Goal: Information Seeking & Learning: Learn about a topic

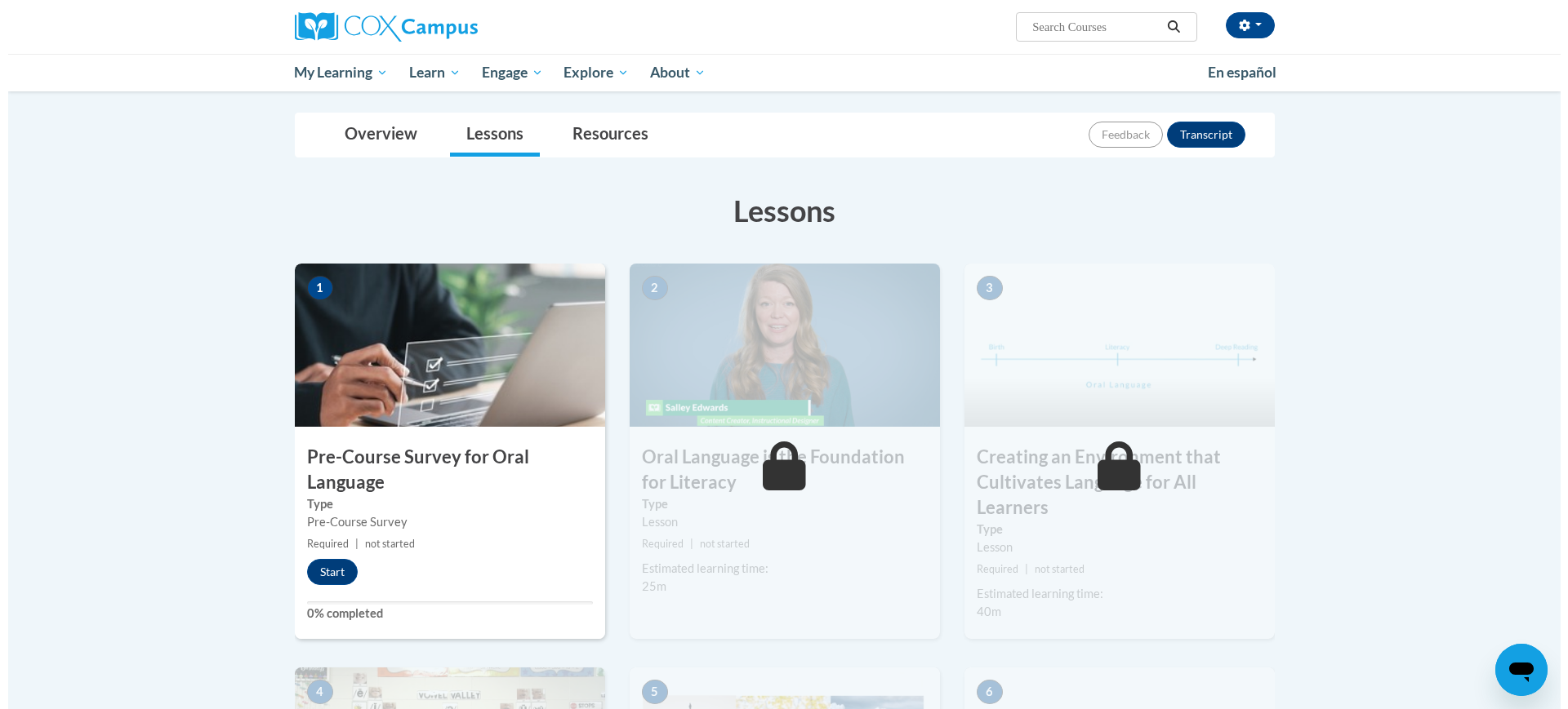
scroll to position [164, 0]
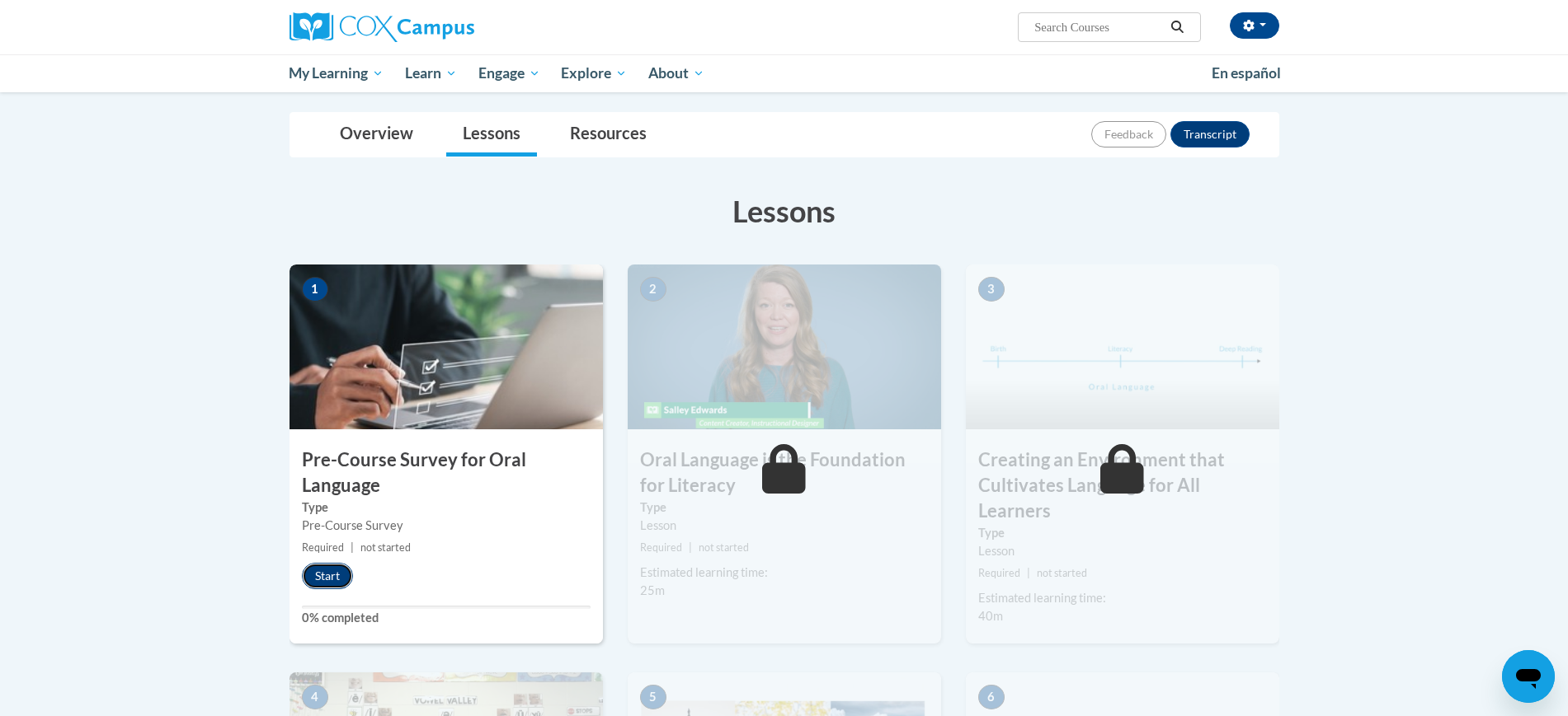
click at [321, 572] on button "Start" at bounding box center [327, 576] width 51 height 26
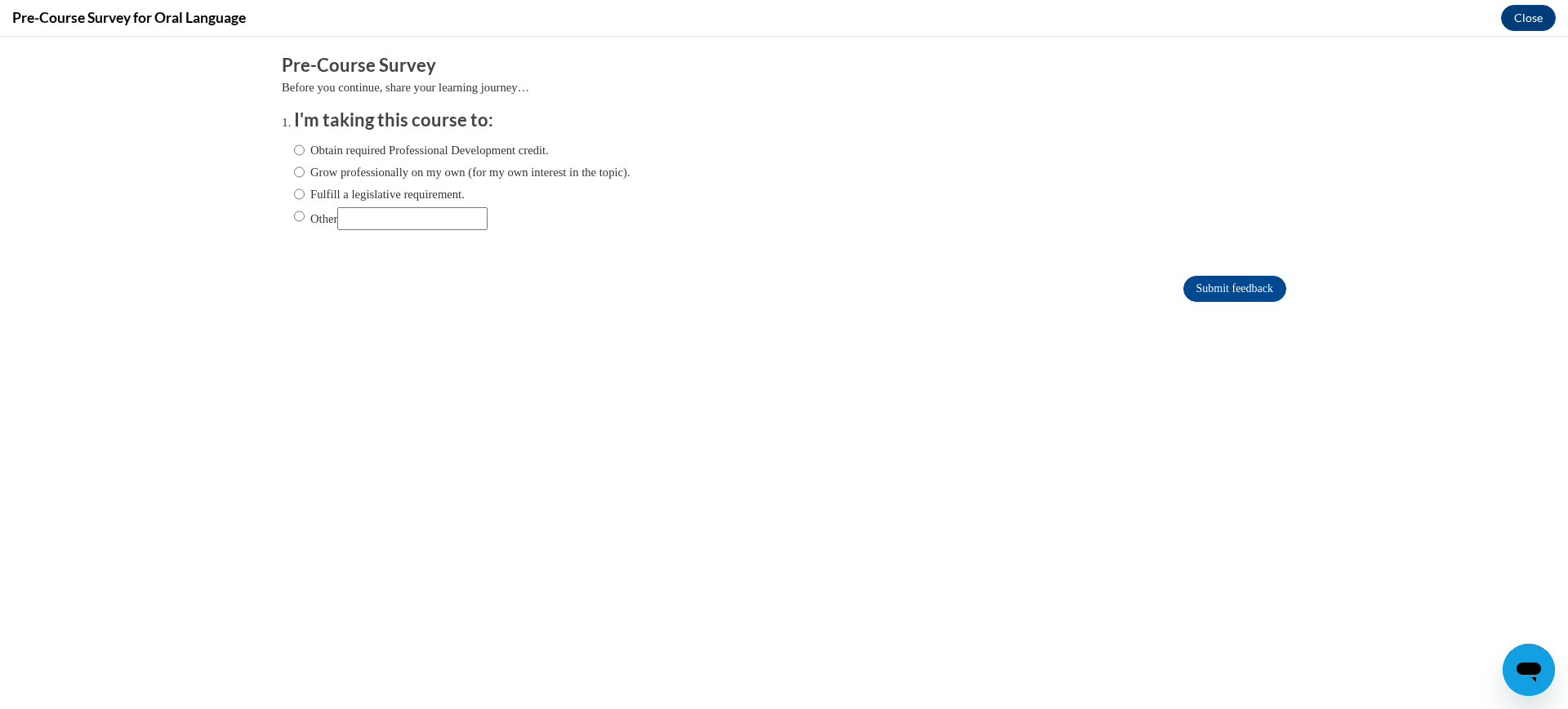
scroll to position [0, 0]
click at [415, 212] on input "Other" at bounding box center [412, 219] width 150 height 23
click at [413, 183] on div "Obtain required Professional Development credit. Grow professionally on my own …" at bounding box center [462, 185] width 336 height 105
click at [390, 204] on div "Obtain required Professional Development credit. Grow professionally on my own …" at bounding box center [462, 185] width 336 height 105
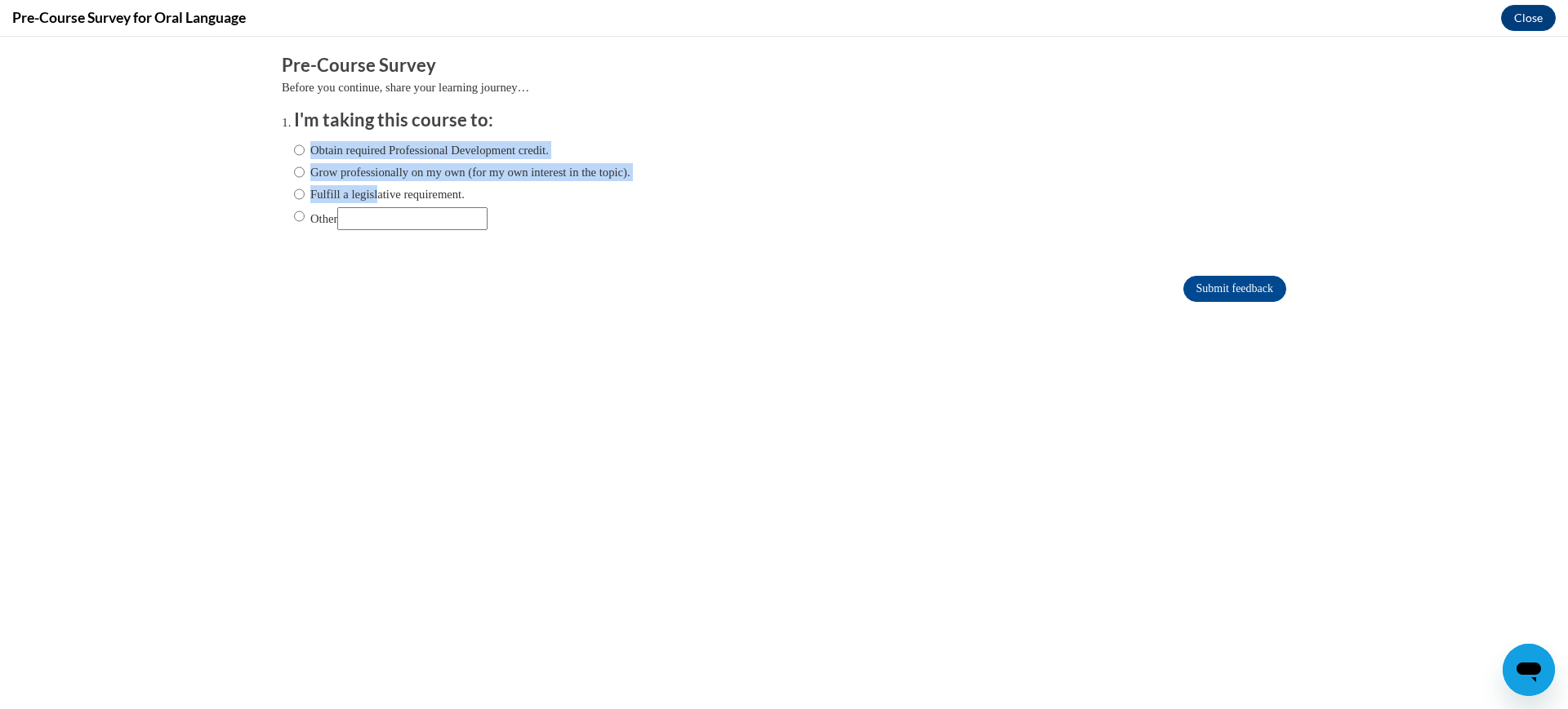
drag, startPoint x: 390, startPoint y: 204, endPoint x: 360, endPoint y: 190, distance: 33.1
click at [360, 190] on div "Obtain required Professional Development credit. Grow professionally on my own …" at bounding box center [462, 185] width 336 height 105
click at [360, 190] on label "Fulfill a legislative requirement." at bounding box center [379, 194] width 171 height 18
click at [305, 190] on input "Fulfill a legislative requirement." at bounding box center [299, 194] width 10 height 18
radio input "true"
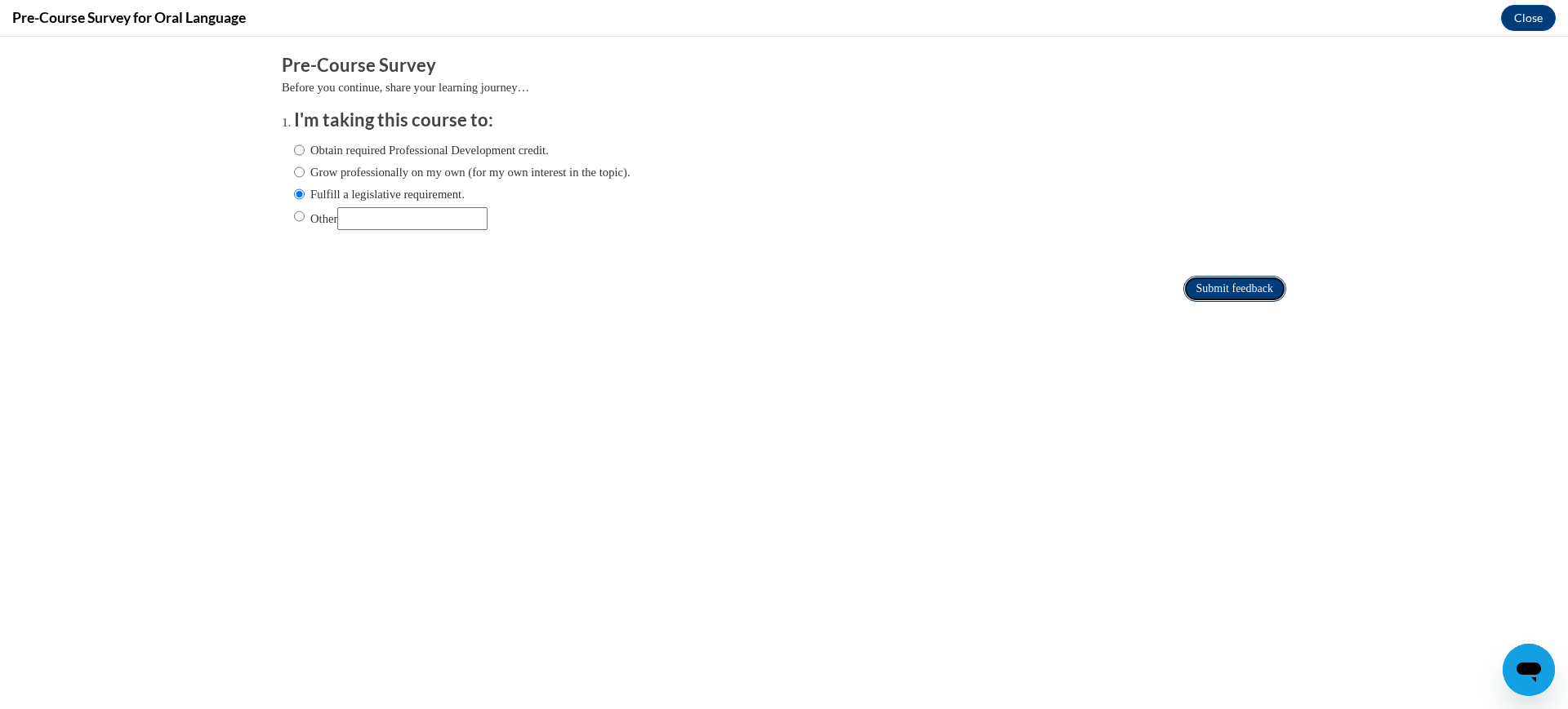
click at [1228, 286] on input "Submit feedback" at bounding box center [1235, 289] width 103 height 26
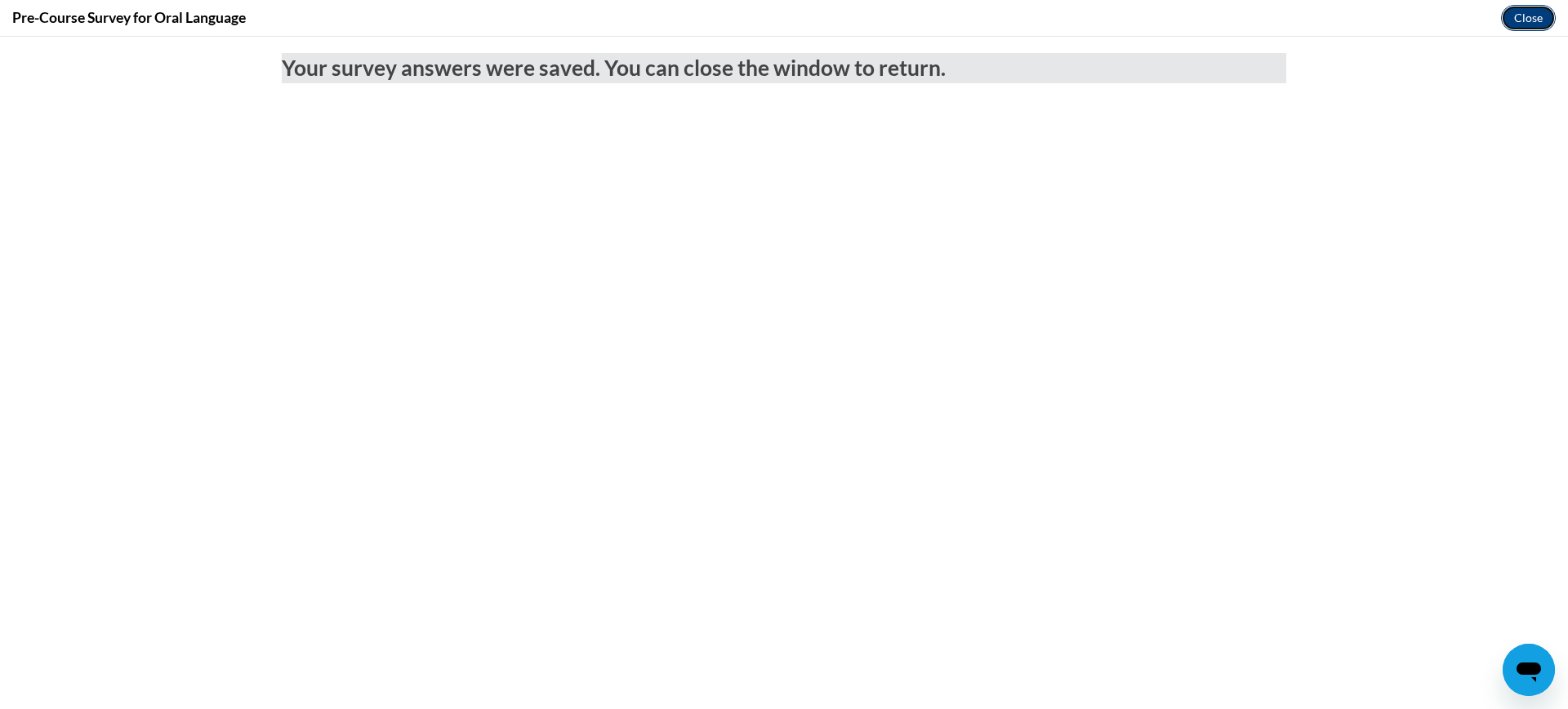
click at [1523, 13] on button "Close" at bounding box center [1529, 18] width 55 height 26
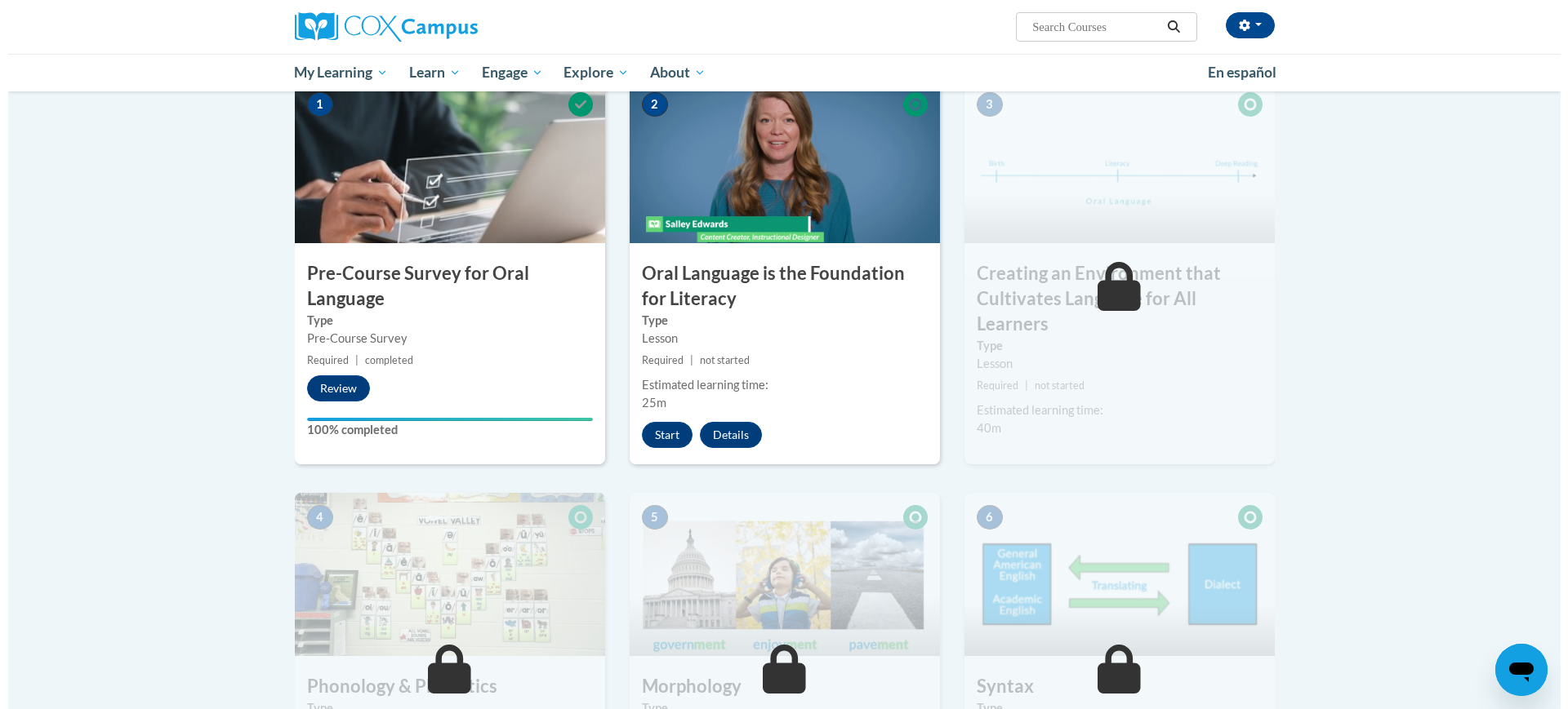
scroll to position [350, 0]
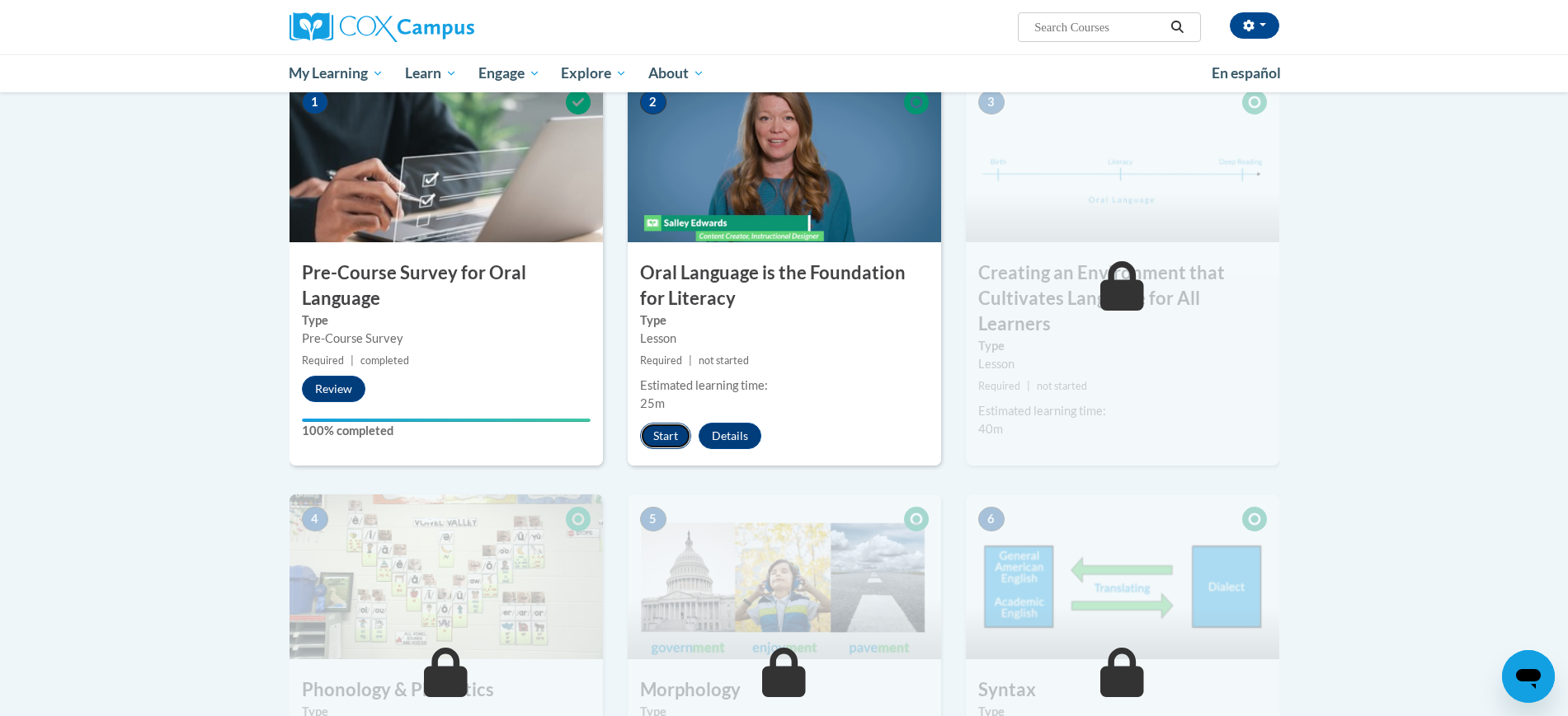
click at [664, 435] on button "Start" at bounding box center [665, 435] width 51 height 26
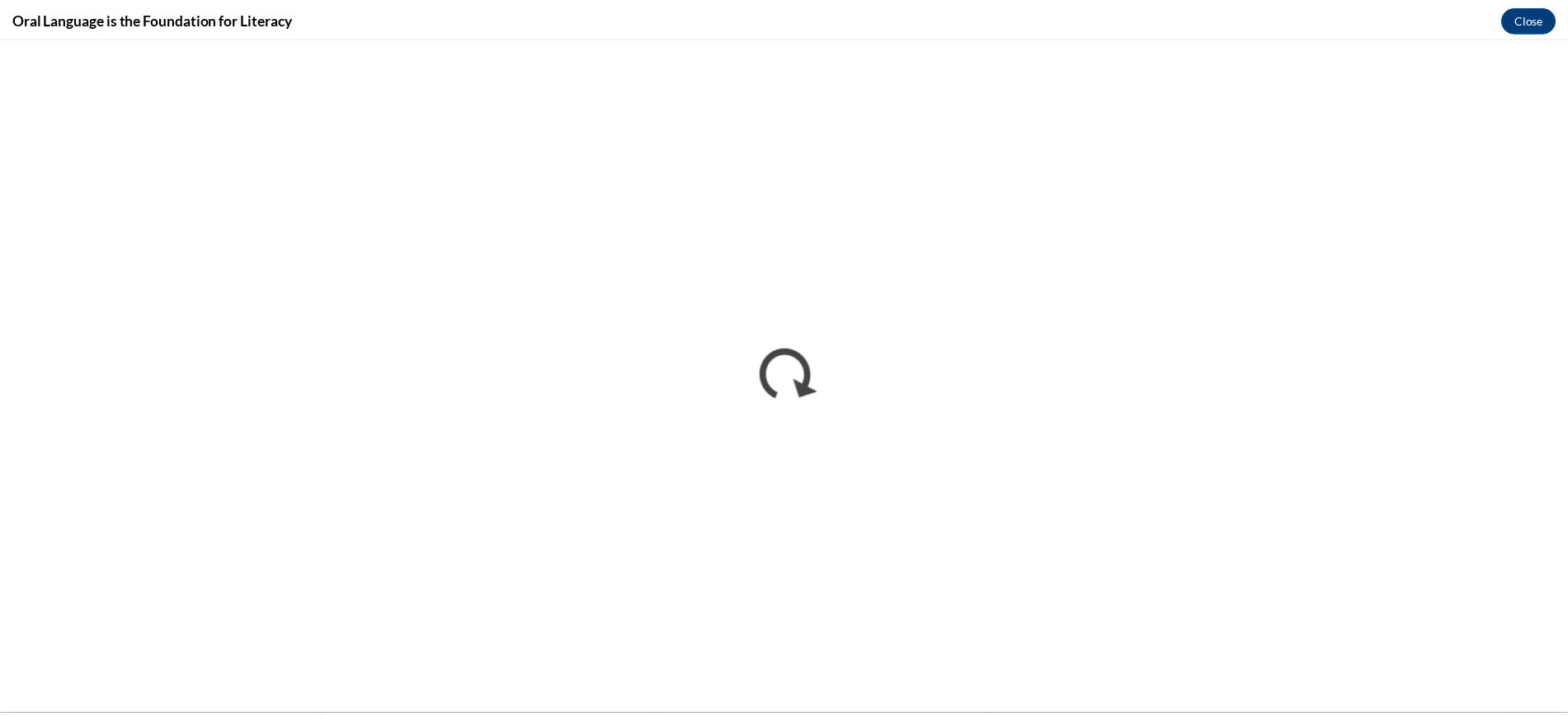
scroll to position [0, 0]
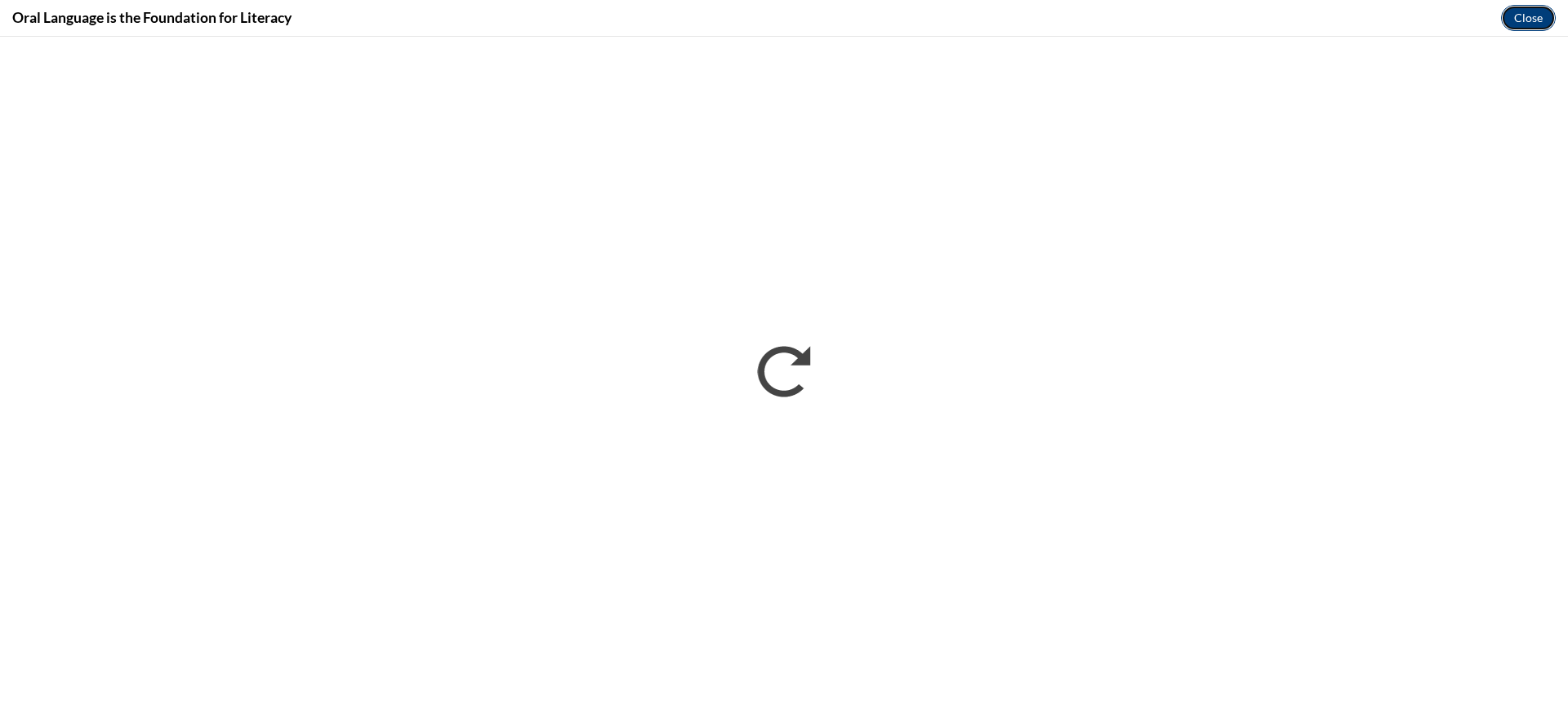
click at [1530, 25] on button "Close" at bounding box center [1529, 18] width 55 height 26
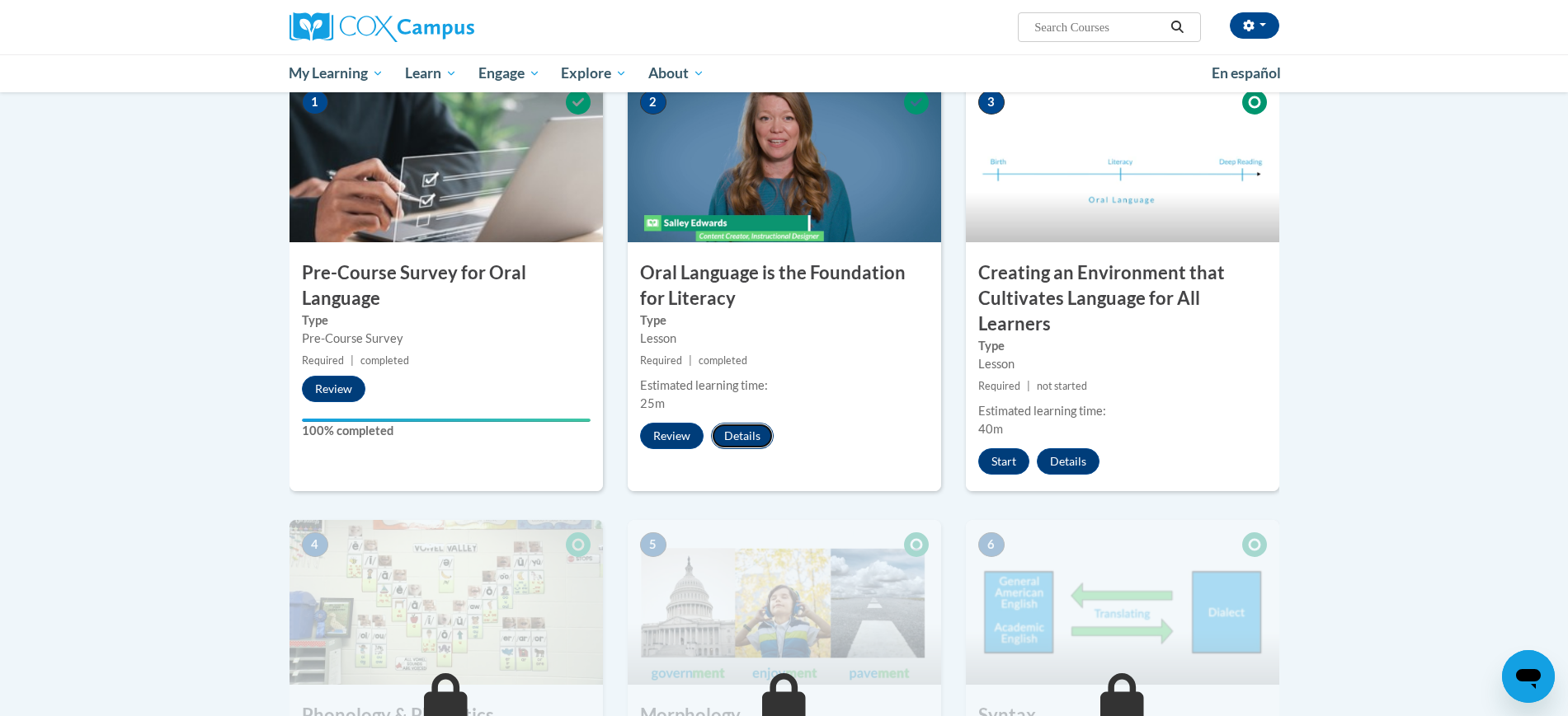
click at [757, 435] on button "Details" at bounding box center [742, 435] width 62 height 26
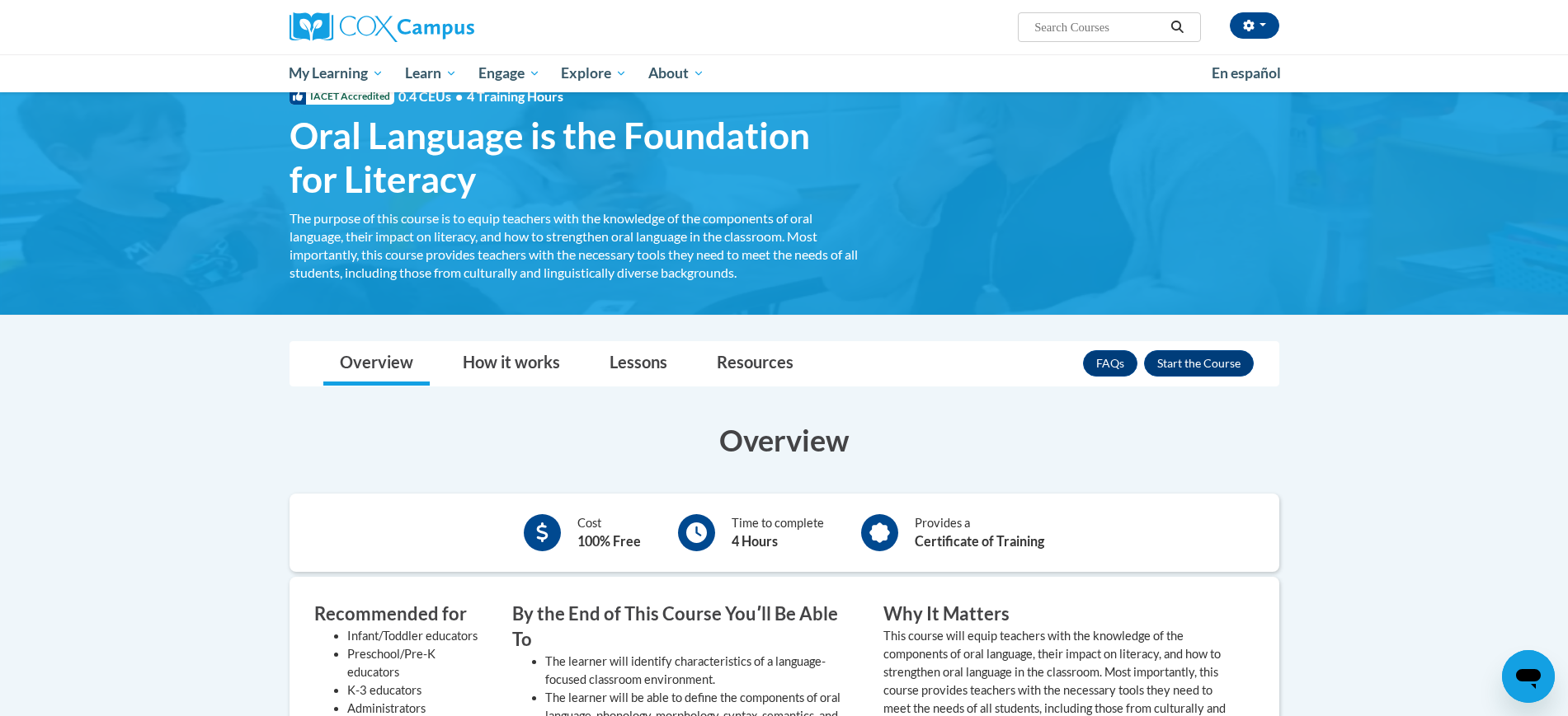
scroll to position [43, 0]
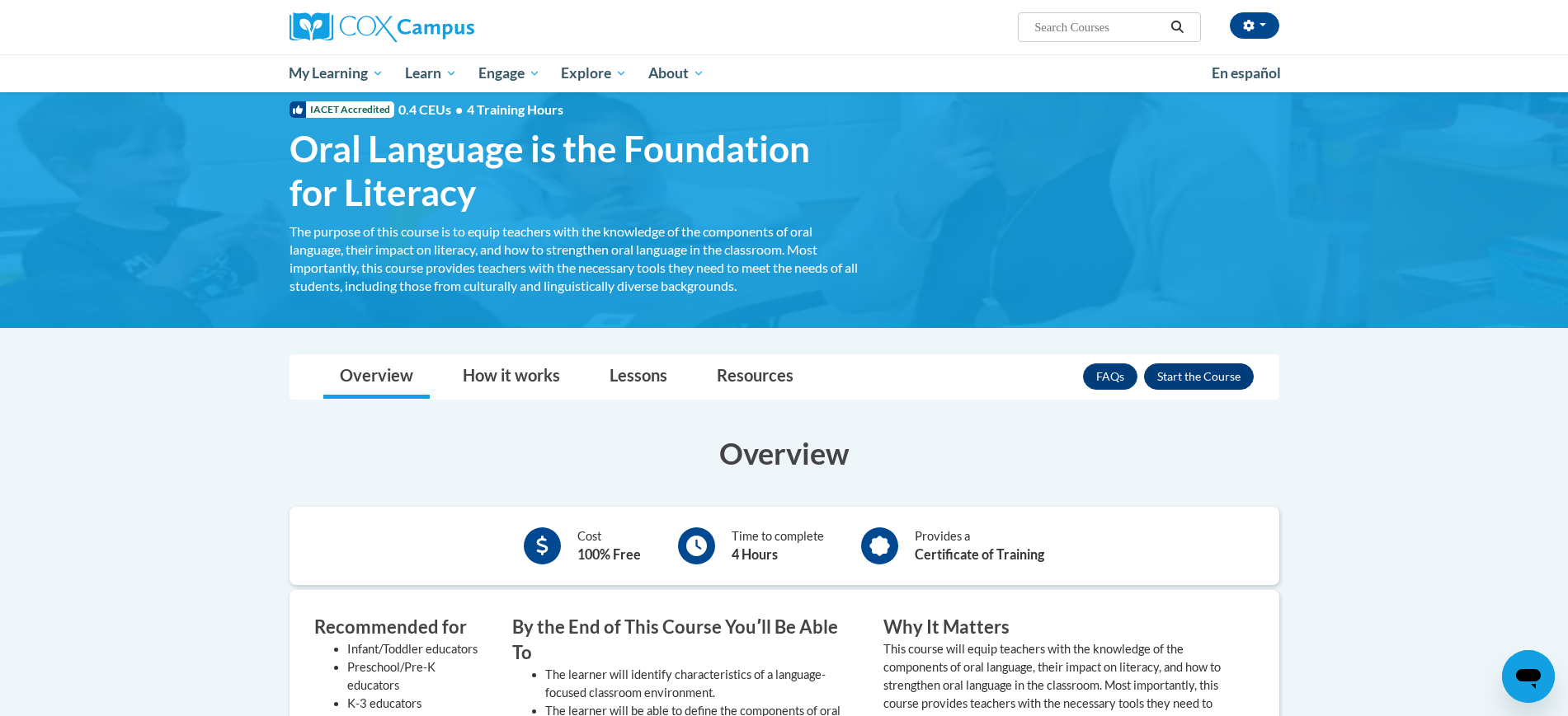
click at [1186, 369] on button "Enroll" at bounding box center [1199, 377] width 110 height 26
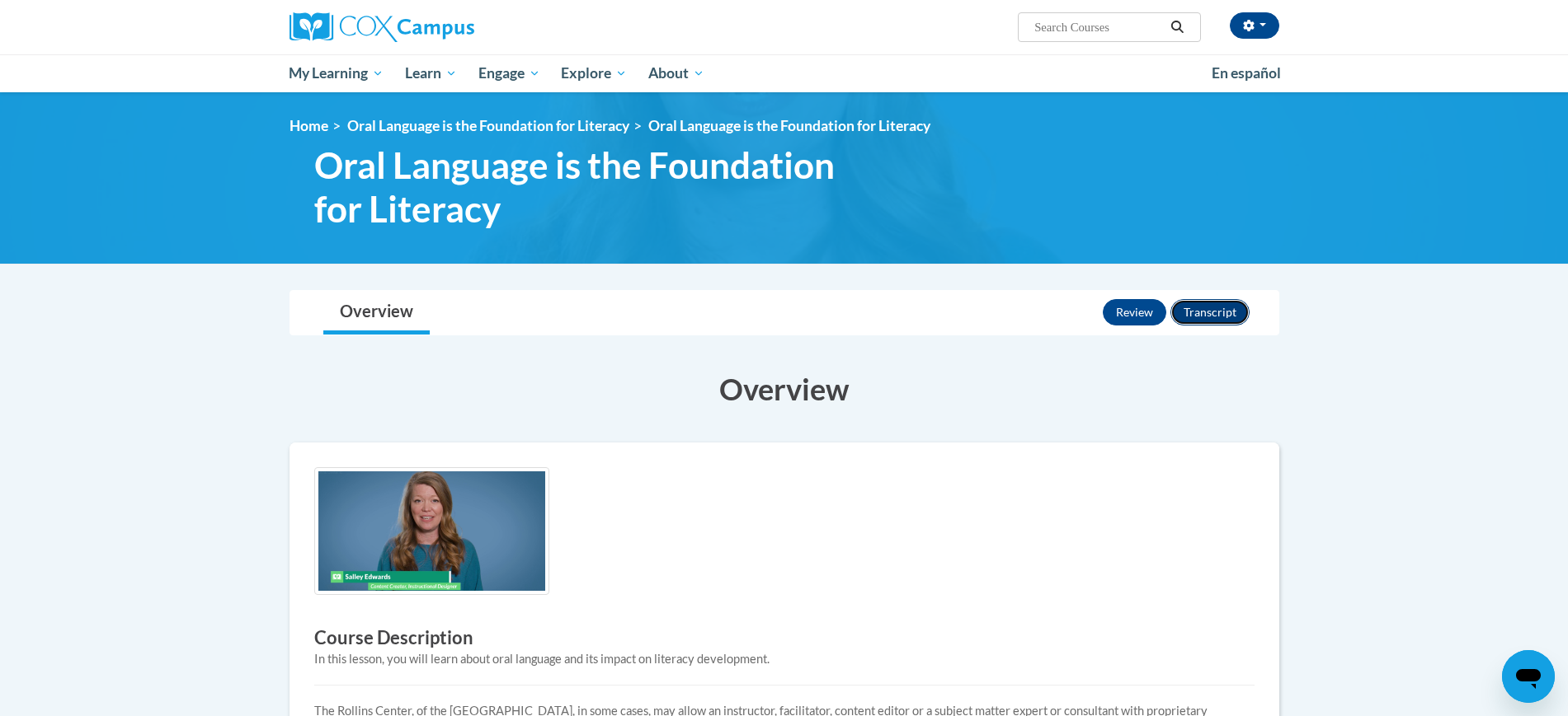
click at [1215, 314] on button "Transcript" at bounding box center [1209, 313] width 79 height 26
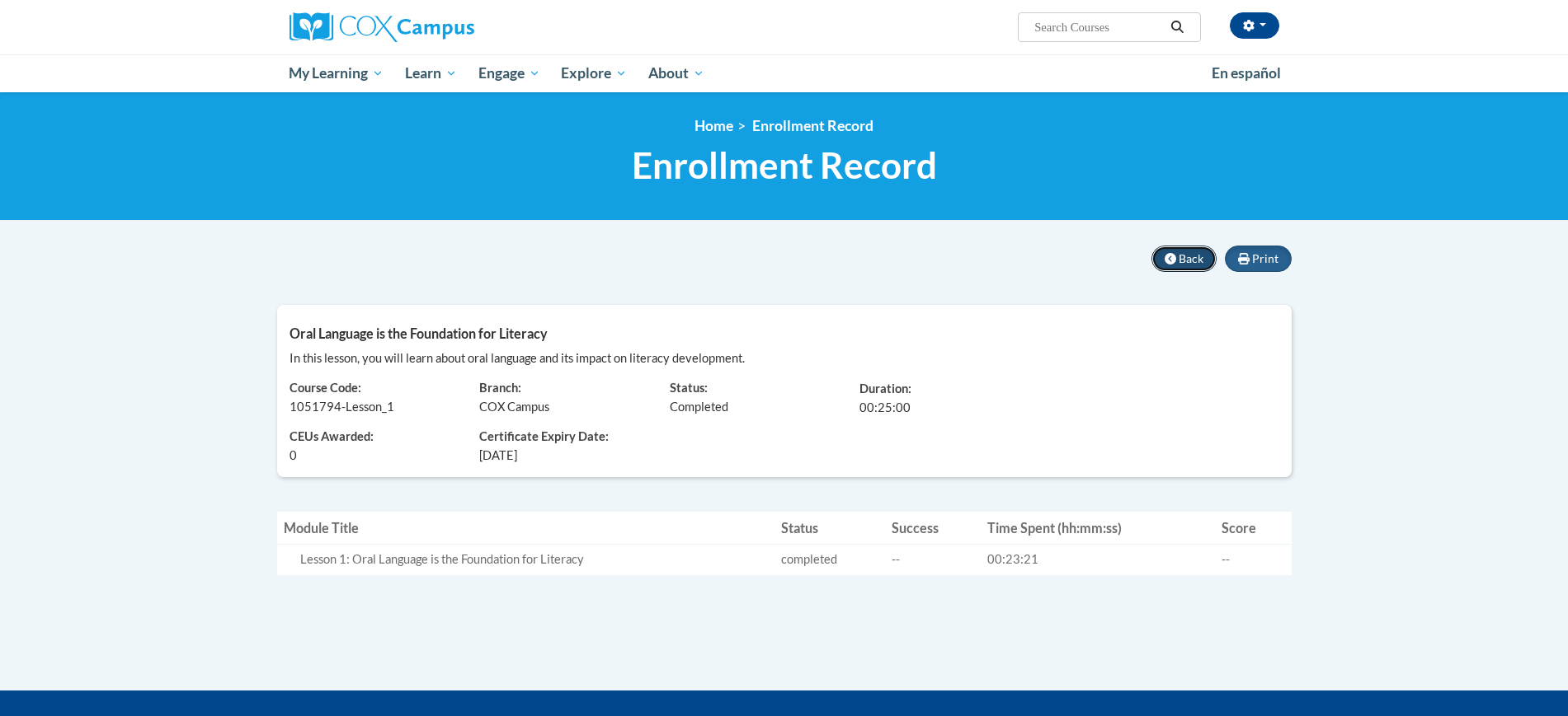
click at [1183, 248] on button "Back" at bounding box center [1183, 259] width 65 height 26
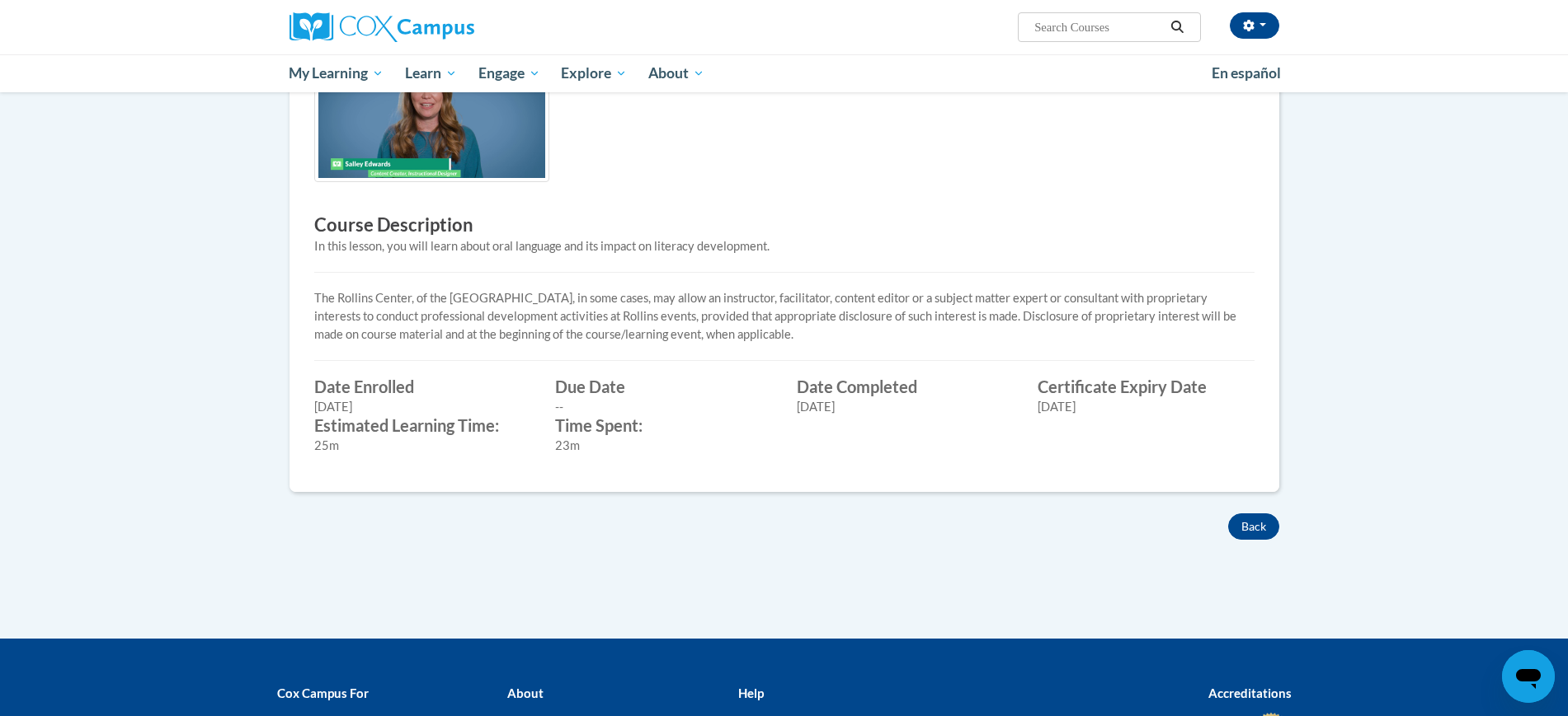
scroll to position [416, 0]
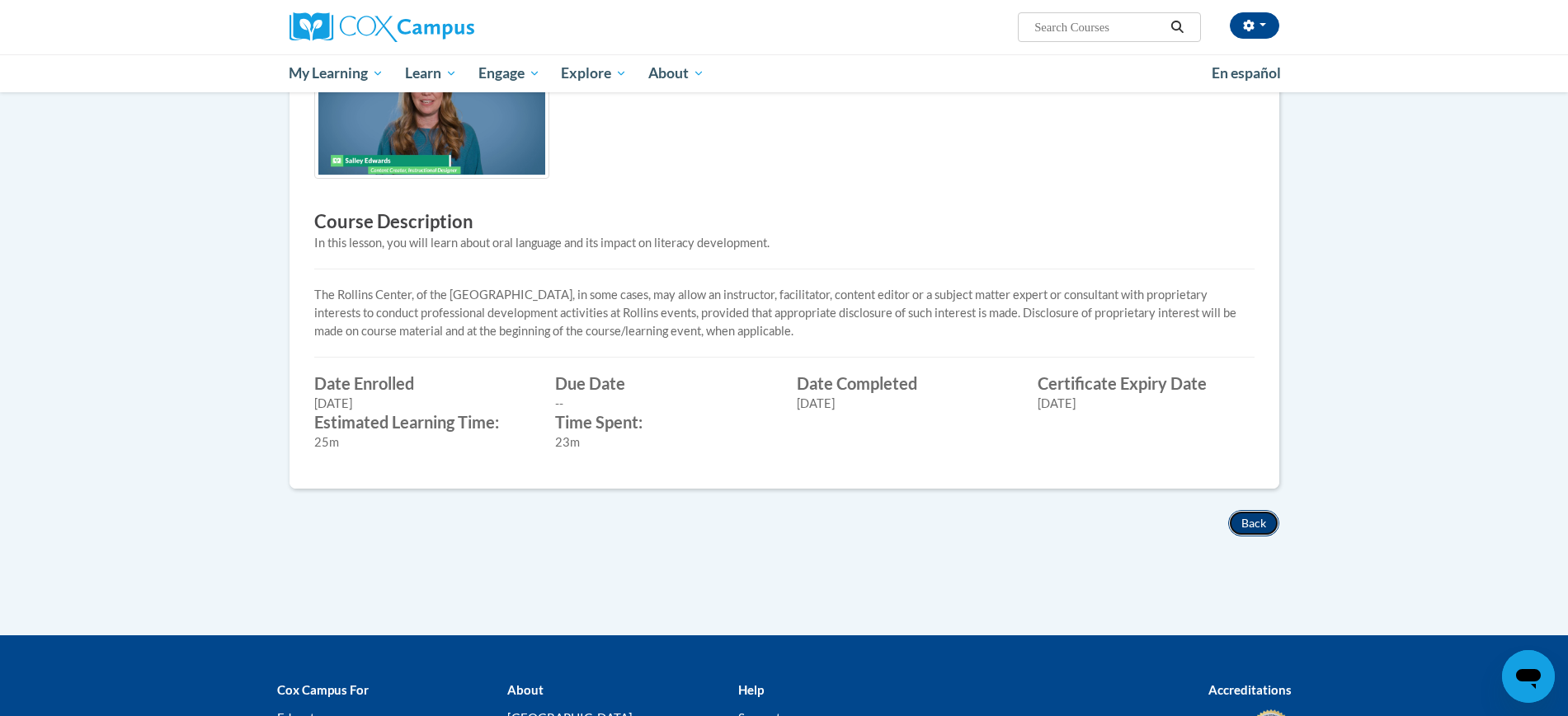
click at [1250, 520] on button "Back" at bounding box center [1254, 523] width 51 height 26
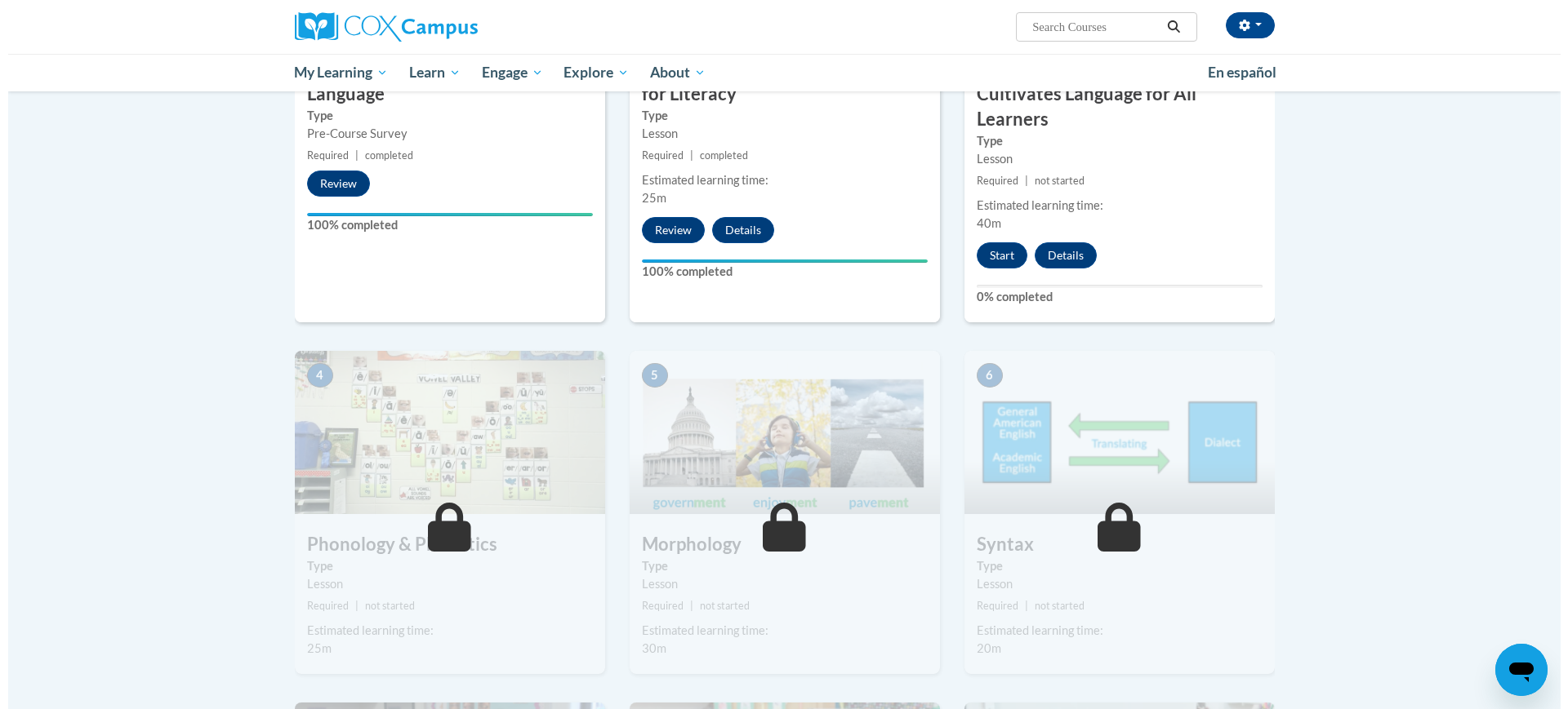
scroll to position [482, 0]
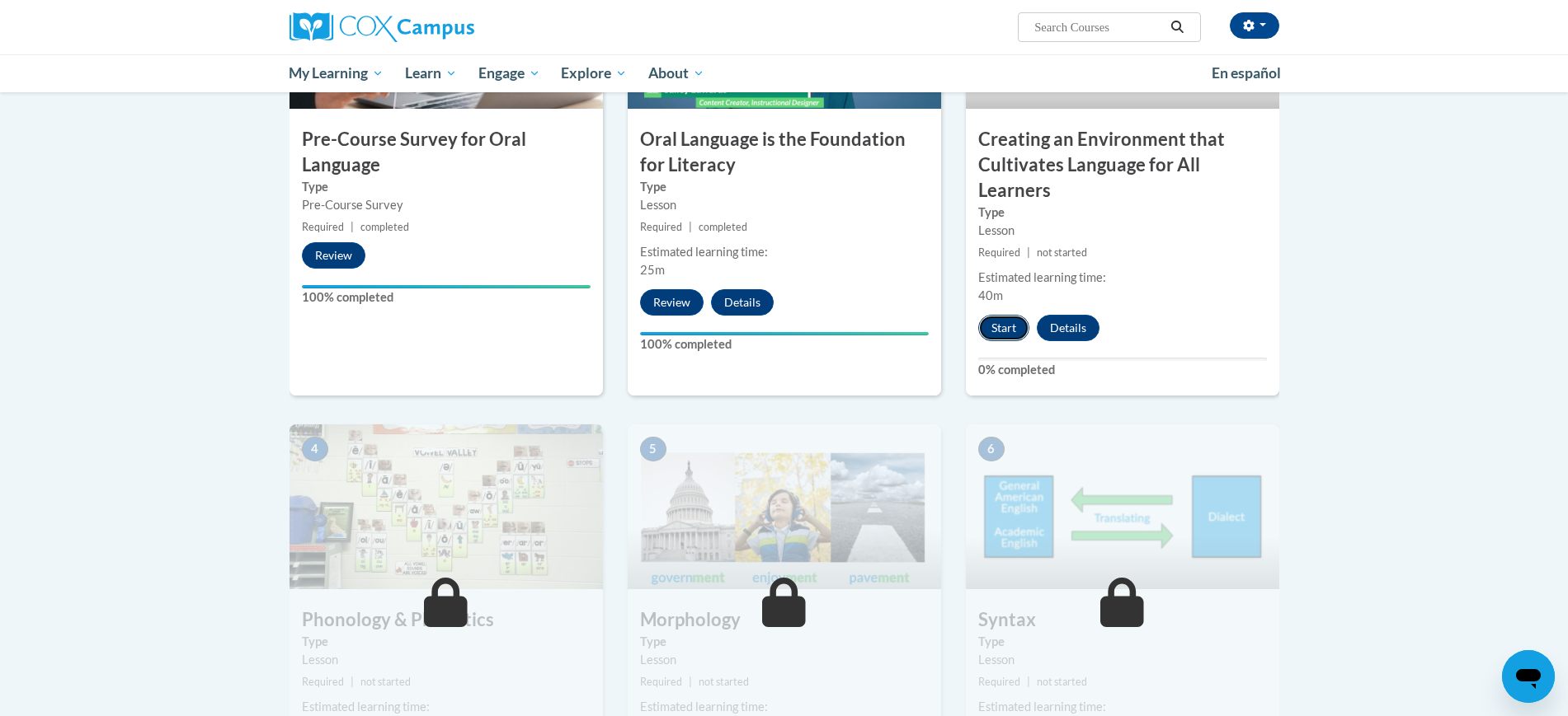
click at [1003, 339] on button "Start" at bounding box center [1003, 328] width 51 height 26
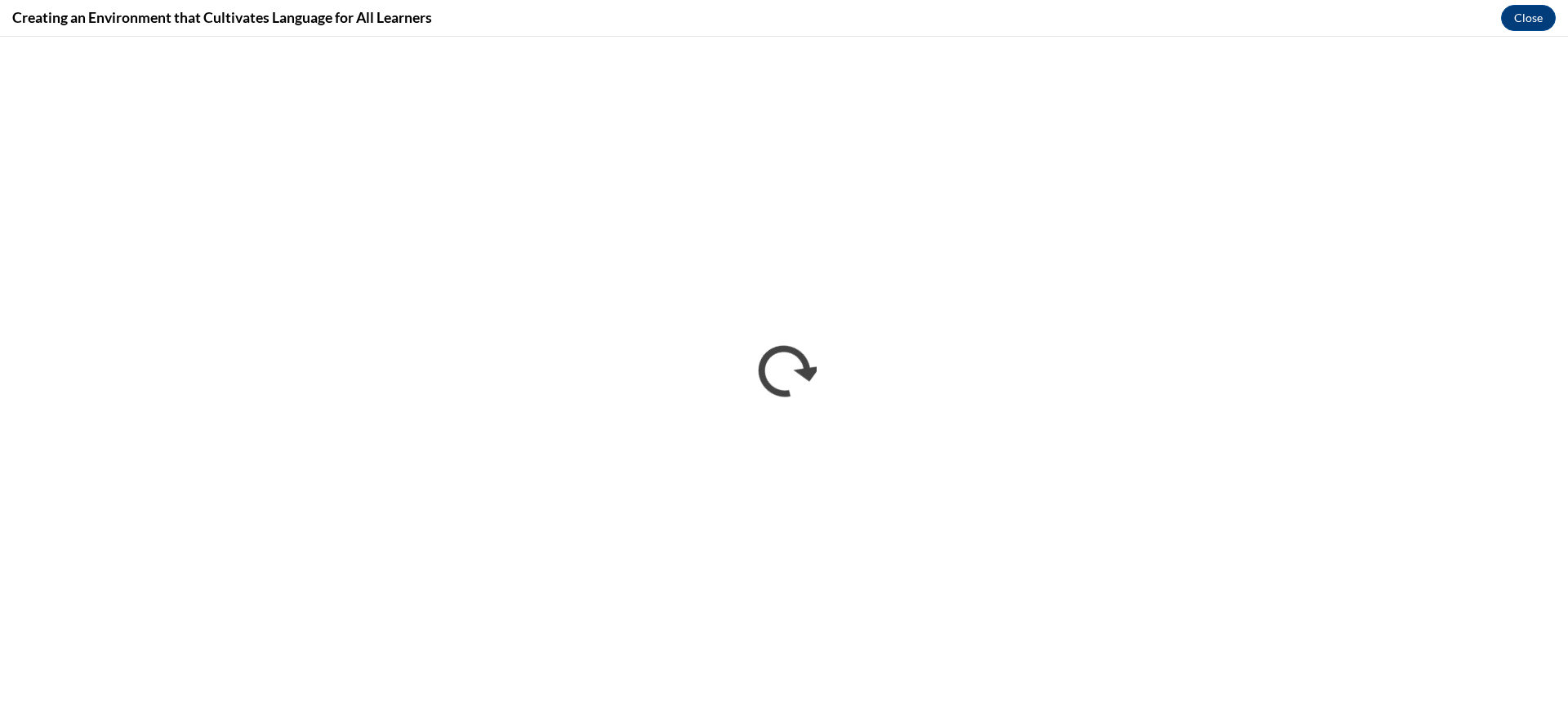
scroll to position [0, 0]
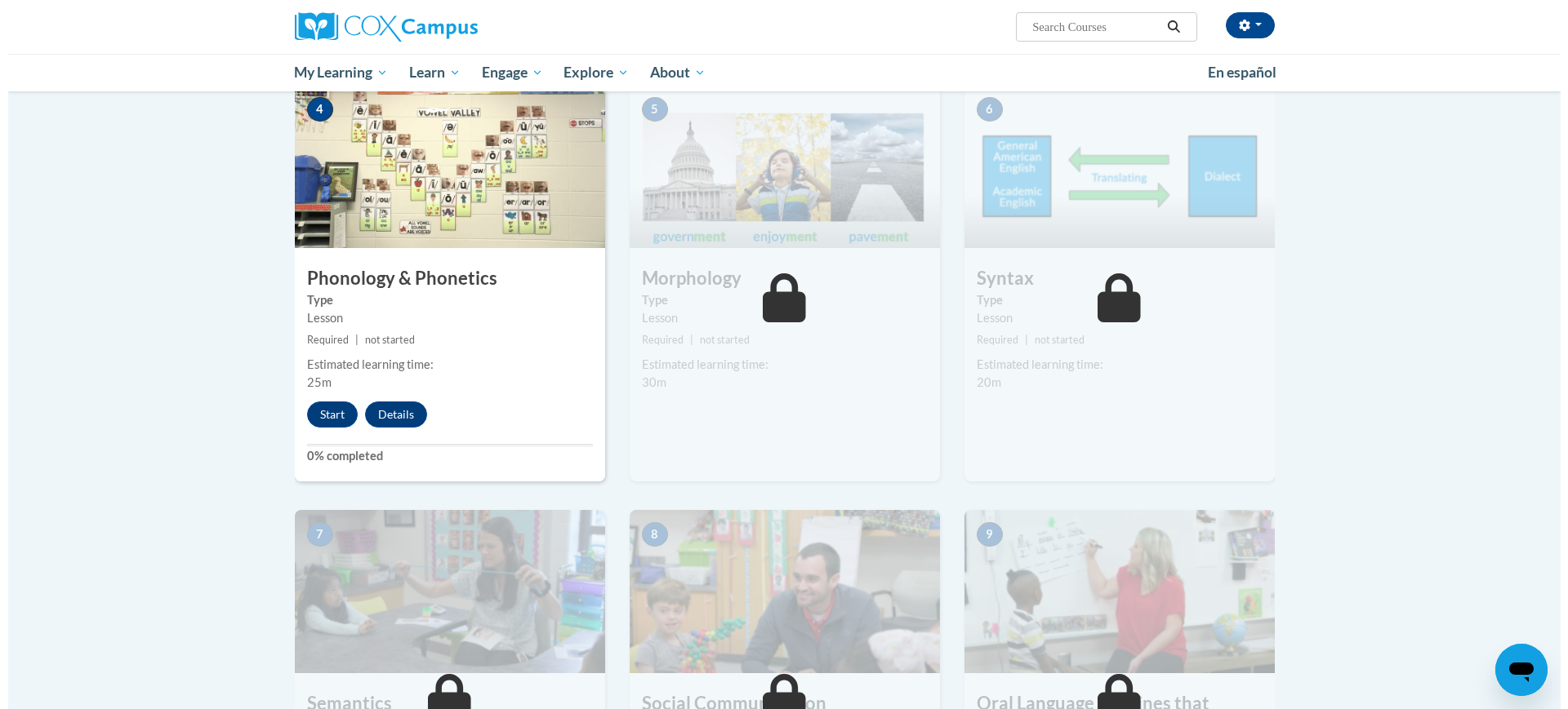
scroll to position [820, 0]
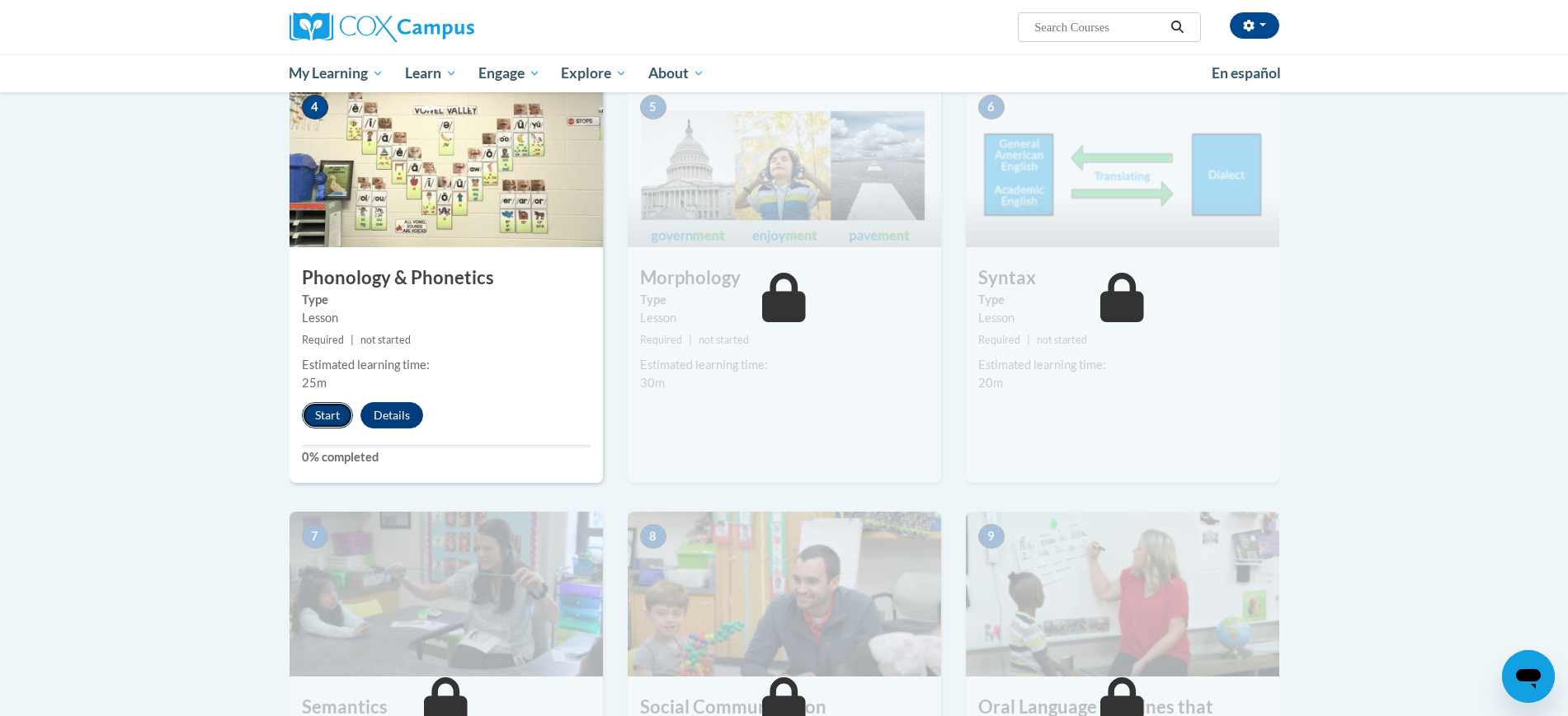
click at [330, 416] on button "Start" at bounding box center [327, 416] width 51 height 26
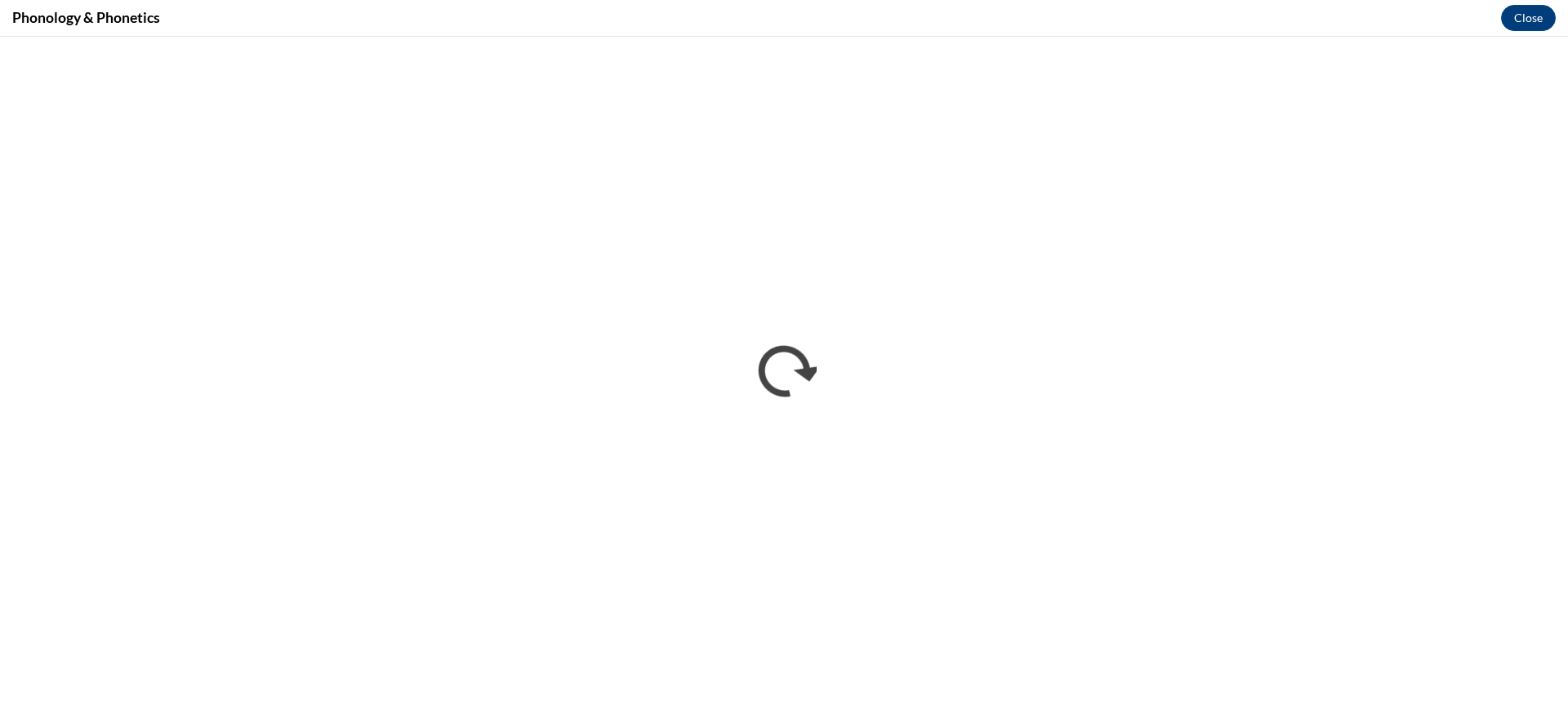
scroll to position [0, 0]
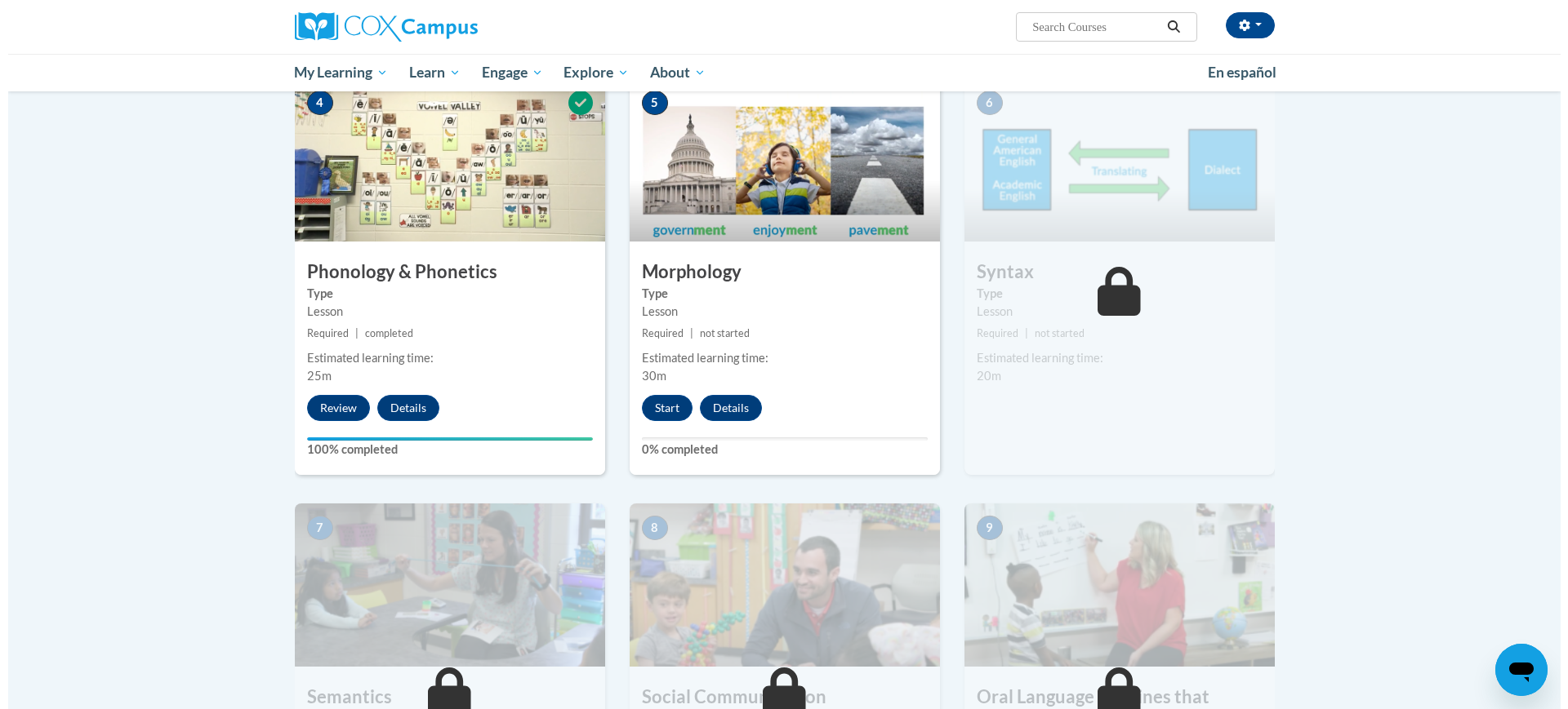
scroll to position [825, 0]
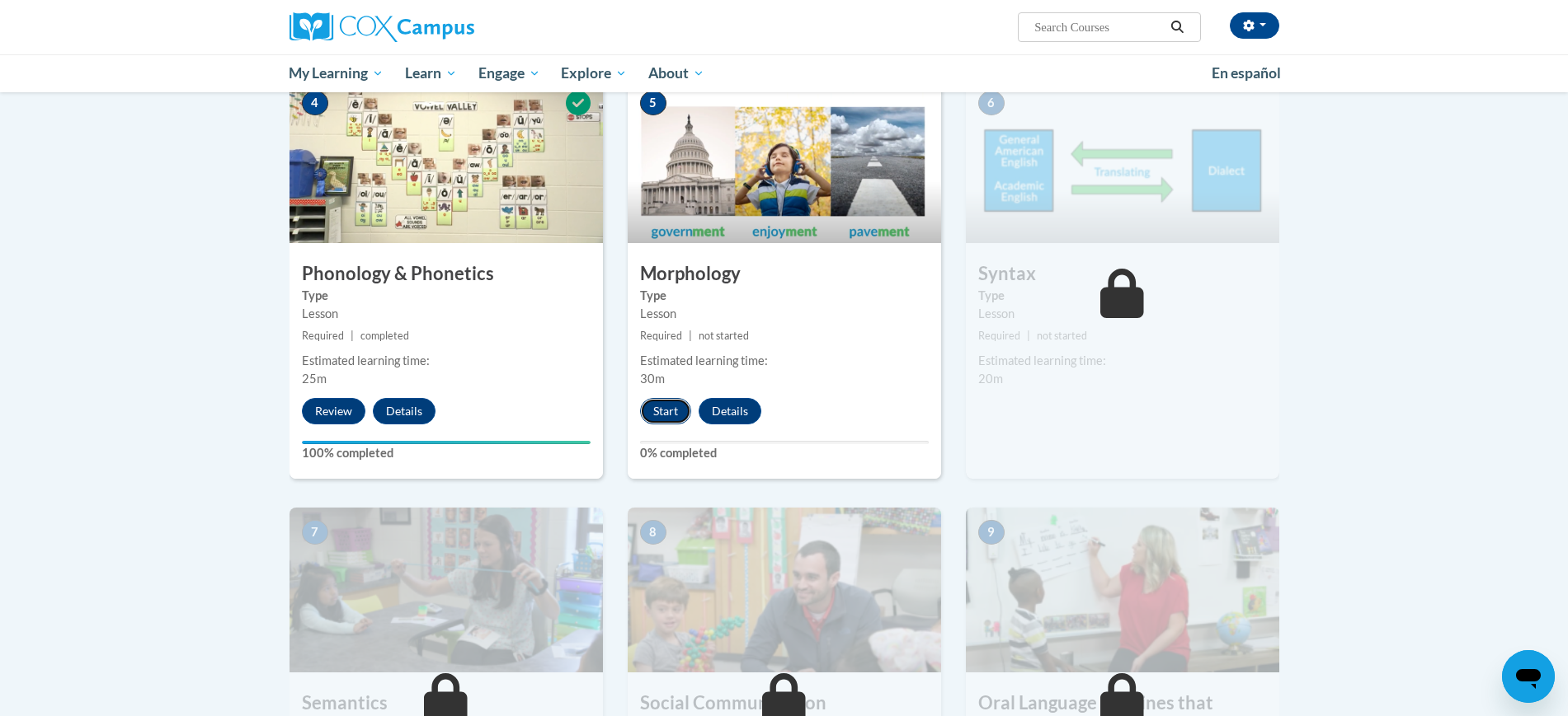
click at [671, 414] on button "Start" at bounding box center [665, 411] width 51 height 26
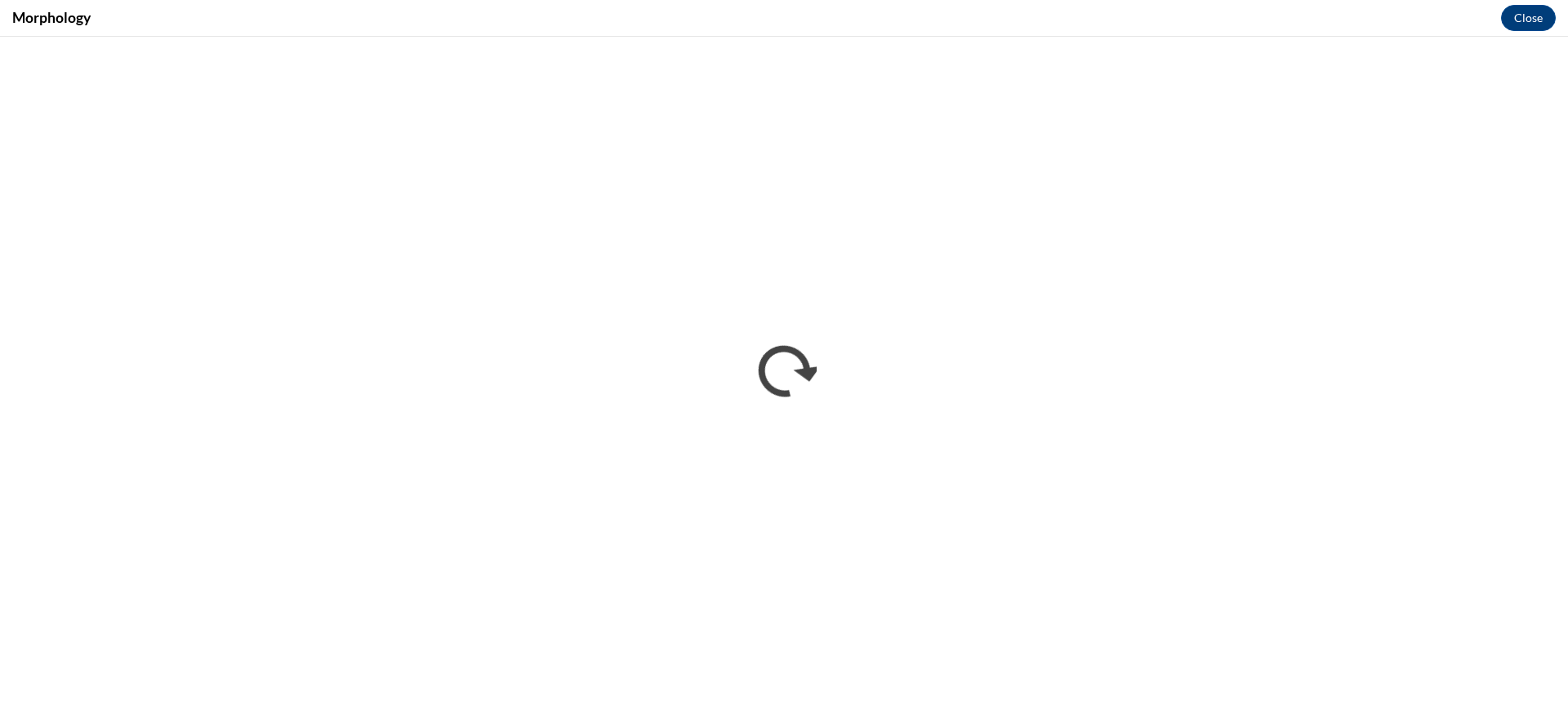
scroll to position [0, 0]
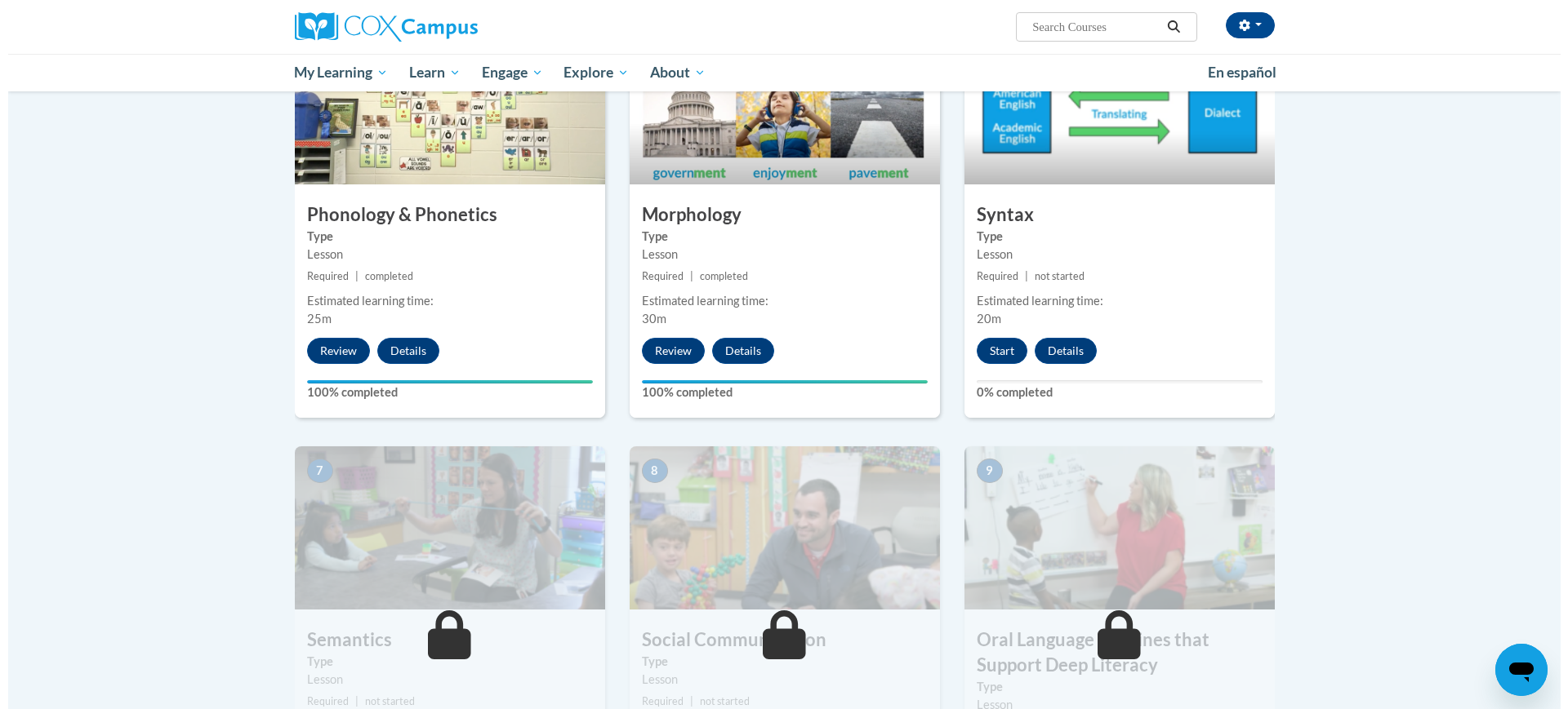
scroll to position [879, 0]
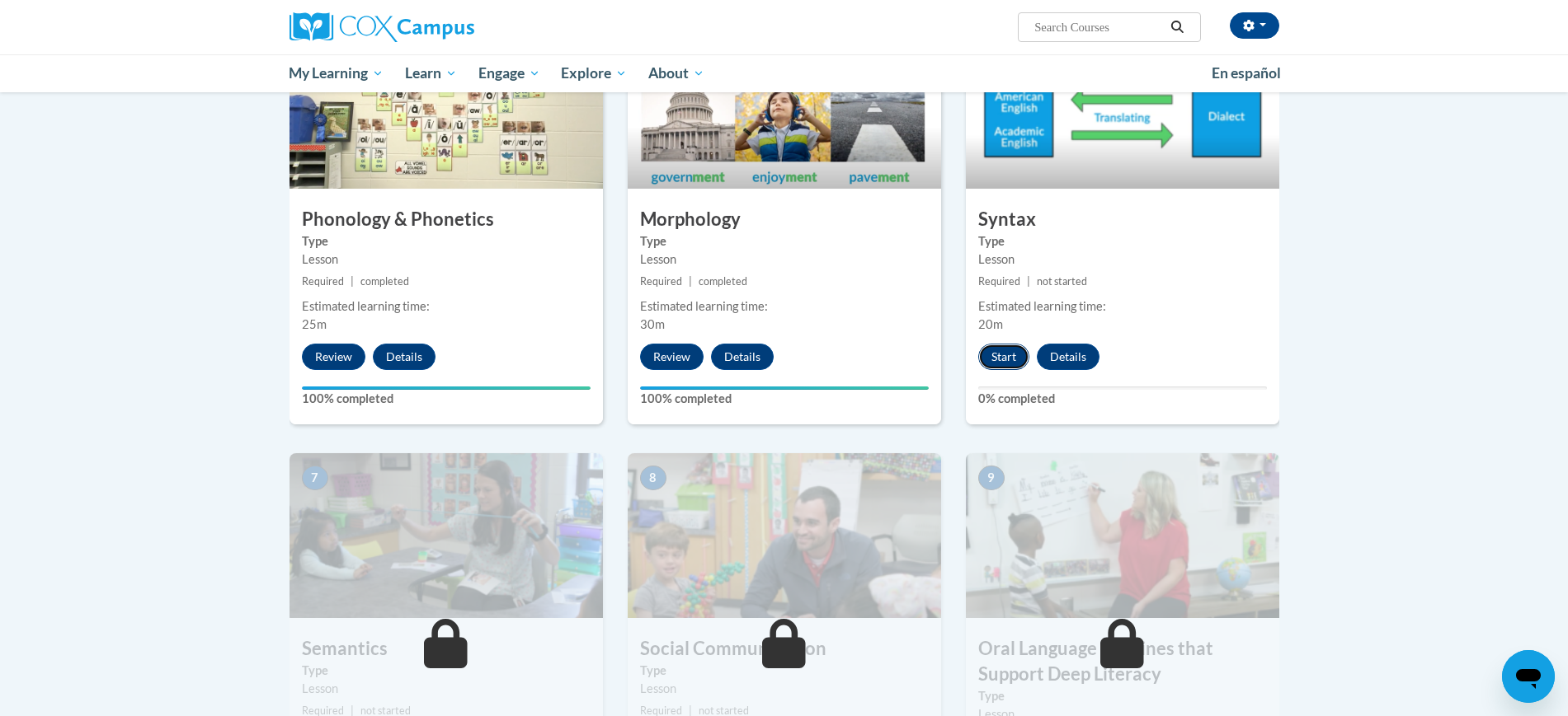
click at [1001, 364] on button "Start" at bounding box center [1003, 357] width 51 height 26
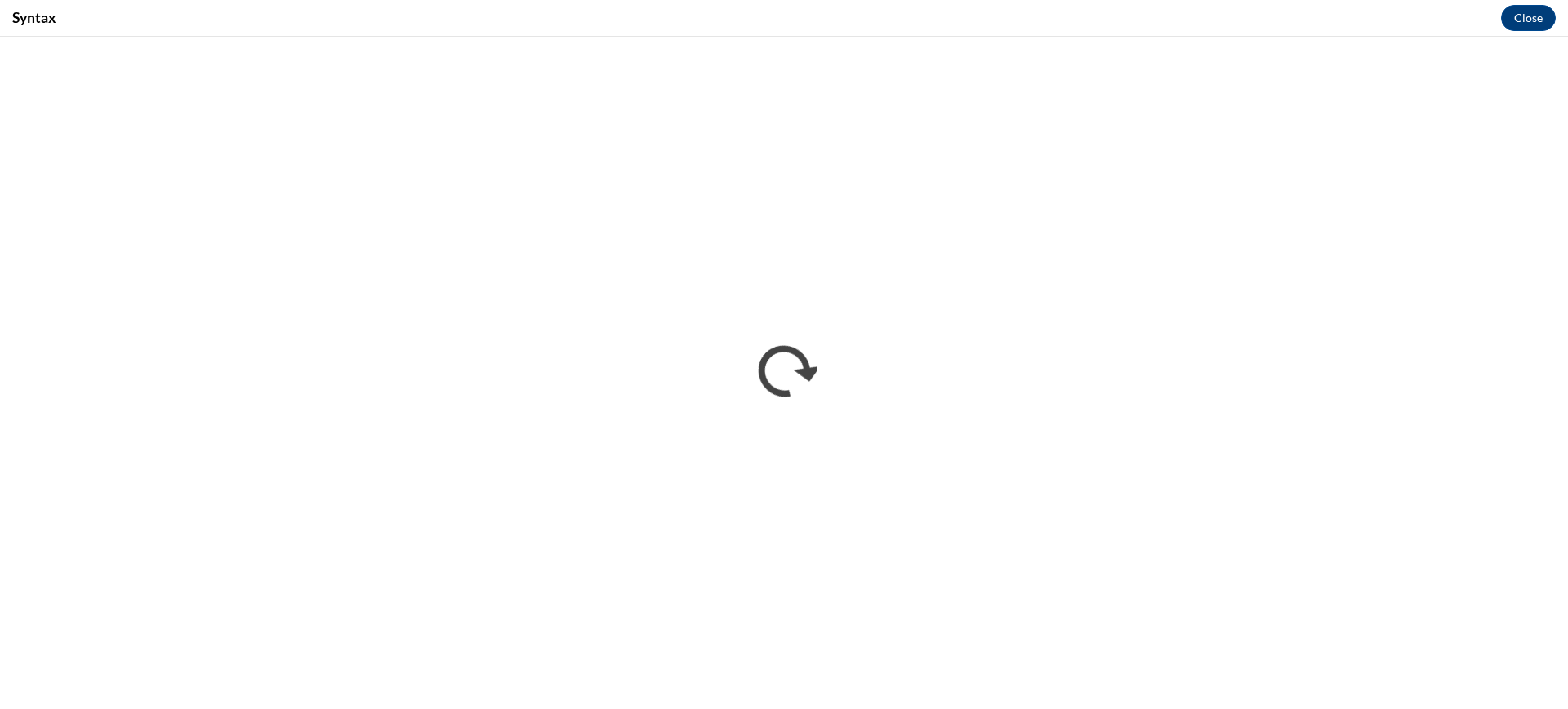
scroll to position [0, 0]
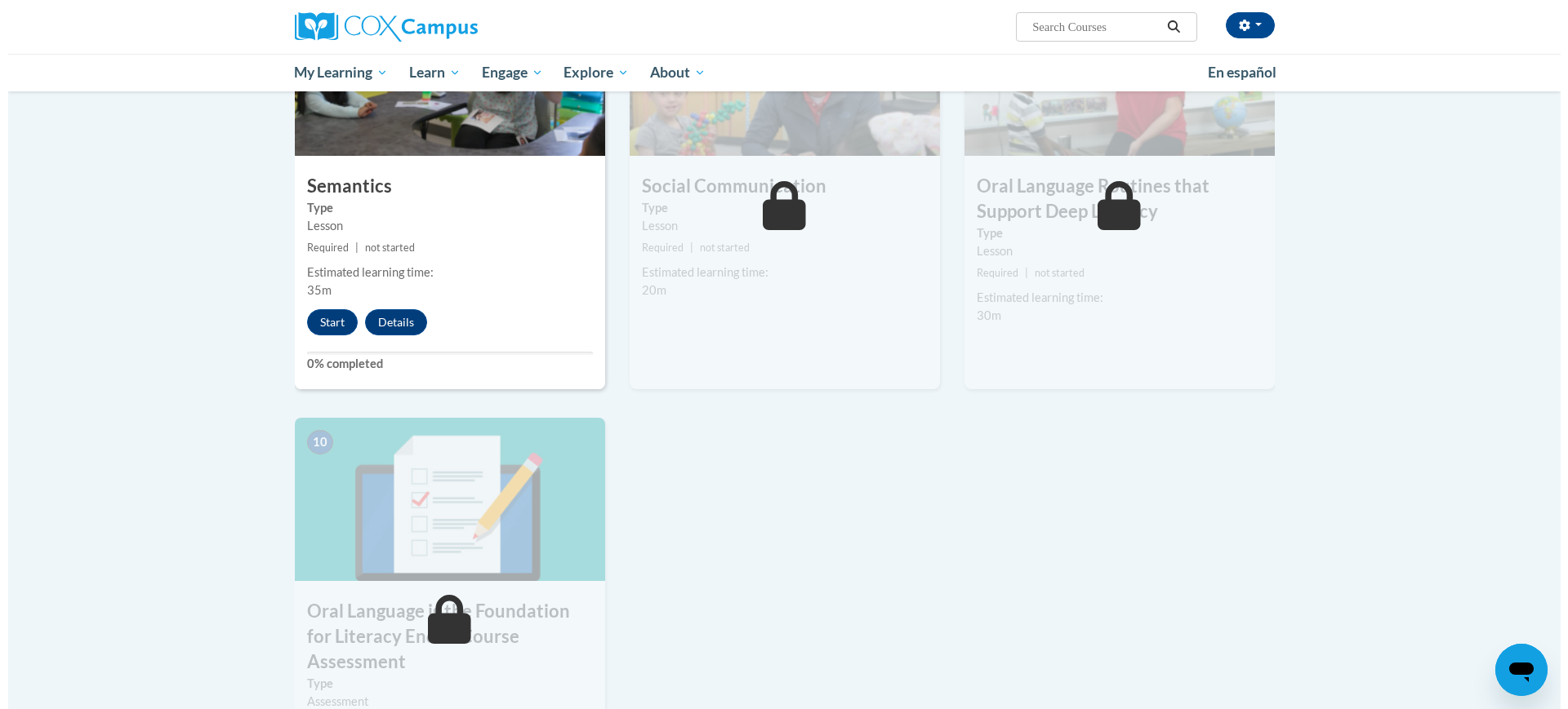
scroll to position [1336, 0]
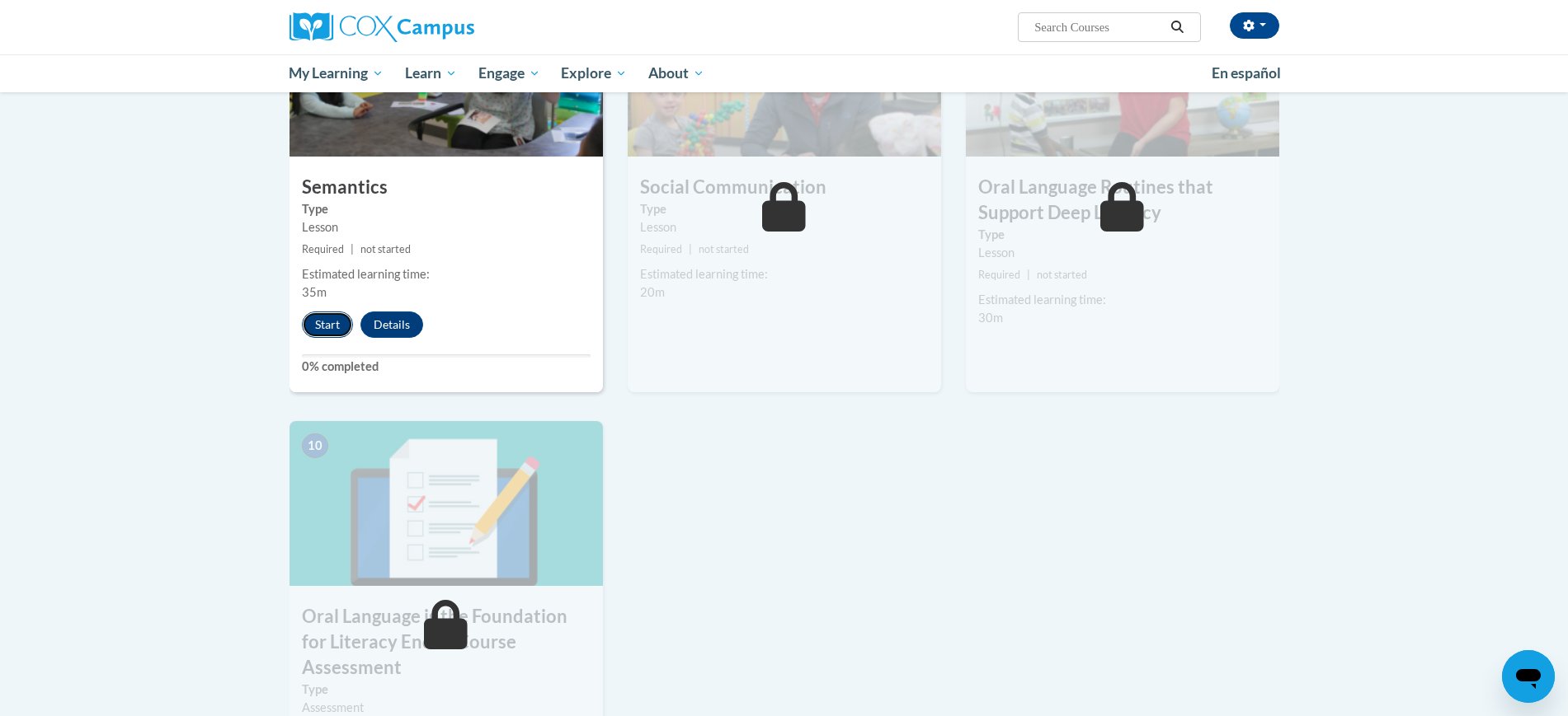
click at [327, 321] on button "Start" at bounding box center [327, 325] width 51 height 26
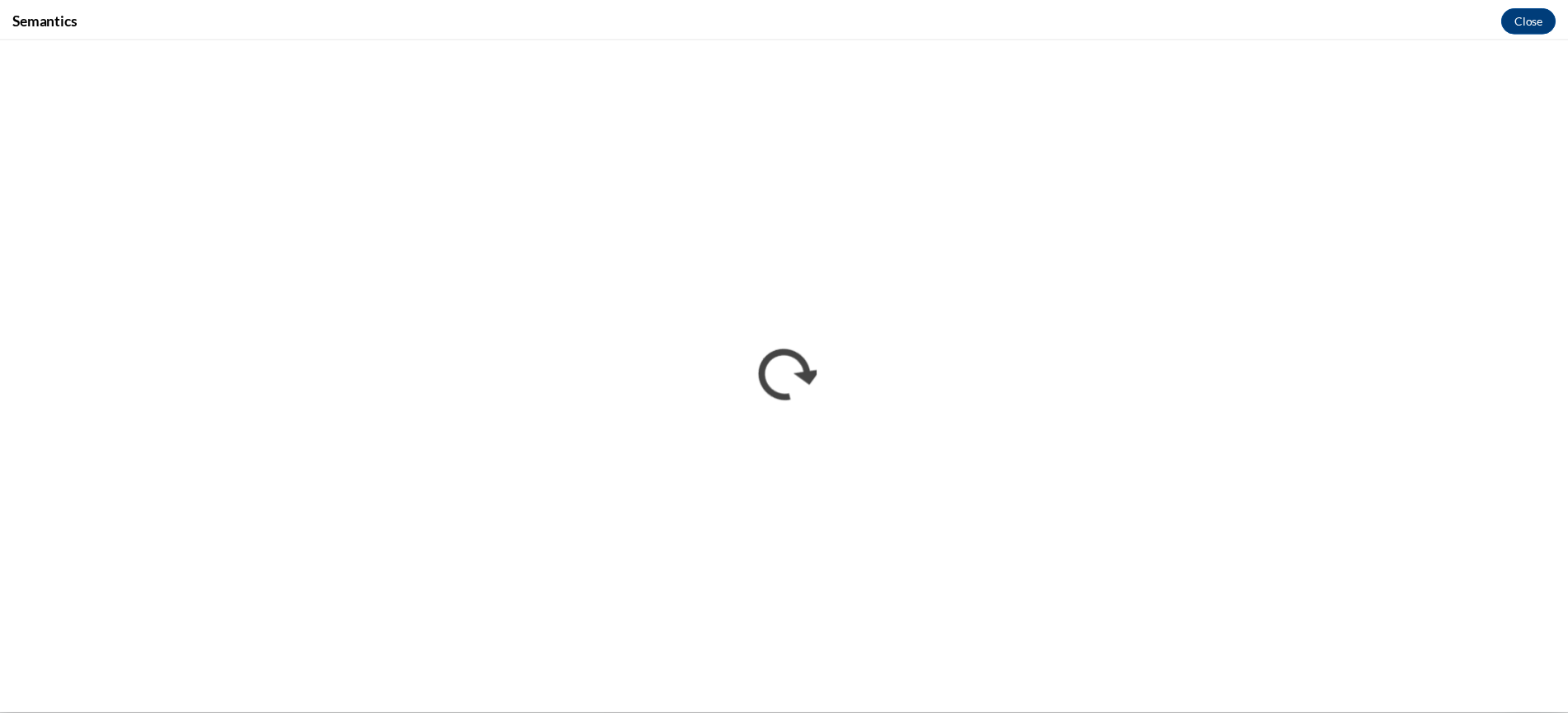
scroll to position [0, 0]
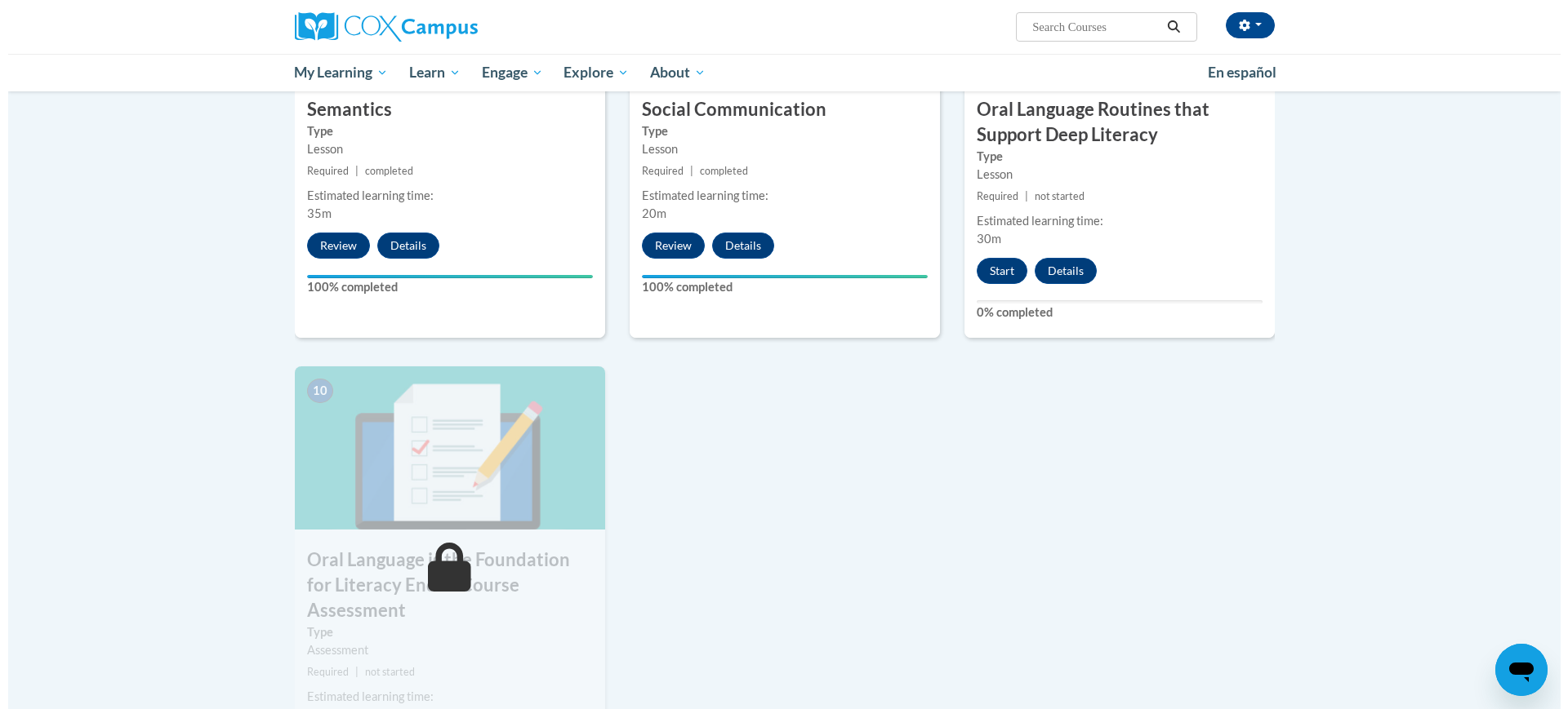
scroll to position [1413, 0]
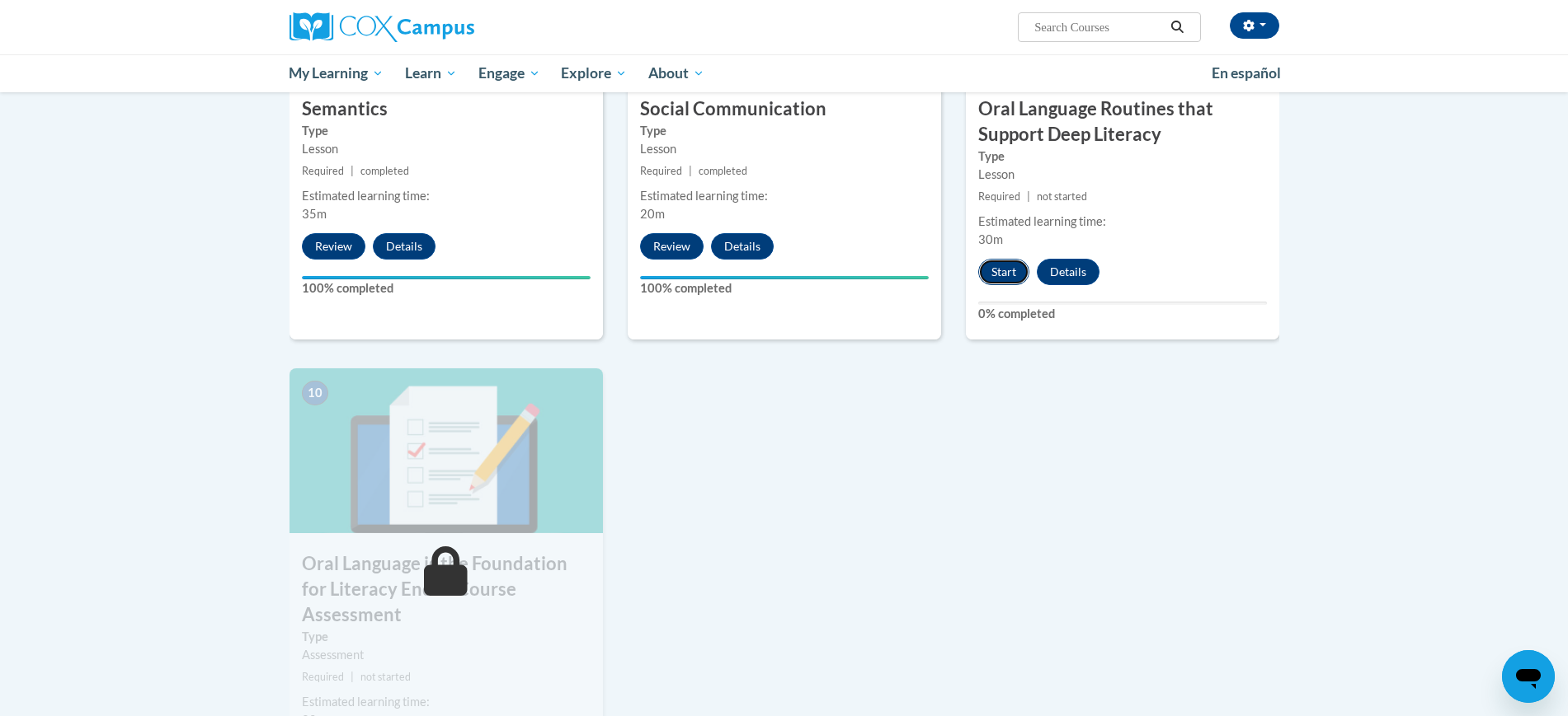
click at [1003, 268] on button "Start" at bounding box center [1003, 272] width 51 height 26
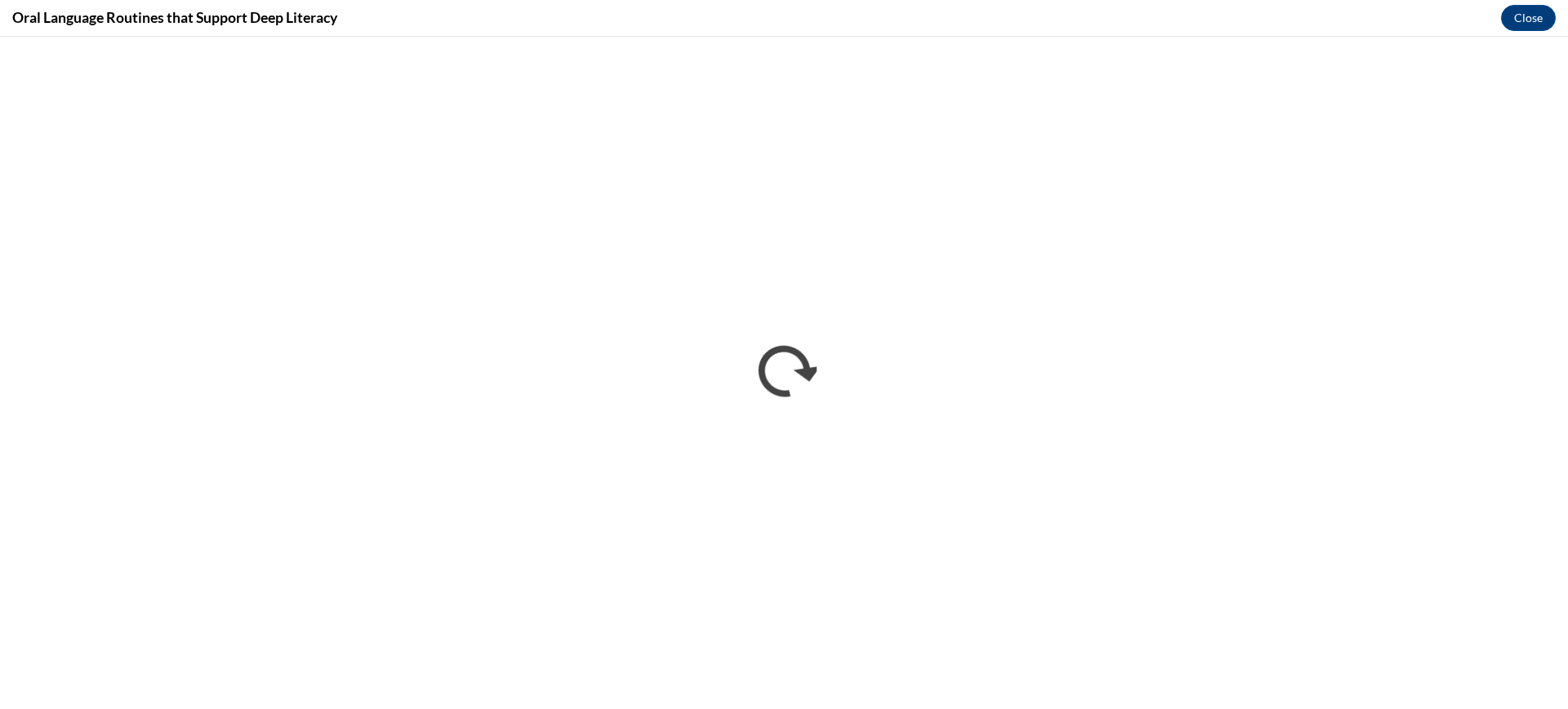
scroll to position [0, 0]
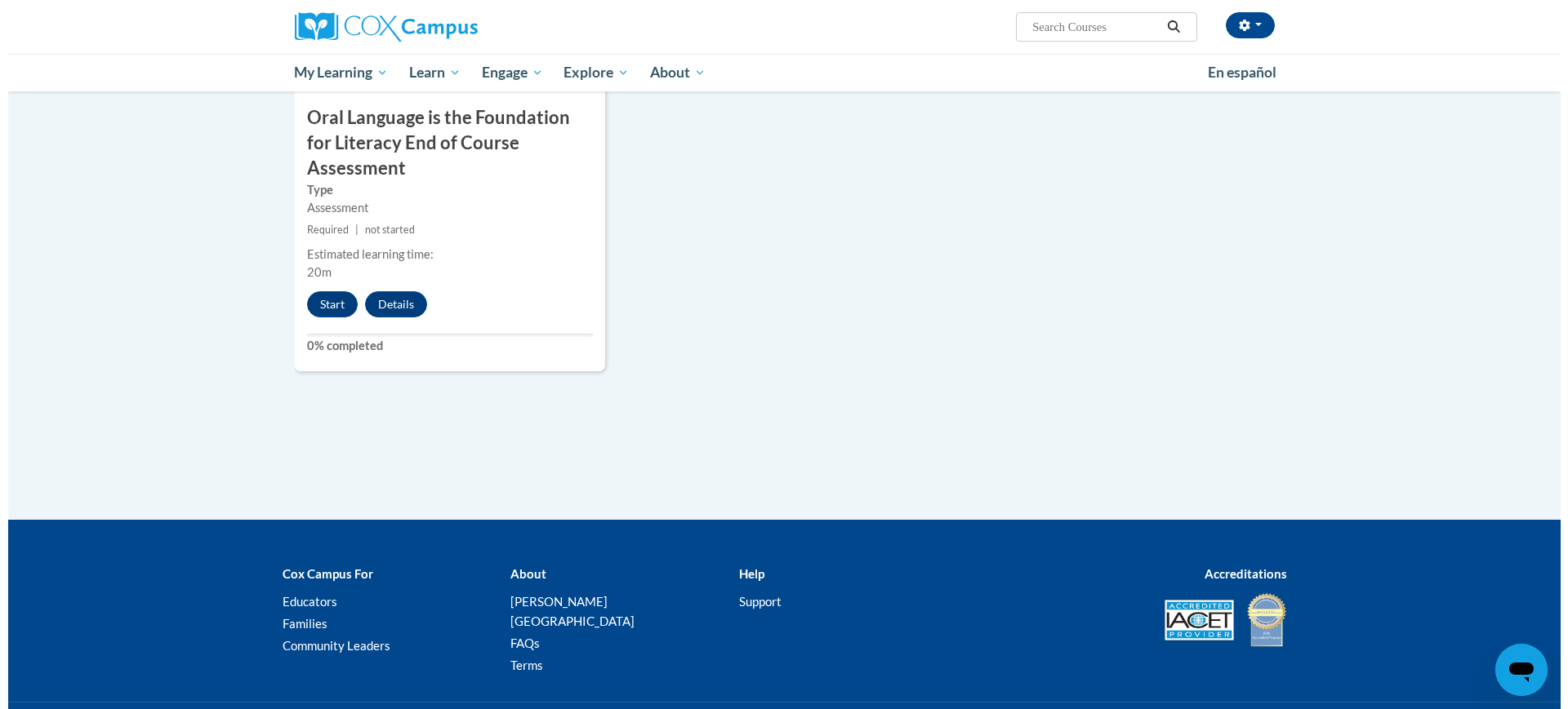
scroll to position [1860, 0]
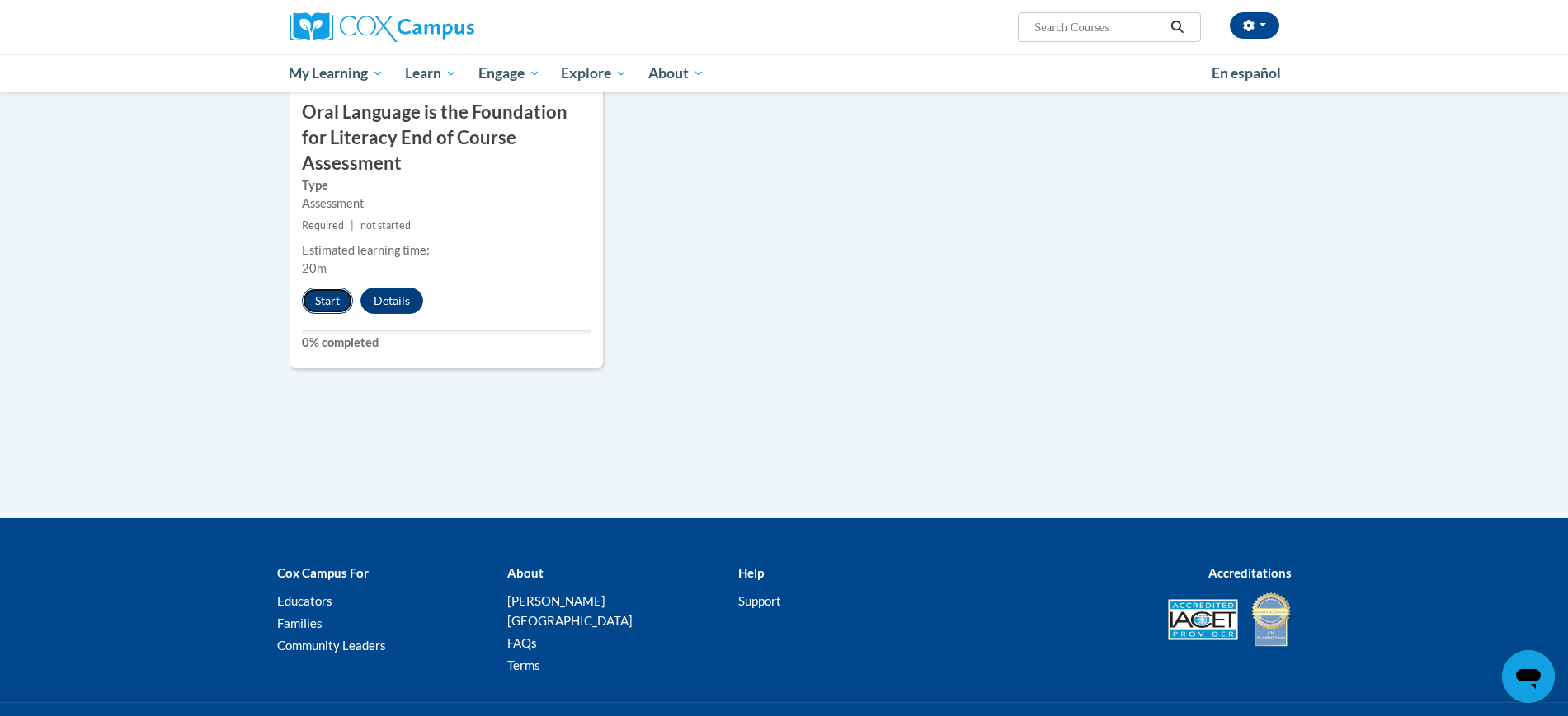
click at [314, 287] on button "Start" at bounding box center [327, 300] width 51 height 26
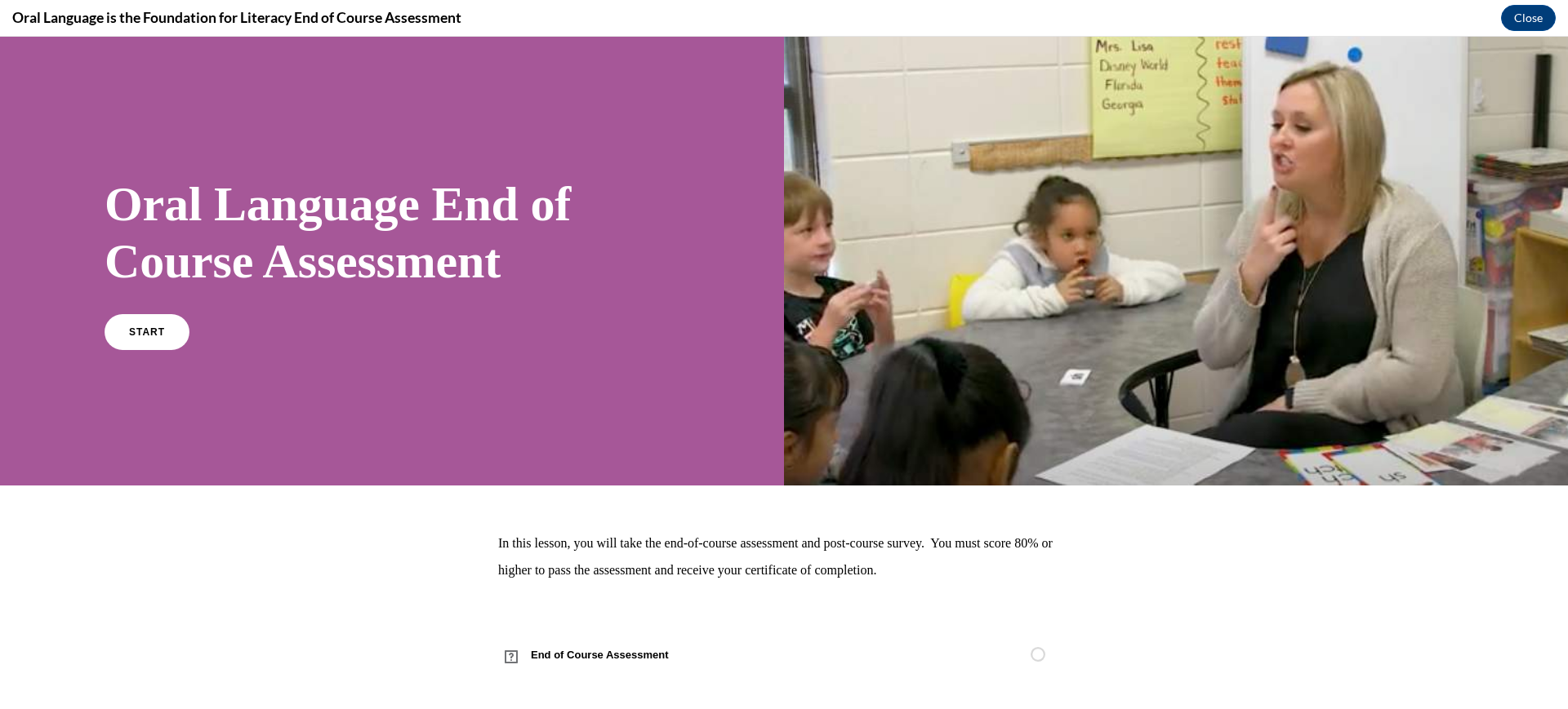
scroll to position [0, 0]
click at [166, 338] on span "START" at bounding box center [148, 332] width 38 height 12
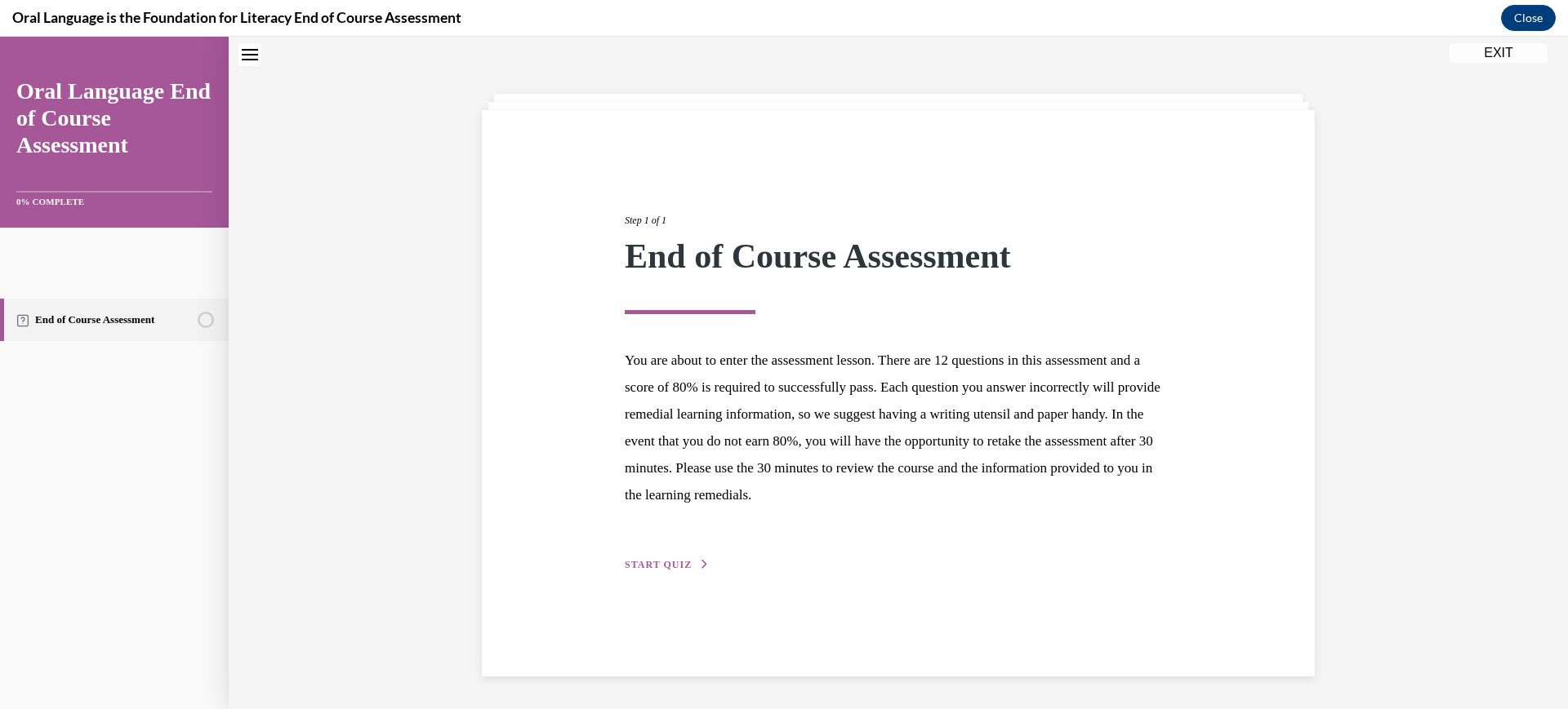
scroll to position [184, 0]
click at [630, 571] on span "START QUIZ" at bounding box center [658, 564] width 67 height 11
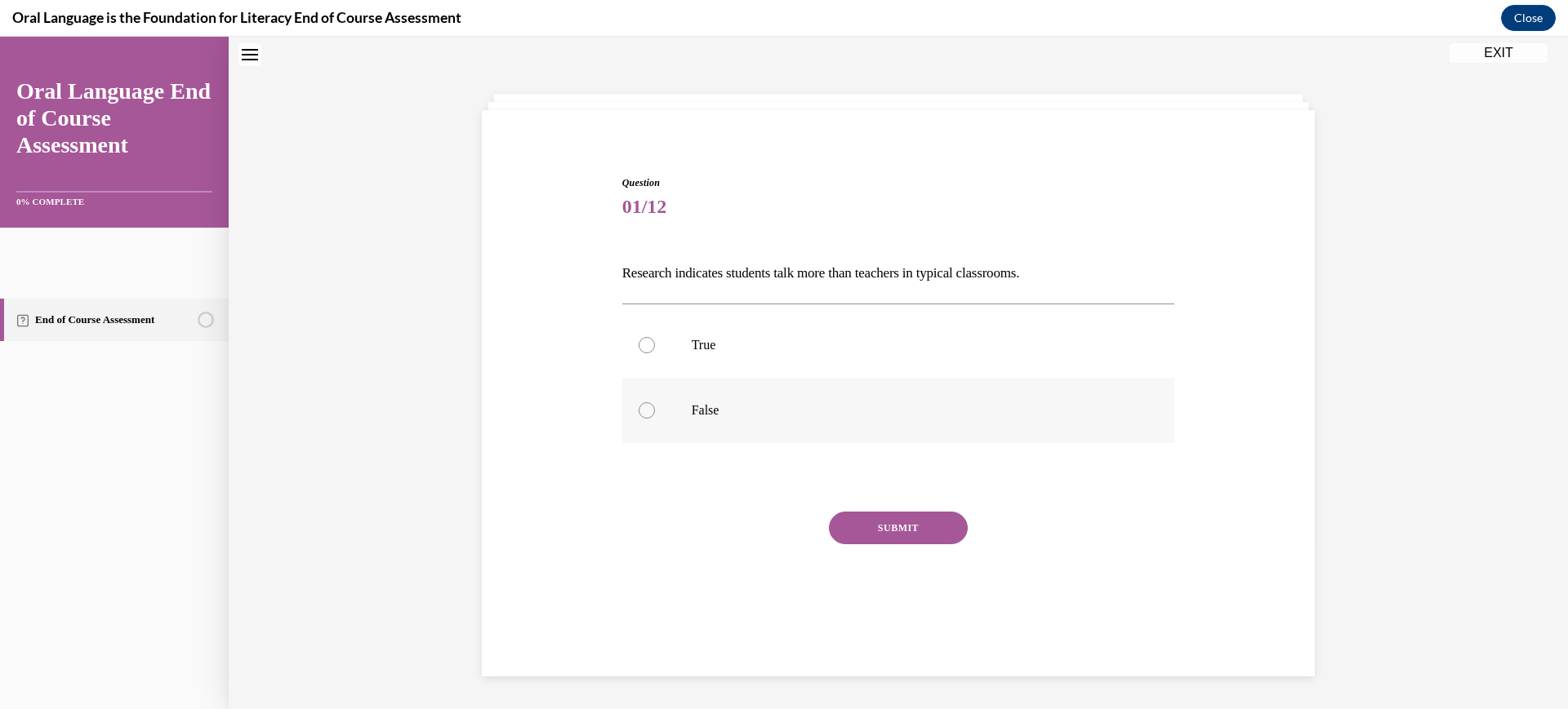
click at [631, 443] on label "False" at bounding box center [899, 411] width 553 height 65
click at [639, 418] on input "False" at bounding box center [647, 410] width 16 height 16
radio input "true"
click at [894, 544] on button "SUBMIT" at bounding box center [899, 528] width 139 height 33
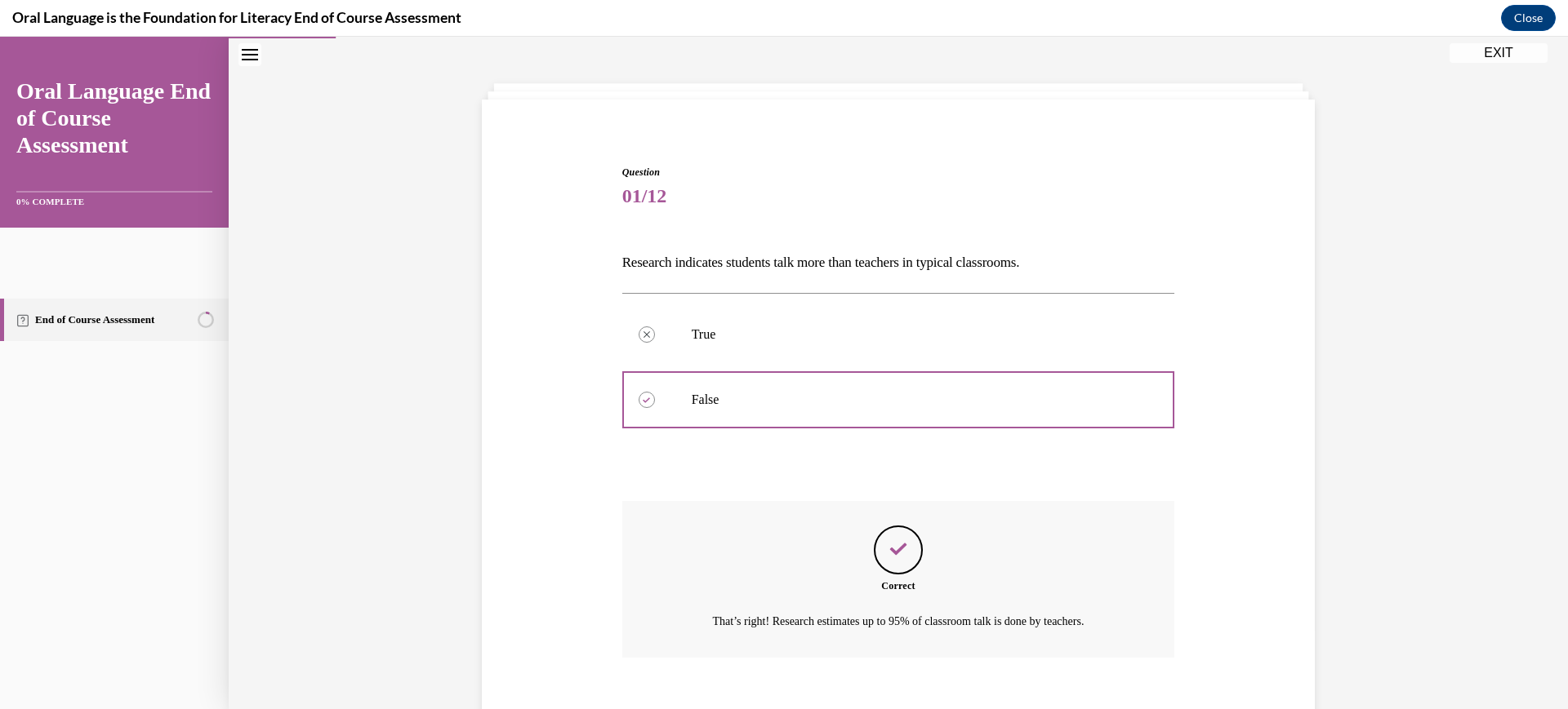
scroll to position [358, 0]
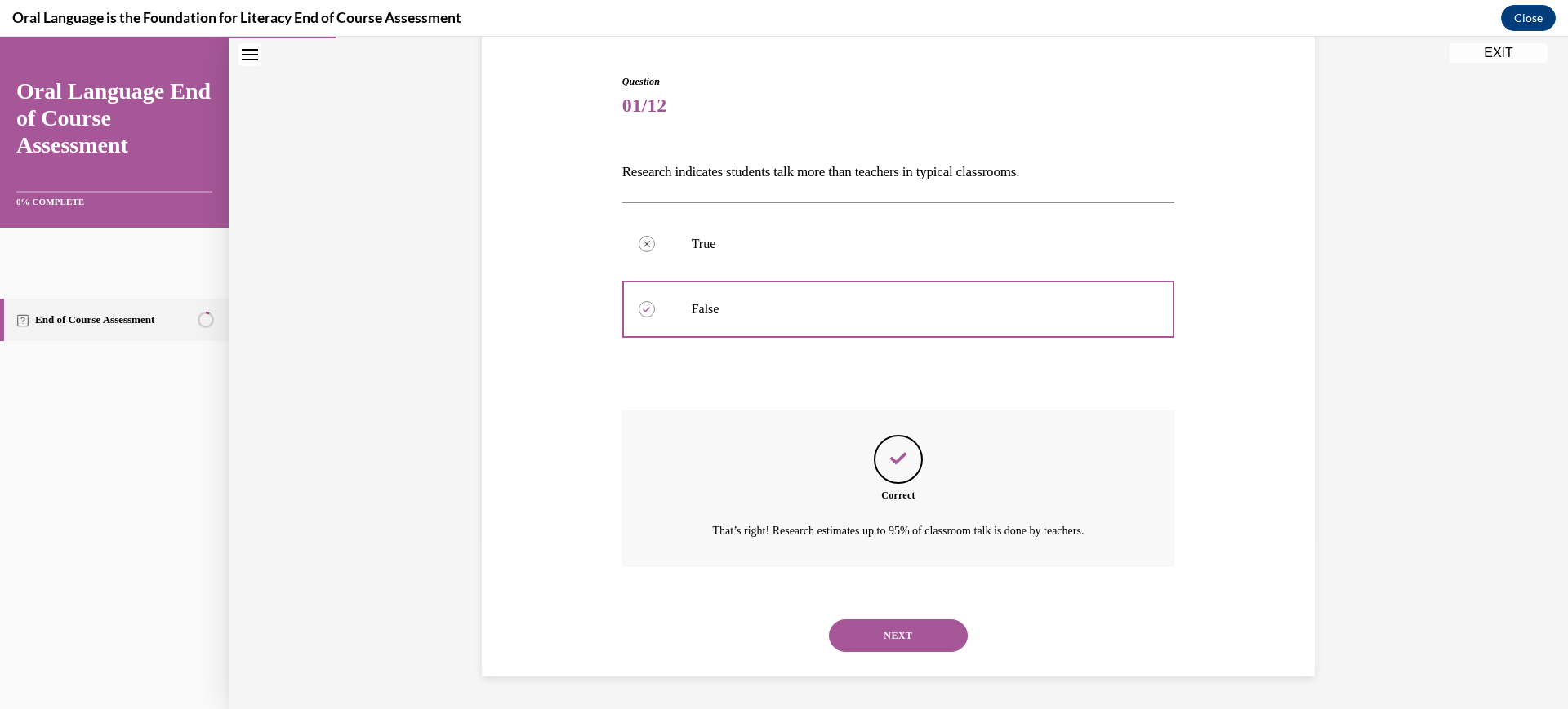
click at [931, 620] on button "NEXT" at bounding box center [899, 636] width 139 height 33
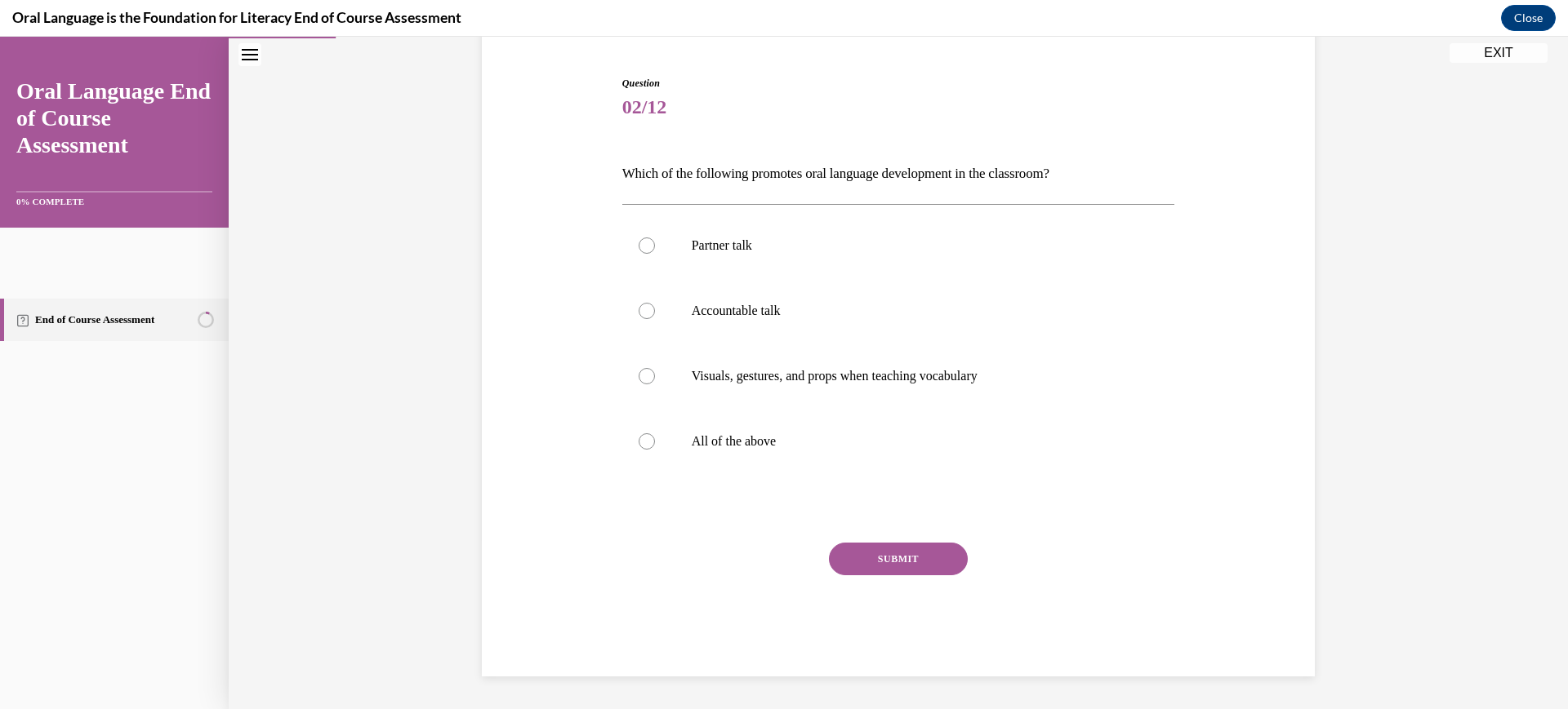
scroll to position [246, 0]
click at [719, 450] on p "All of the above" at bounding box center [914, 442] width 443 height 16
click at [655, 450] on input "All of the above" at bounding box center [647, 442] width 16 height 16
radio input "true"
click at [932, 575] on button "SUBMIT" at bounding box center [899, 559] width 139 height 33
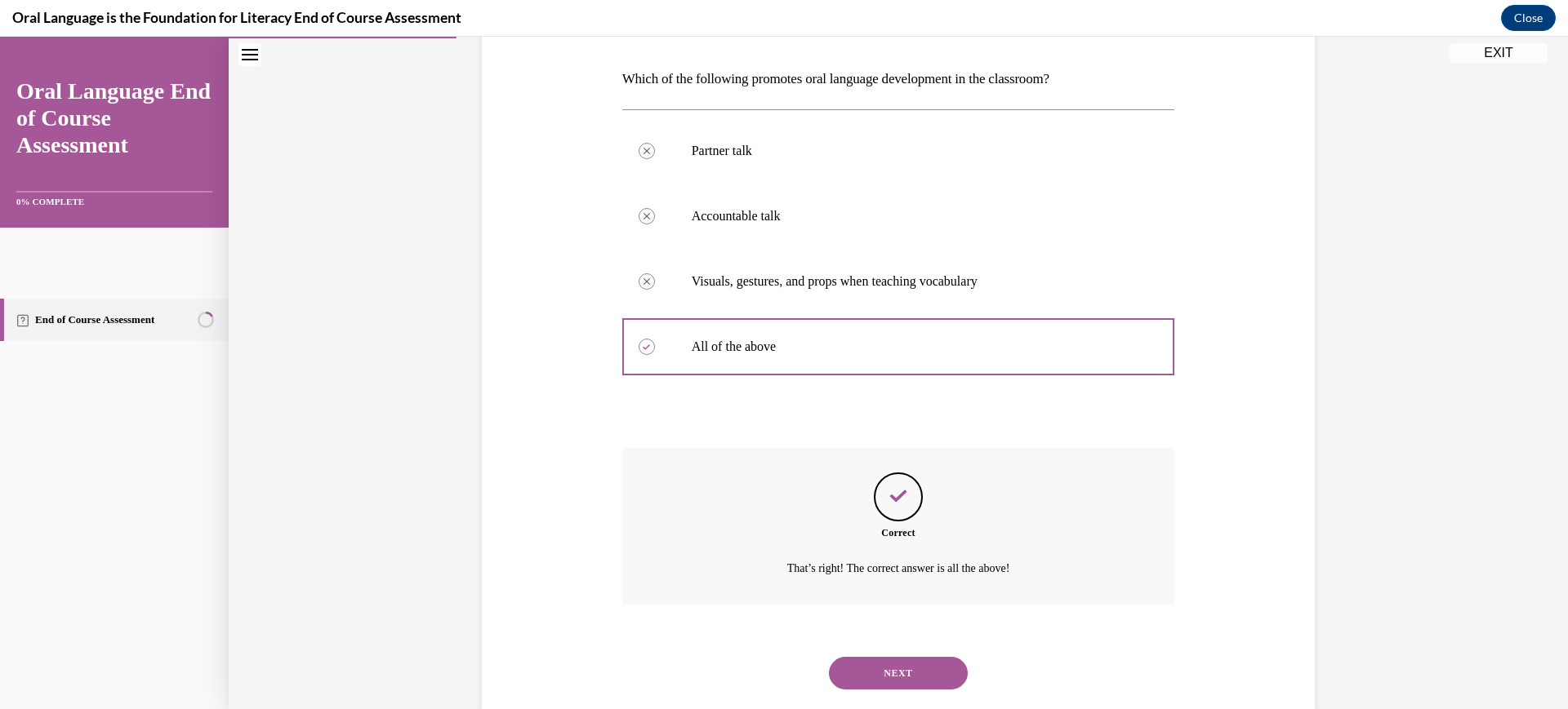
scroll to position [521, 0]
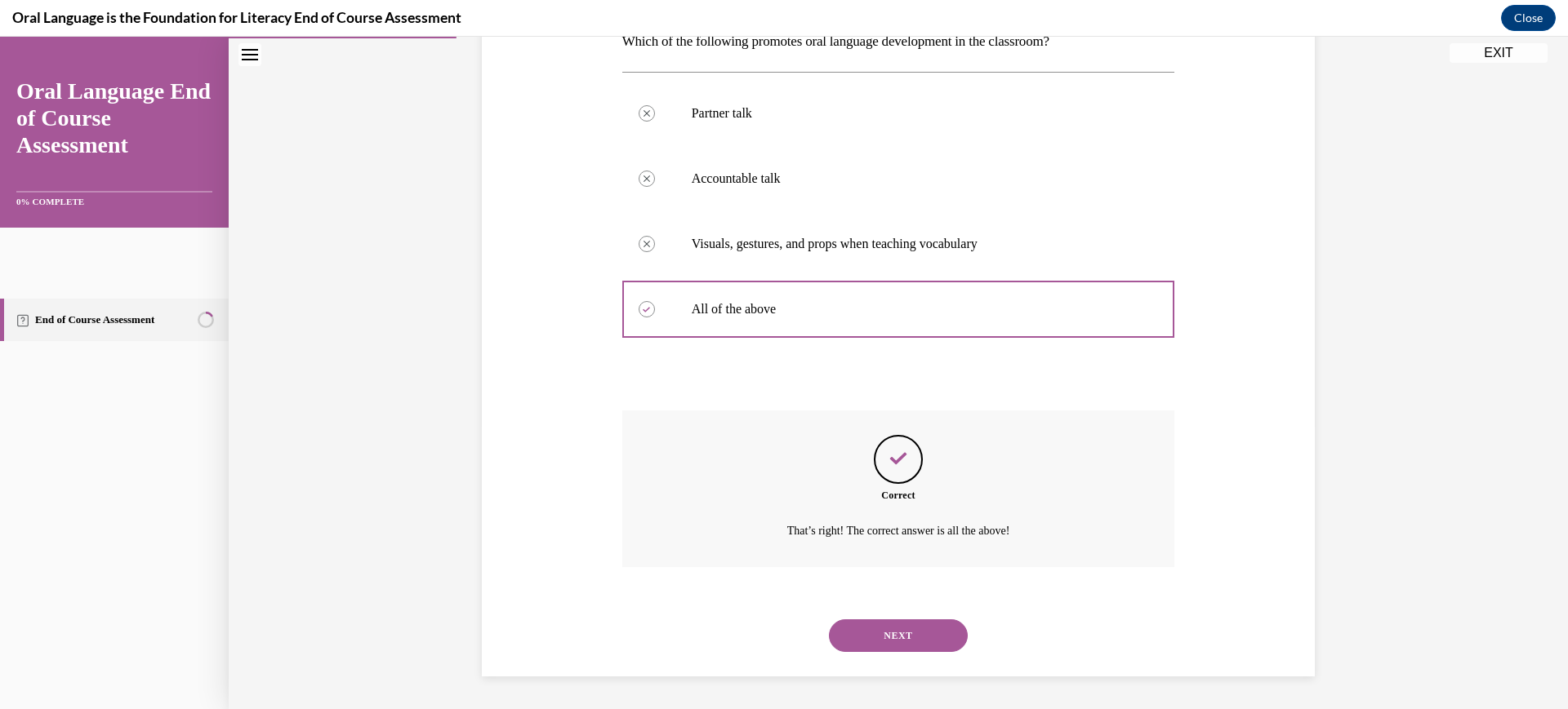
click at [936, 620] on button "NEXT" at bounding box center [899, 636] width 139 height 33
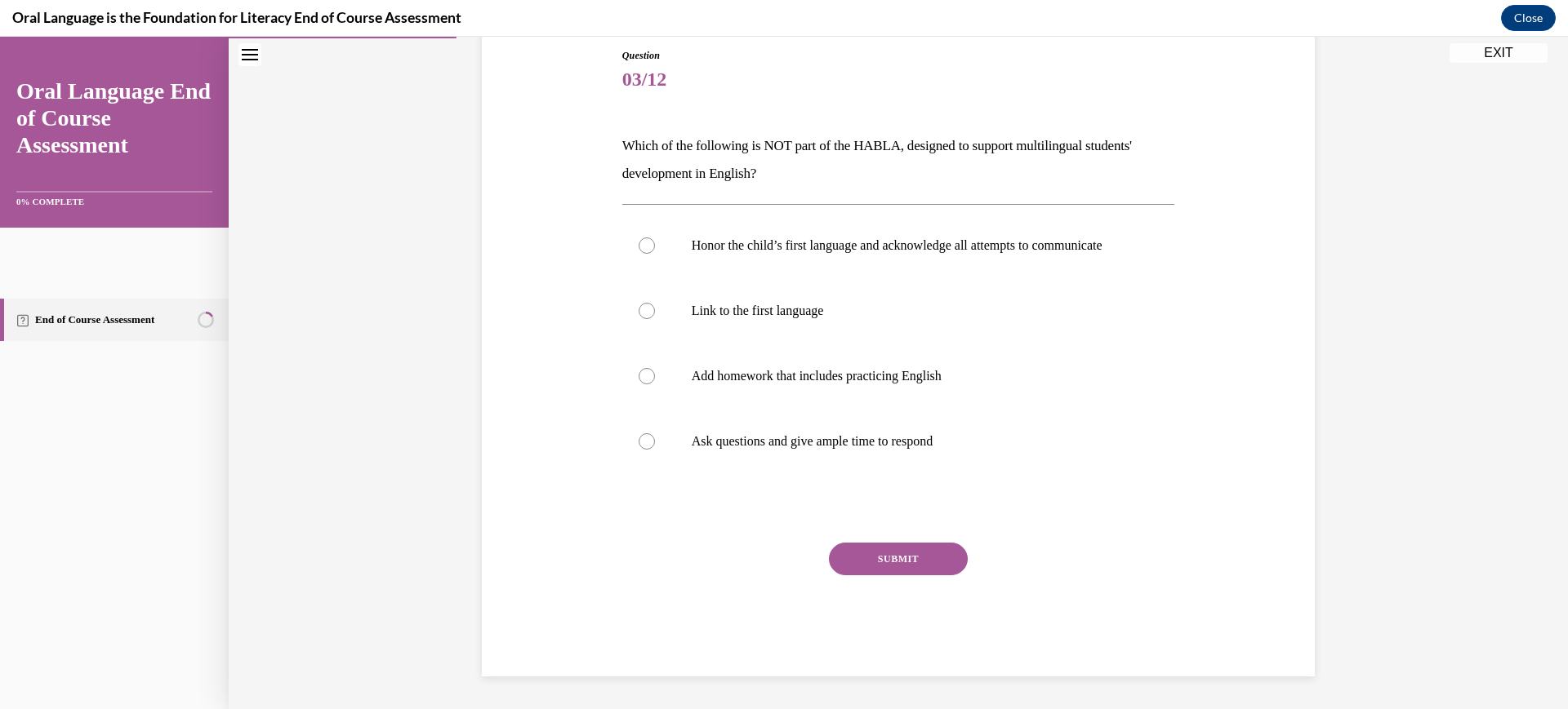
scroll to position [237, 0]
click at [639, 385] on div at bounding box center [647, 376] width 16 height 16
click at [639, 385] on input "Add homework that includes practicing English" at bounding box center [647, 376] width 16 height 16
radio input "true"
click at [915, 575] on button "SUBMIT" at bounding box center [899, 559] width 139 height 33
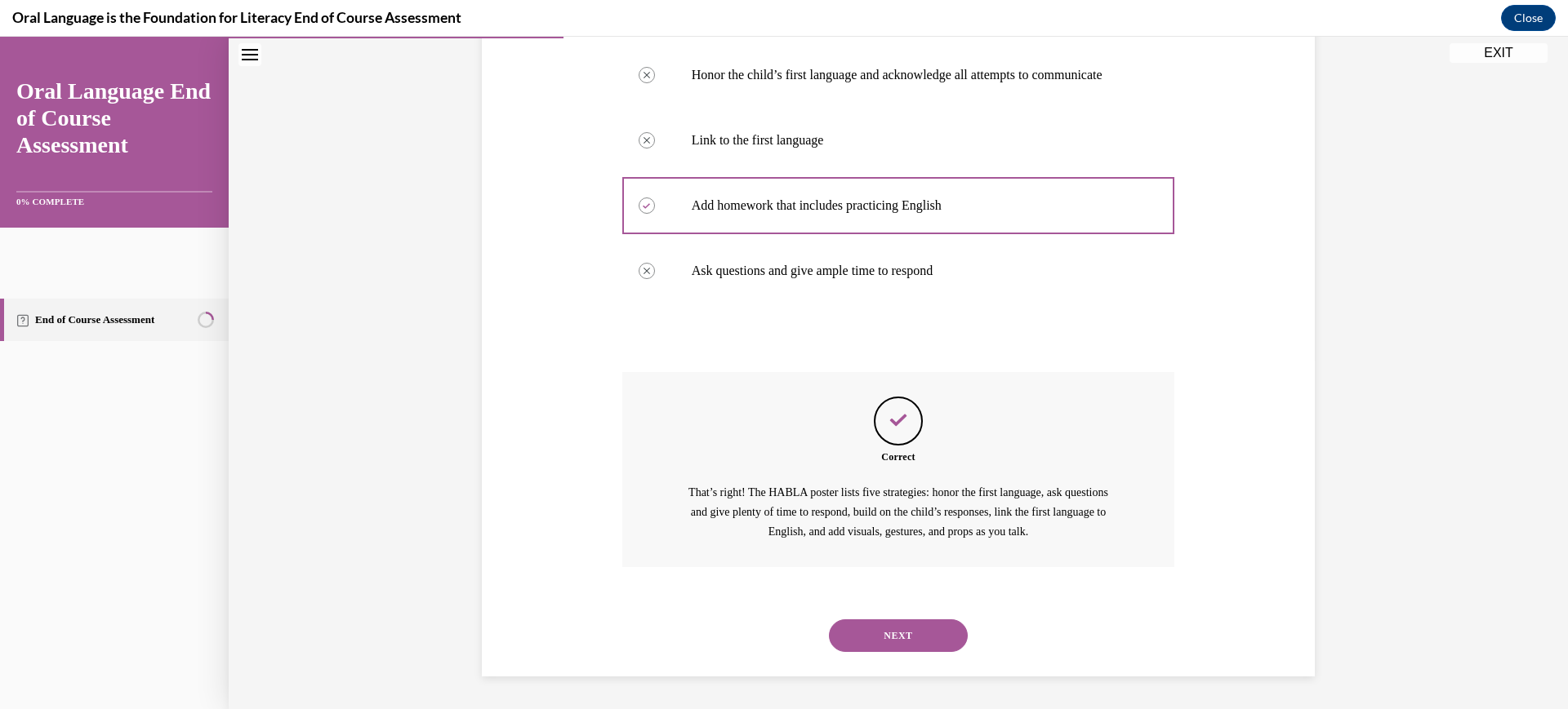
click at [939, 641] on button "NEXT" at bounding box center [899, 636] width 139 height 33
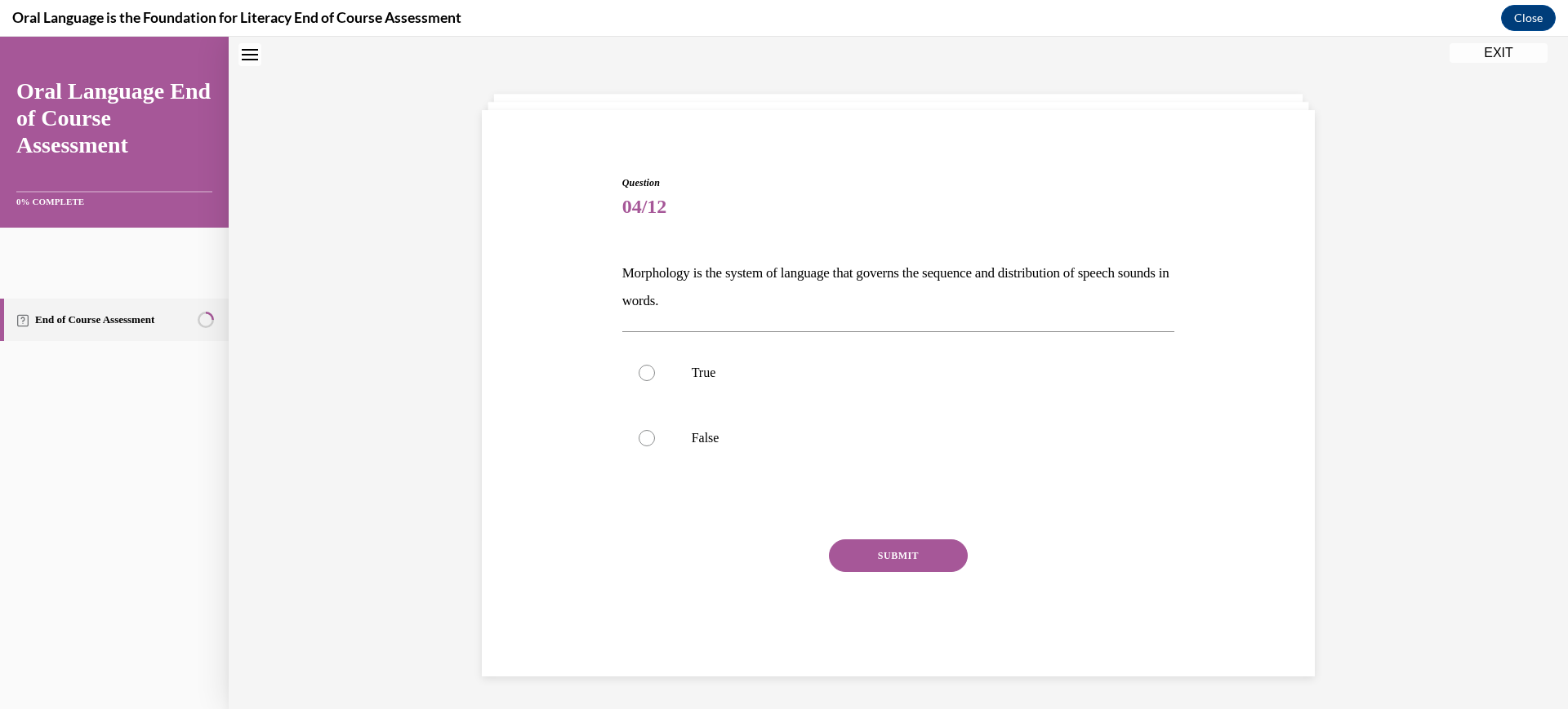
scroll to position [62, 0]
click at [692, 382] on p "True" at bounding box center [914, 373] width 443 height 16
click at [655, 382] on input "True" at bounding box center [647, 373] width 16 height 16
radio input "true"
click at [890, 573] on button "SUBMIT" at bounding box center [899, 556] width 139 height 33
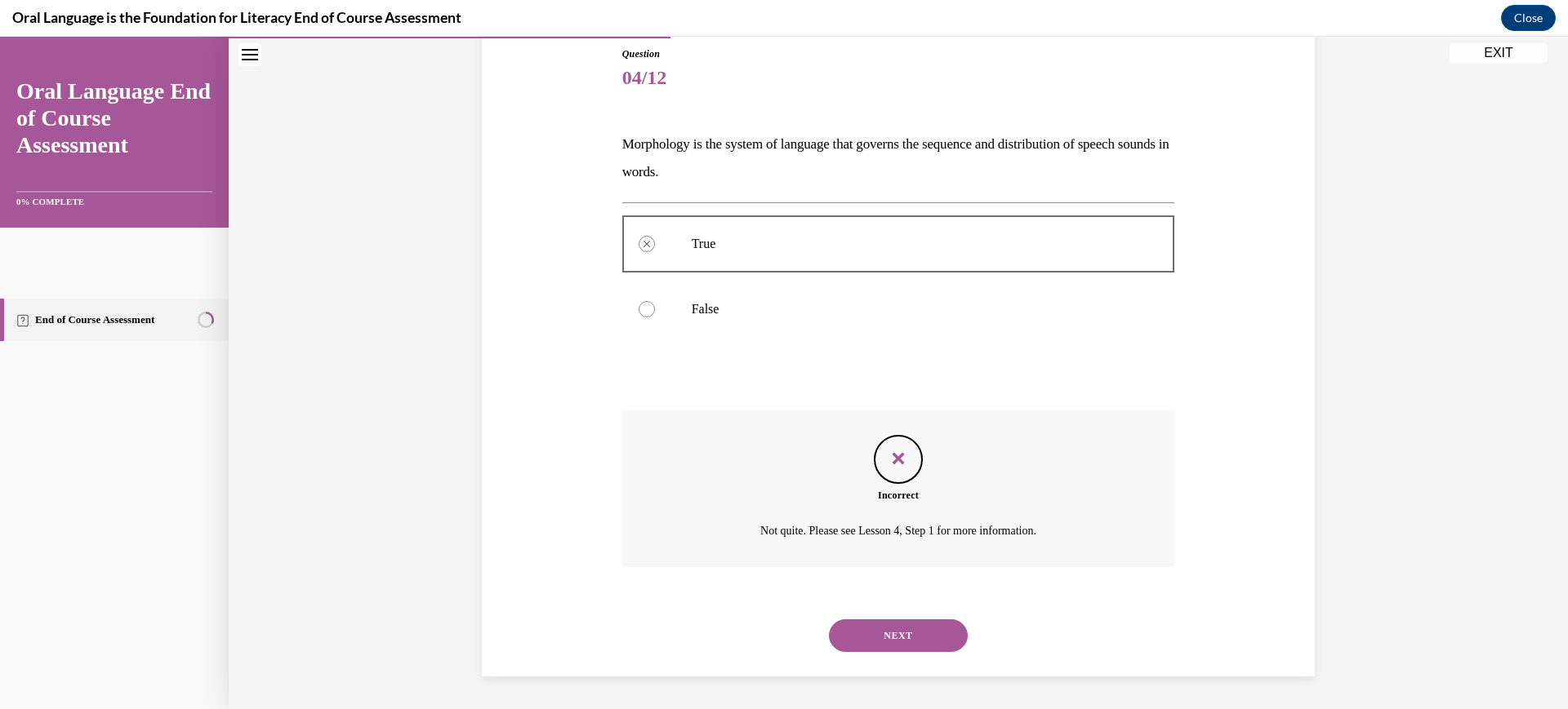
scroll to position [311, 0]
click at [917, 652] on button "NEXT" at bounding box center [899, 636] width 139 height 33
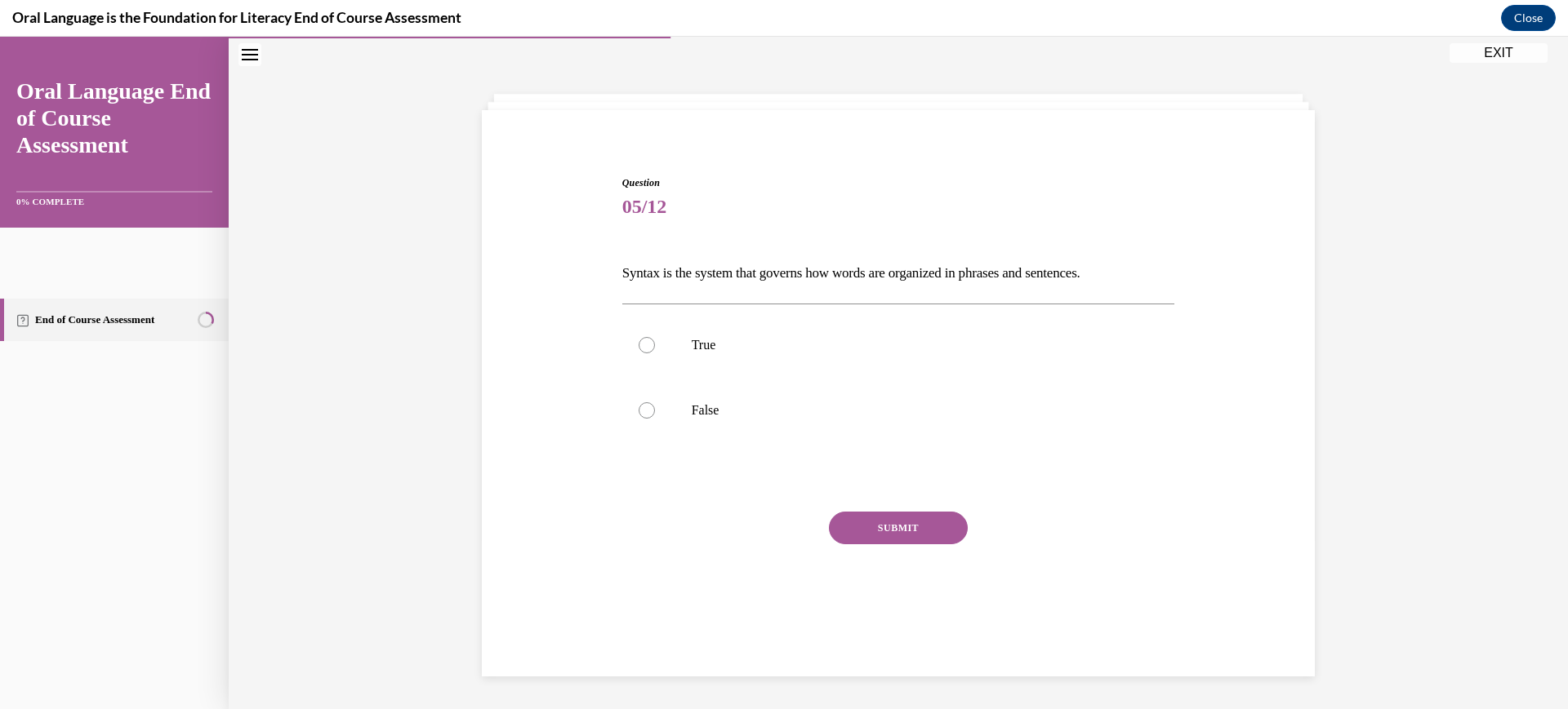
scroll to position [62, 0]
click at [692, 353] on p "True" at bounding box center [914, 345] width 443 height 16
click at [655, 353] on input "True" at bounding box center [647, 345] width 16 height 16
radio input "true"
click at [876, 544] on button "SUBMIT" at bounding box center [899, 528] width 139 height 33
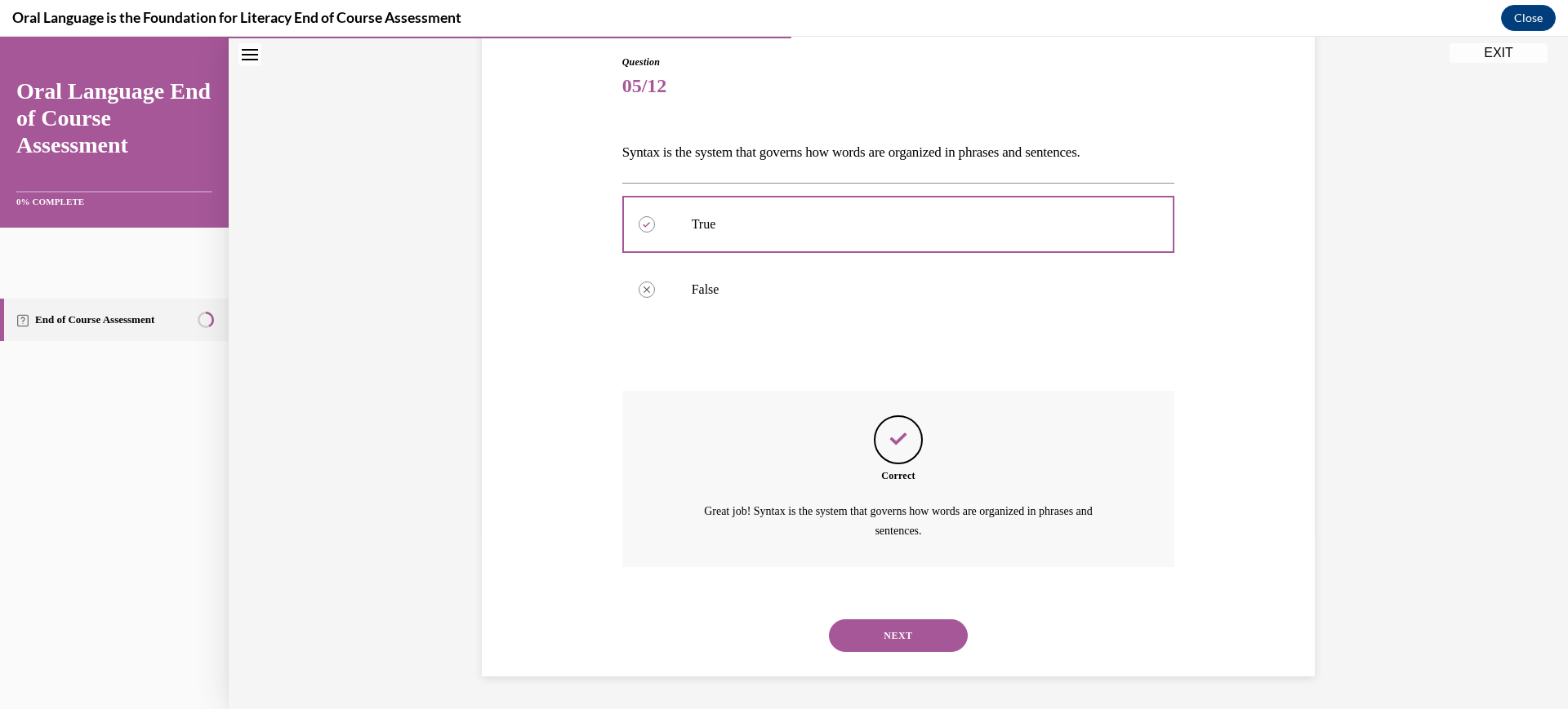
scroll to position [383, 0]
click at [932, 620] on button "NEXT" at bounding box center [899, 636] width 139 height 33
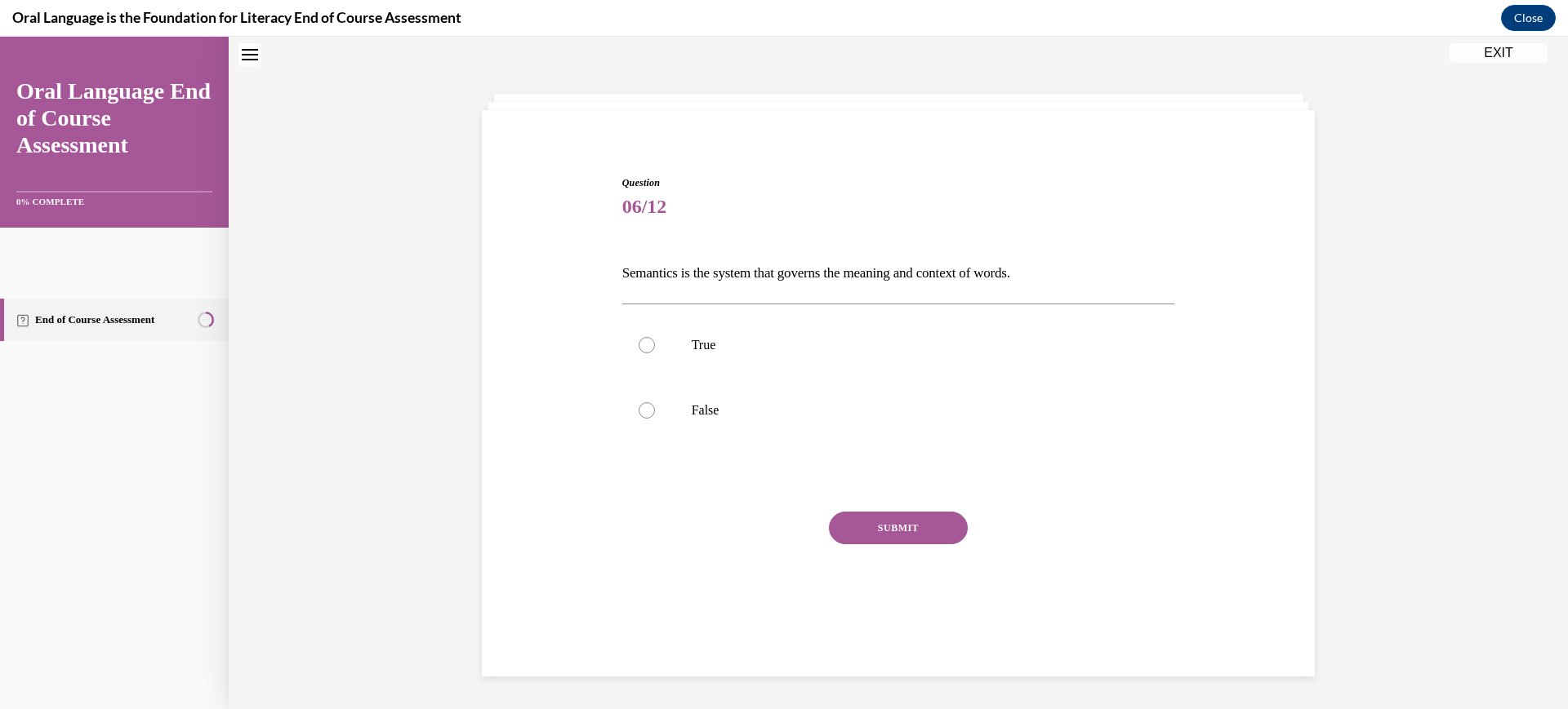
scroll to position [62, 0]
click at [694, 353] on p "True" at bounding box center [914, 345] width 443 height 16
click at [655, 353] on input "True" at bounding box center [647, 345] width 16 height 16
radio input "true"
click at [901, 544] on button "SUBMIT" at bounding box center [899, 528] width 139 height 33
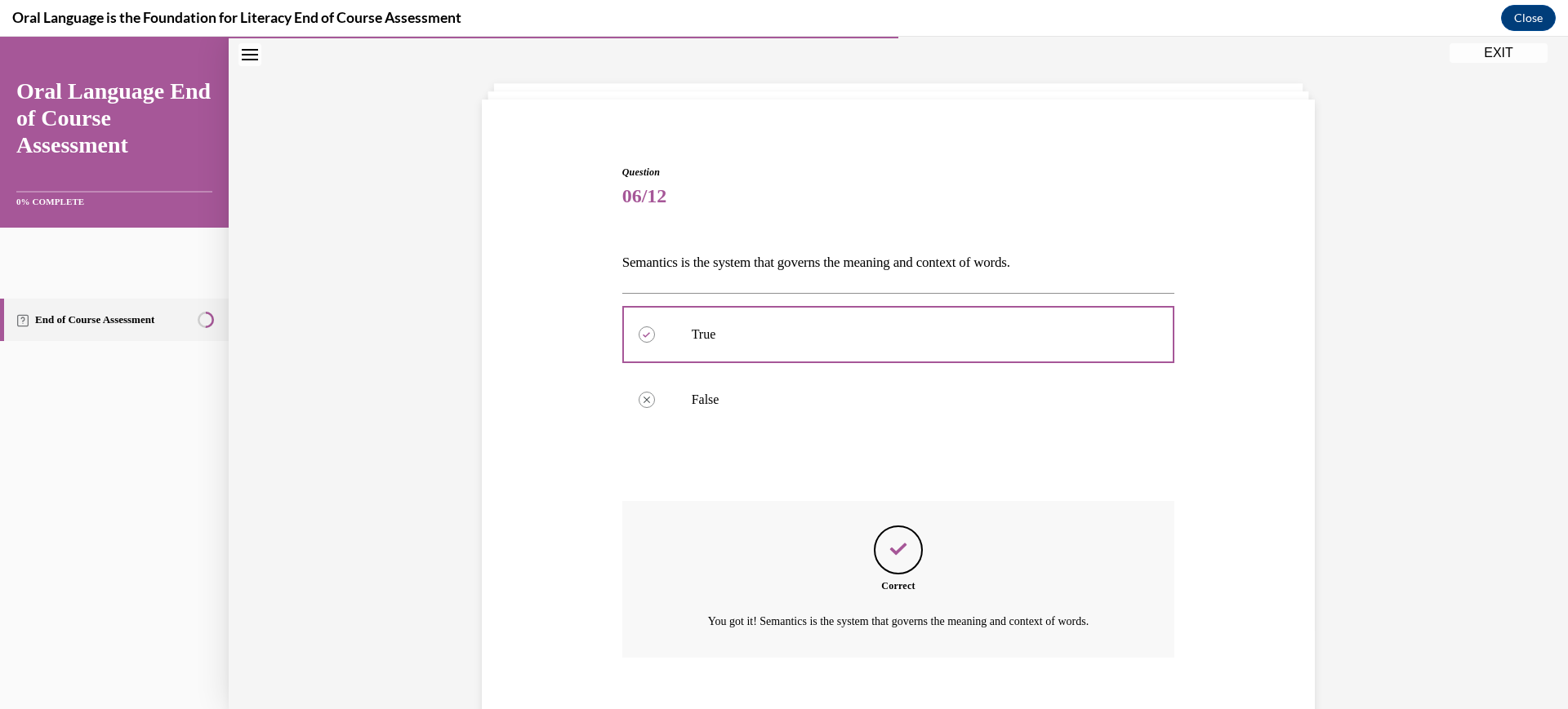
scroll to position [358, 0]
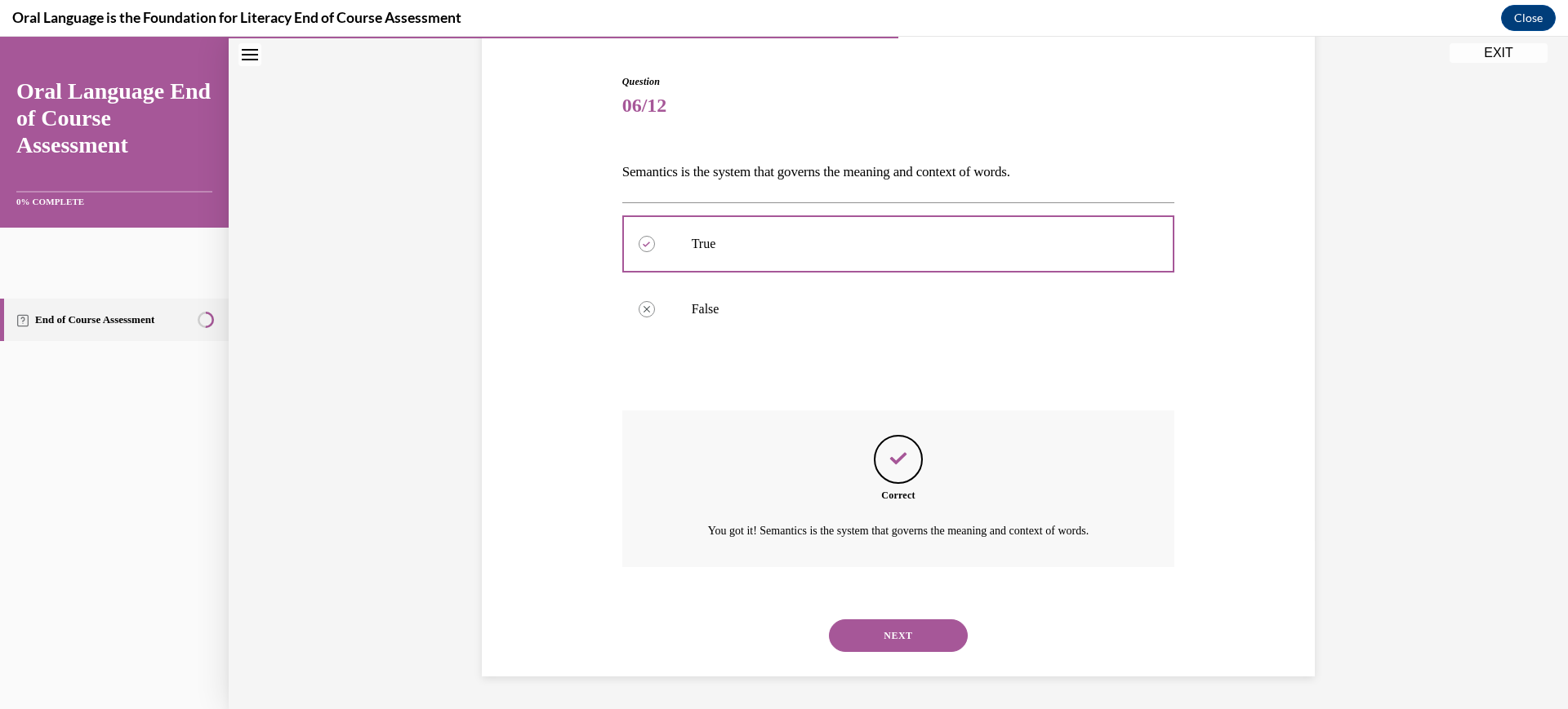
click at [920, 620] on button "NEXT" at bounding box center [899, 636] width 139 height 33
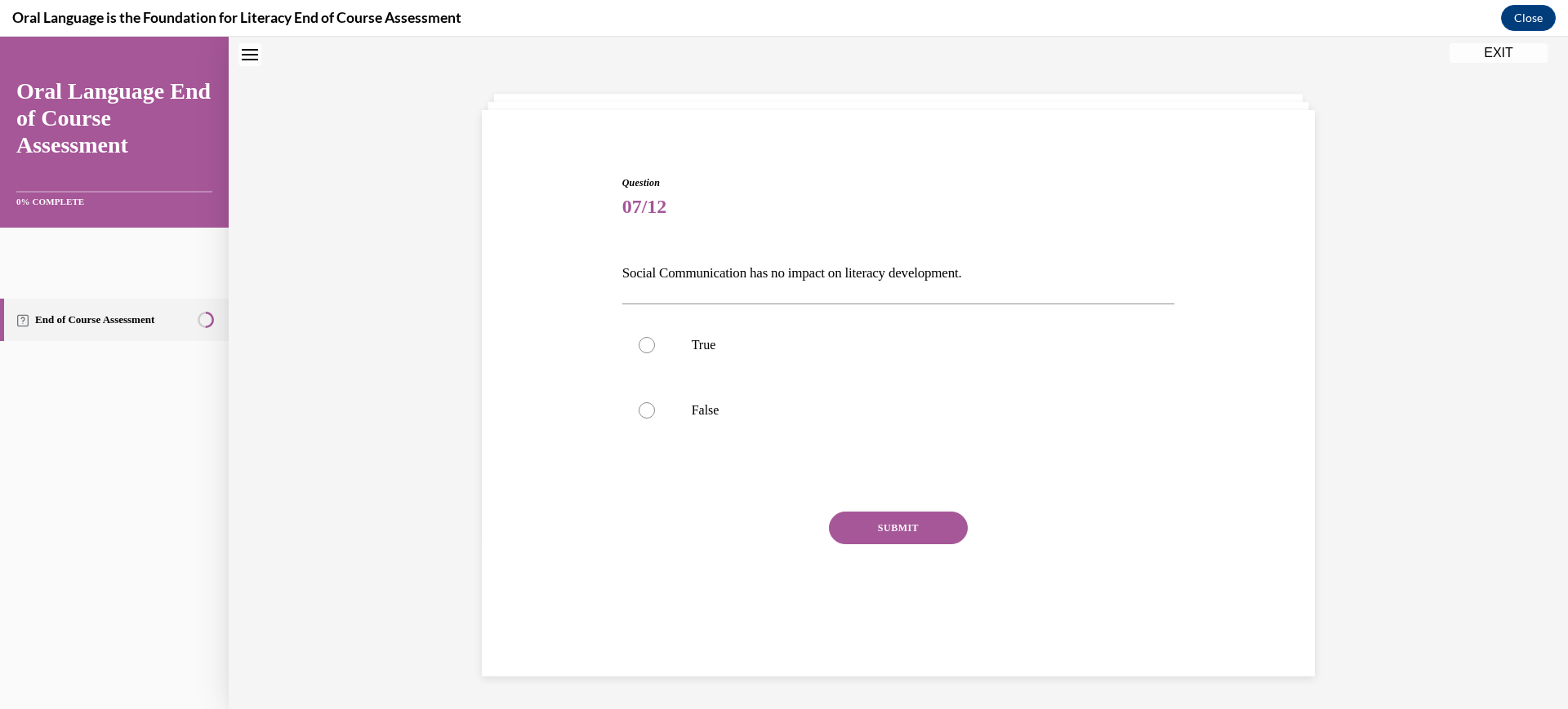
scroll to position [62, 0]
click at [692, 418] on p "False" at bounding box center [914, 410] width 443 height 16
click at [655, 418] on input "False" at bounding box center [647, 410] width 16 height 16
radio input "true"
click at [887, 544] on button "SUBMIT" at bounding box center [899, 528] width 139 height 33
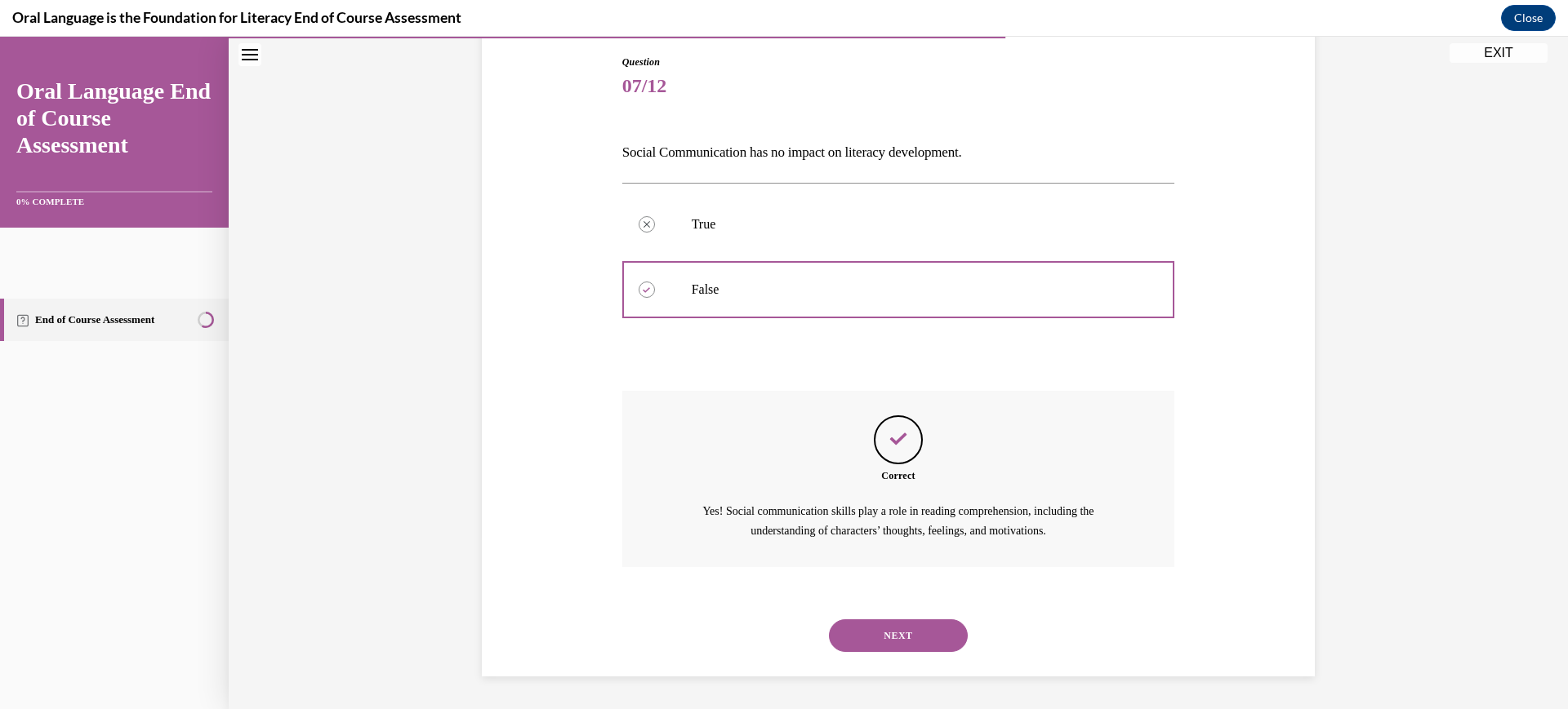
scroll to position [383, 0]
click at [912, 620] on button "NEXT" at bounding box center [899, 636] width 139 height 33
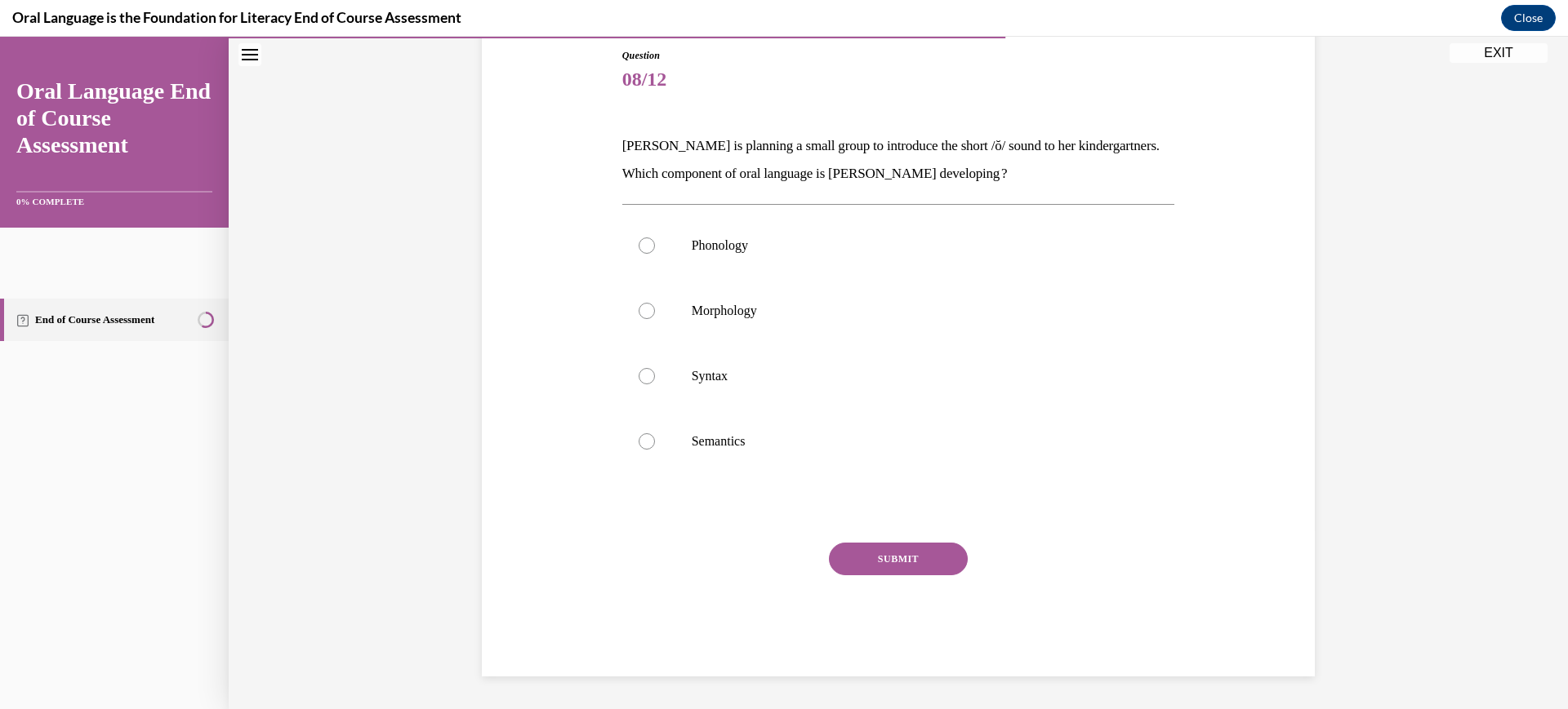
scroll to position [238, 0]
click at [694, 254] on p "Phonology" at bounding box center [914, 245] width 443 height 16
click at [655, 254] on input "Phonology" at bounding box center [647, 245] width 16 height 16
radio input "true"
drag, startPoint x: 695, startPoint y: 280, endPoint x: 829, endPoint y: 562, distance: 312.2
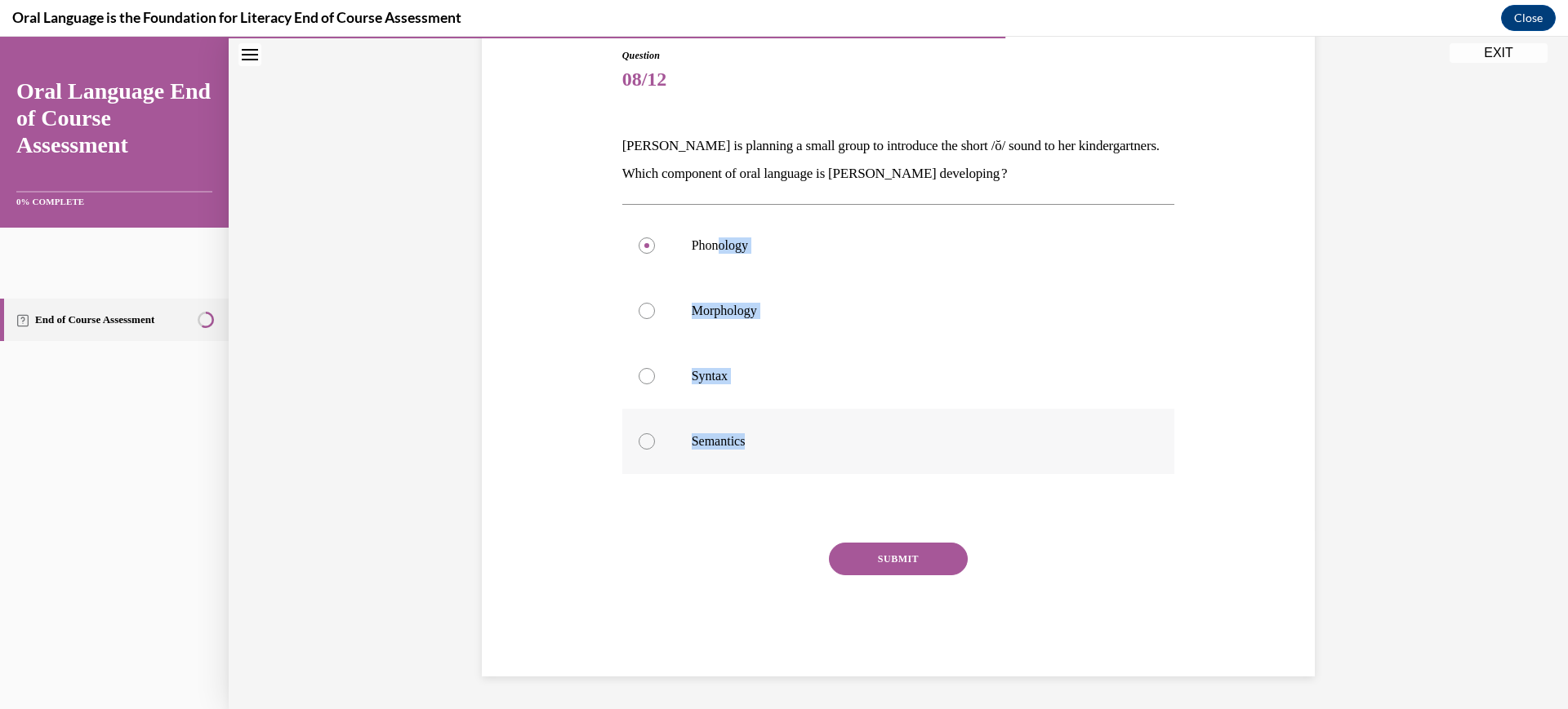
click at [829, 474] on div "Phonology Morphology Syntax Semantics" at bounding box center [899, 344] width 553 height 261
click at [909, 575] on button "SUBMIT" at bounding box center [899, 559] width 139 height 33
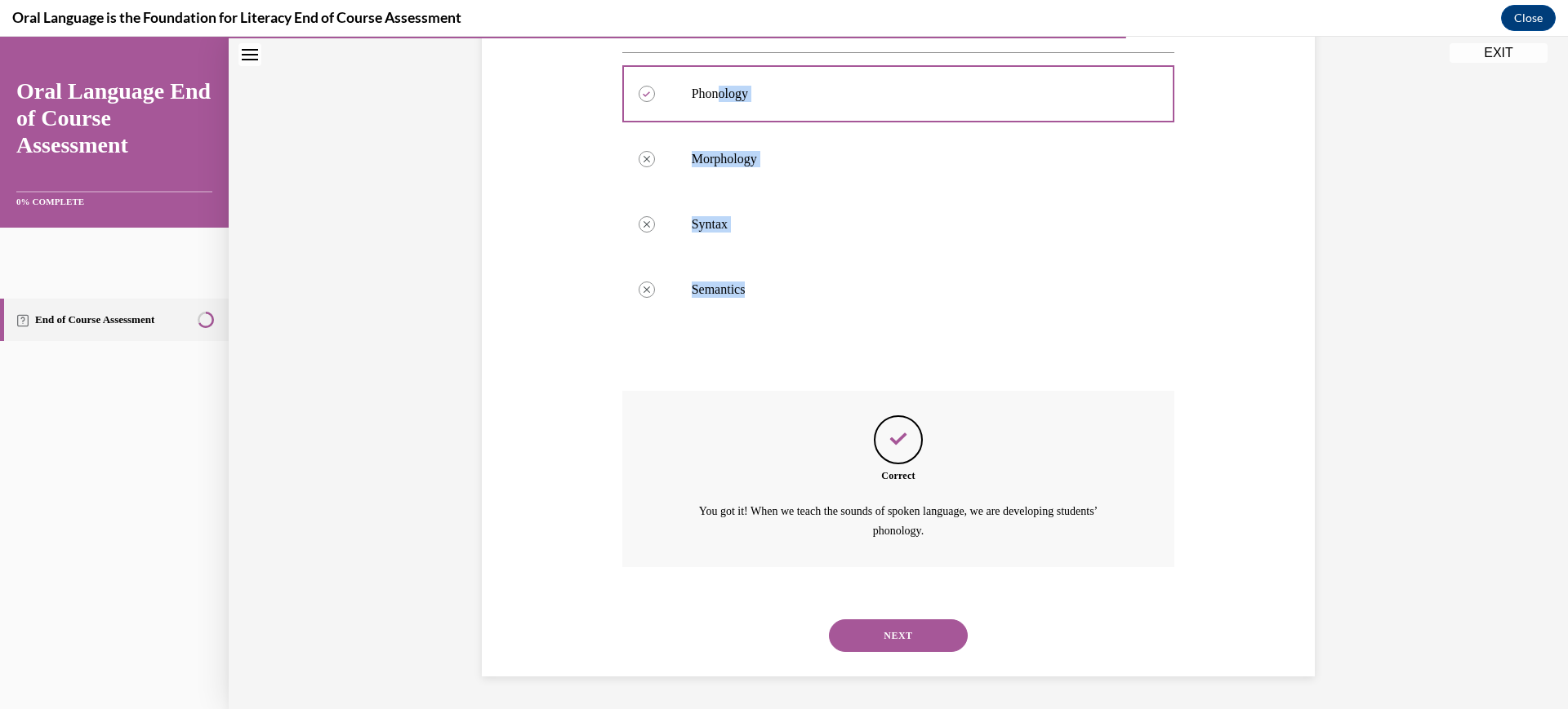
scroll to position [580, 0]
click at [927, 620] on button "NEXT" at bounding box center [899, 636] width 139 height 33
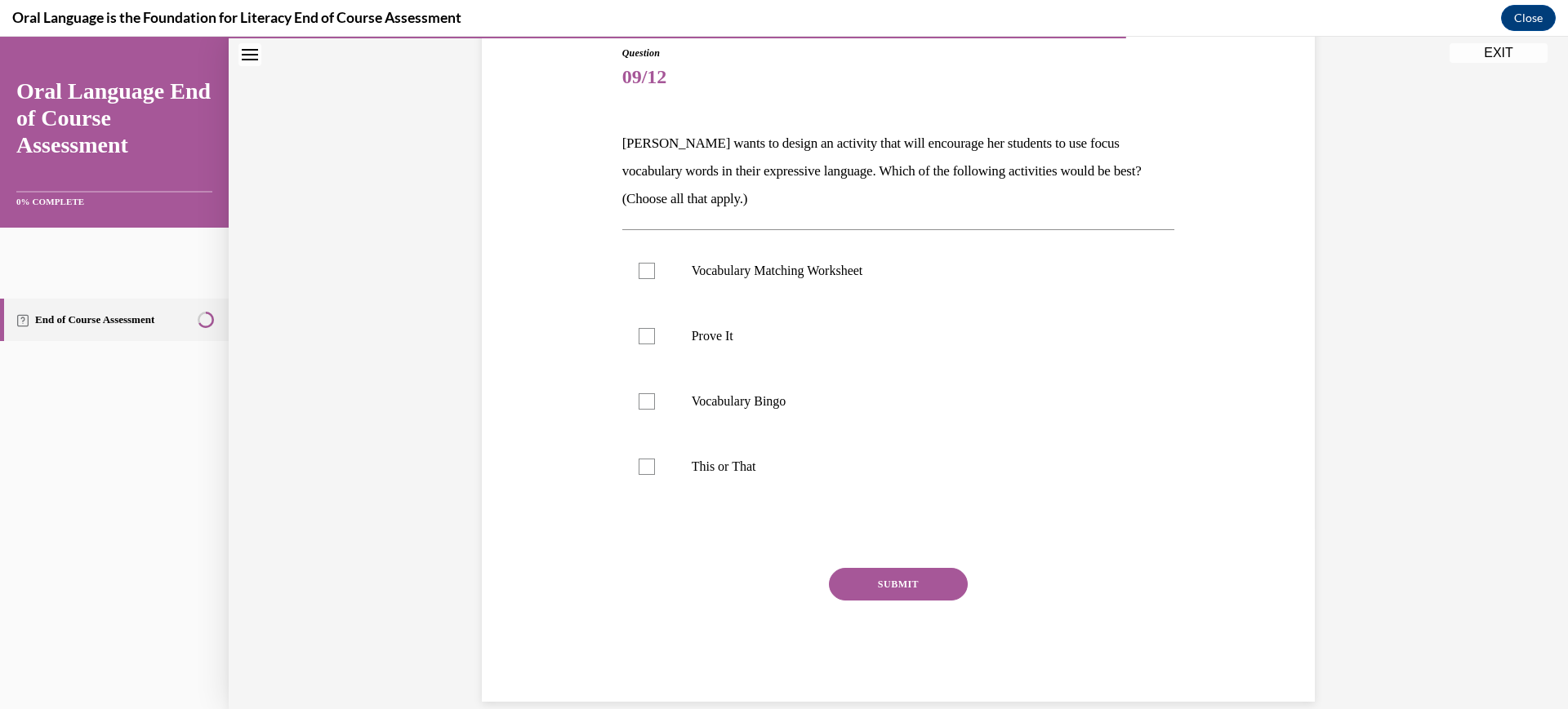
scroll to position [189, 0]
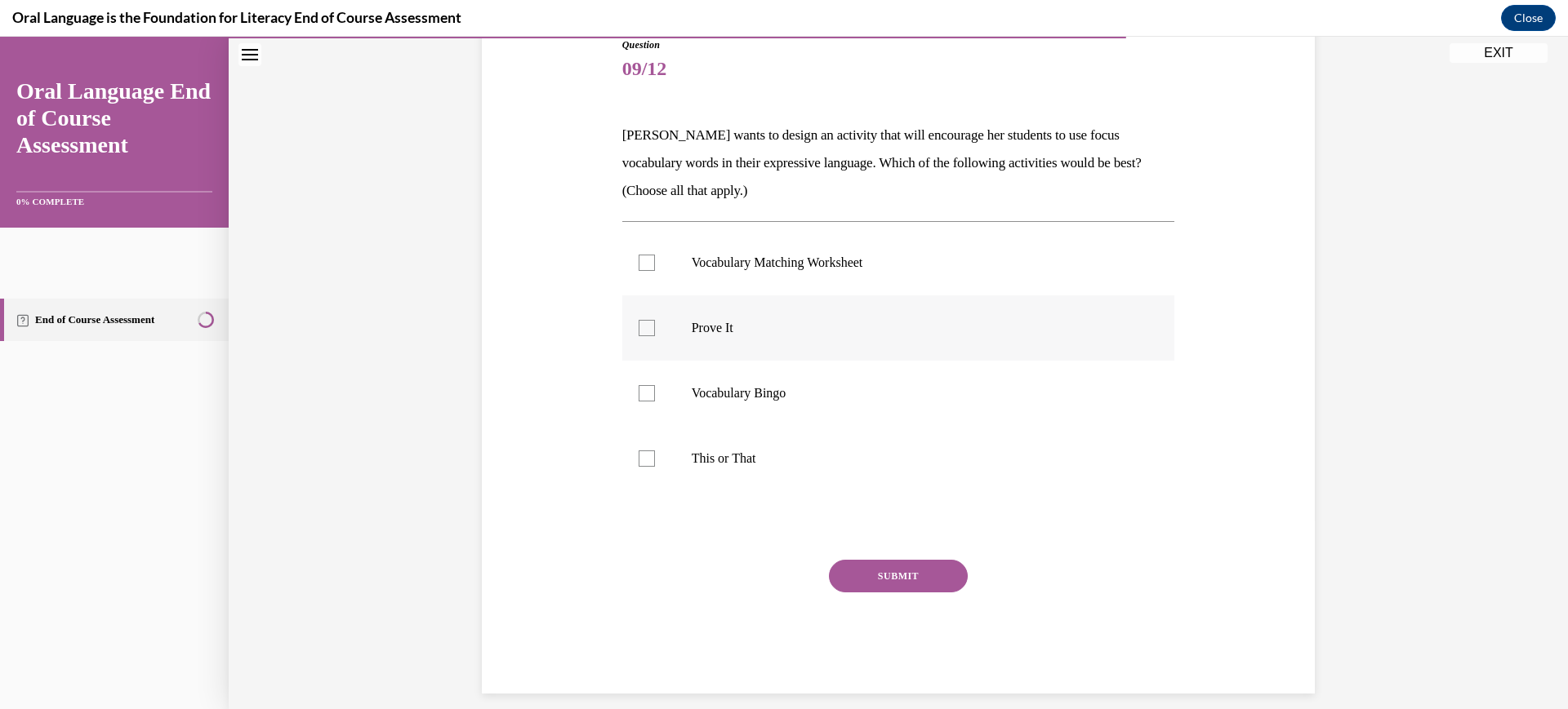
click at [714, 336] on p "Prove It" at bounding box center [914, 327] width 443 height 16
click at [655, 336] on input "Prove It" at bounding box center [647, 327] width 16 height 16
checkbox input "true"
click at [639, 467] on div at bounding box center [647, 459] width 16 height 16
click at [639, 467] on input "This or That" at bounding box center [647, 459] width 16 height 16
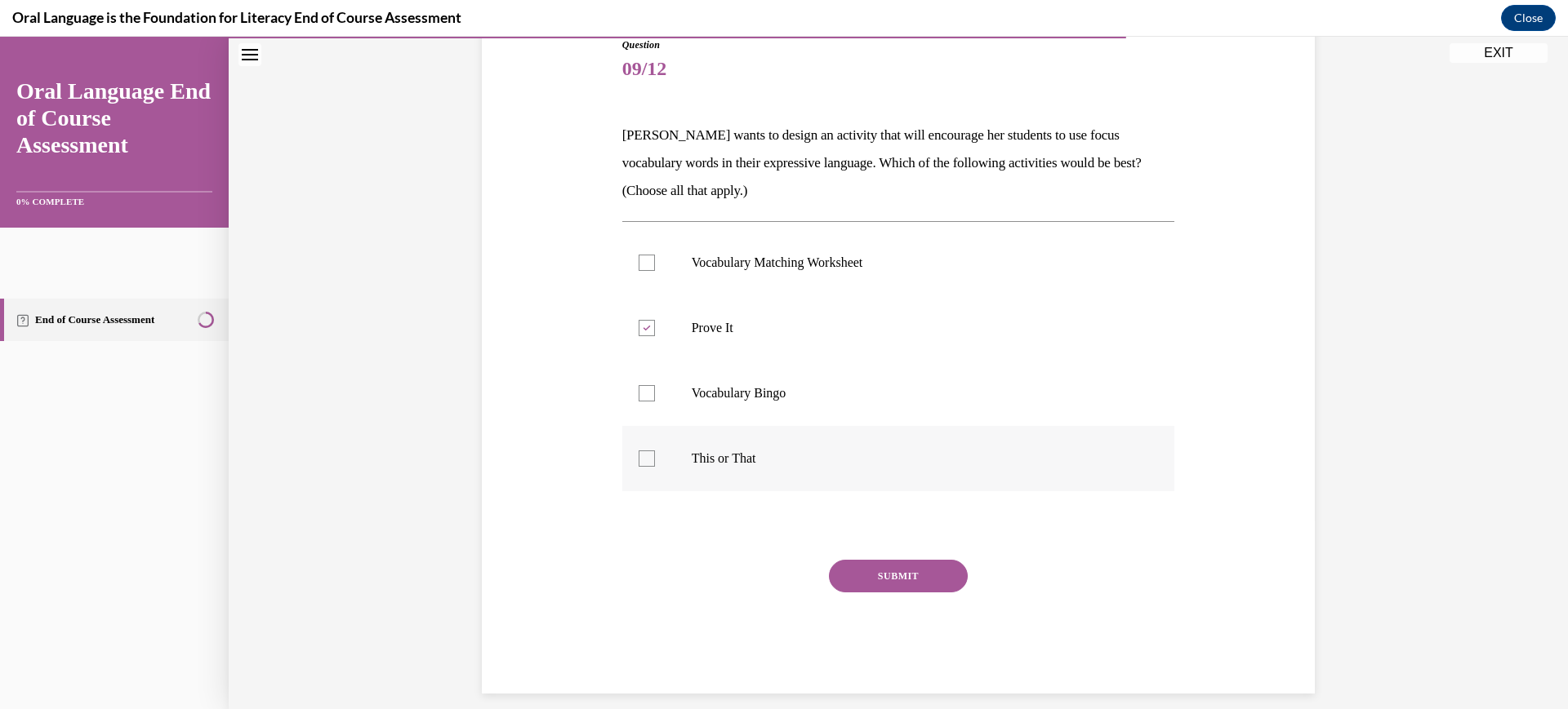
checkbox input "true"
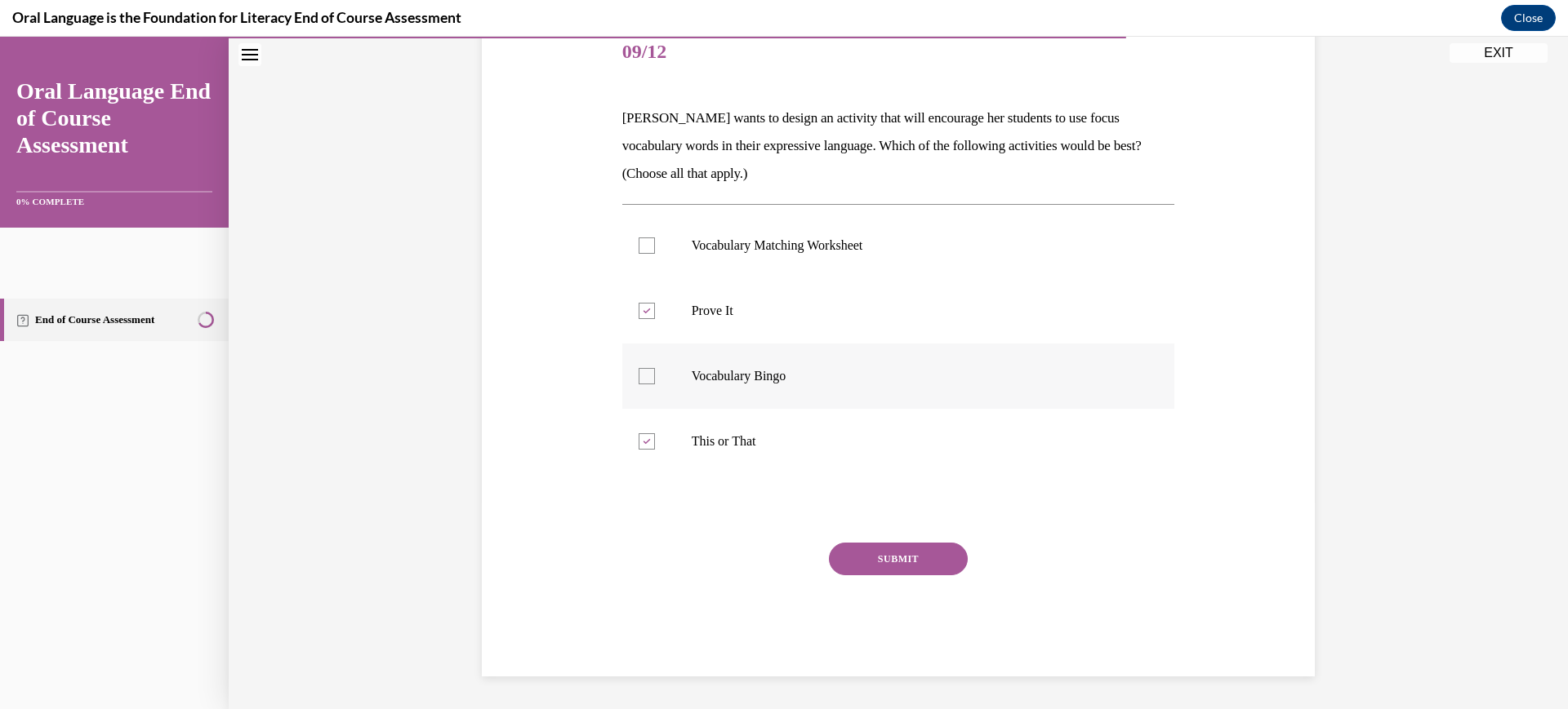
scroll to position [230, 0]
click at [728, 254] on p "Vocabulary Matching Worksheet" at bounding box center [914, 245] width 443 height 16
click at [655, 254] on input "Vocabulary Matching Worksheet" at bounding box center [647, 245] width 16 height 16
checkbox input "true"
click at [697, 385] on p "Vocabulary Bingo" at bounding box center [914, 376] width 443 height 16
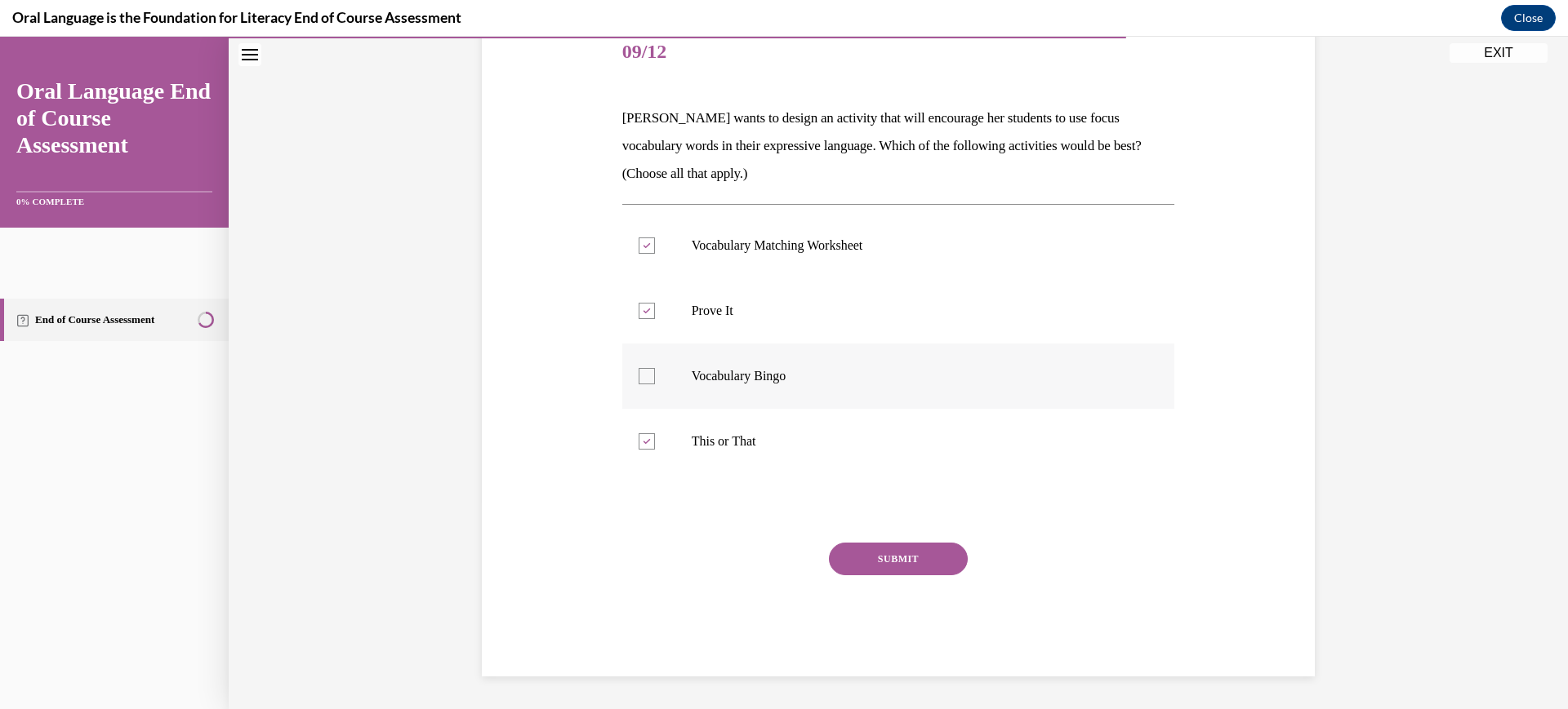
click at [655, 385] on input "Vocabulary Bingo" at bounding box center [647, 376] width 16 height 16
checkbox input "true"
click at [894, 575] on button "SUBMIT" at bounding box center [899, 559] width 139 height 33
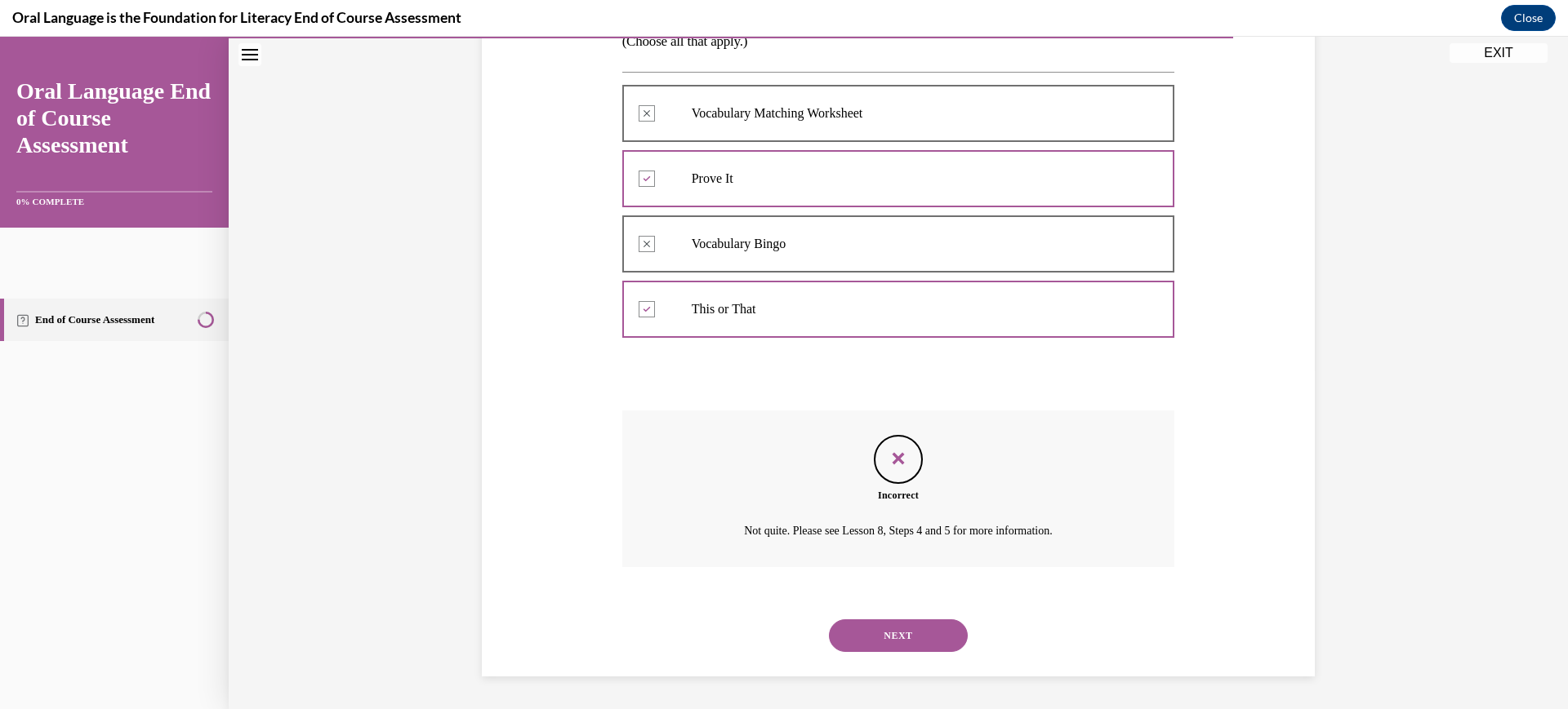
scroll to position [591, 0]
click at [903, 620] on button "NEXT" at bounding box center [899, 636] width 139 height 33
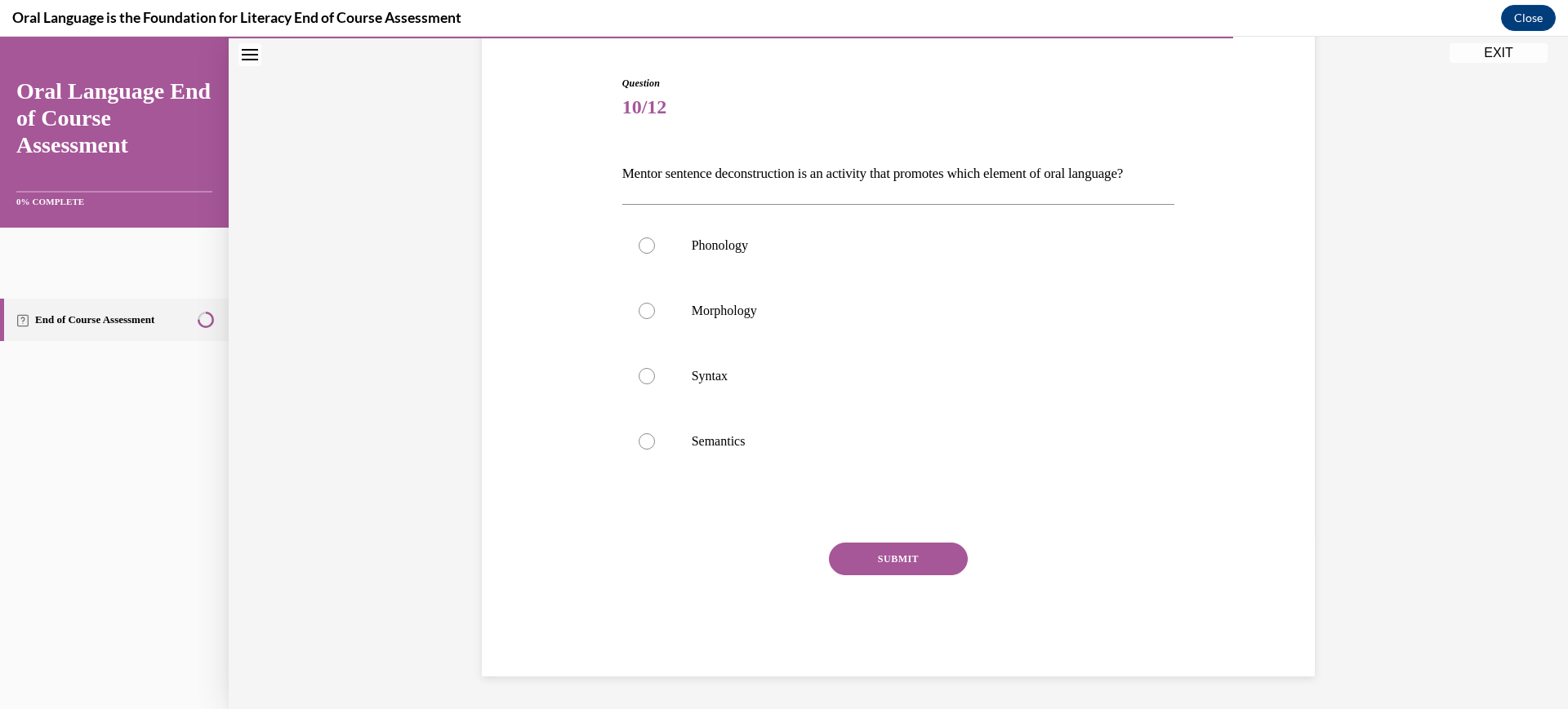
scroll to position [230, 0]
click at [693, 385] on p "Syntax" at bounding box center [914, 376] width 443 height 16
click at [655, 385] on input "Syntax" at bounding box center [647, 376] width 16 height 16
radio input "true"
click at [911, 575] on button "SUBMIT" at bounding box center [899, 559] width 139 height 33
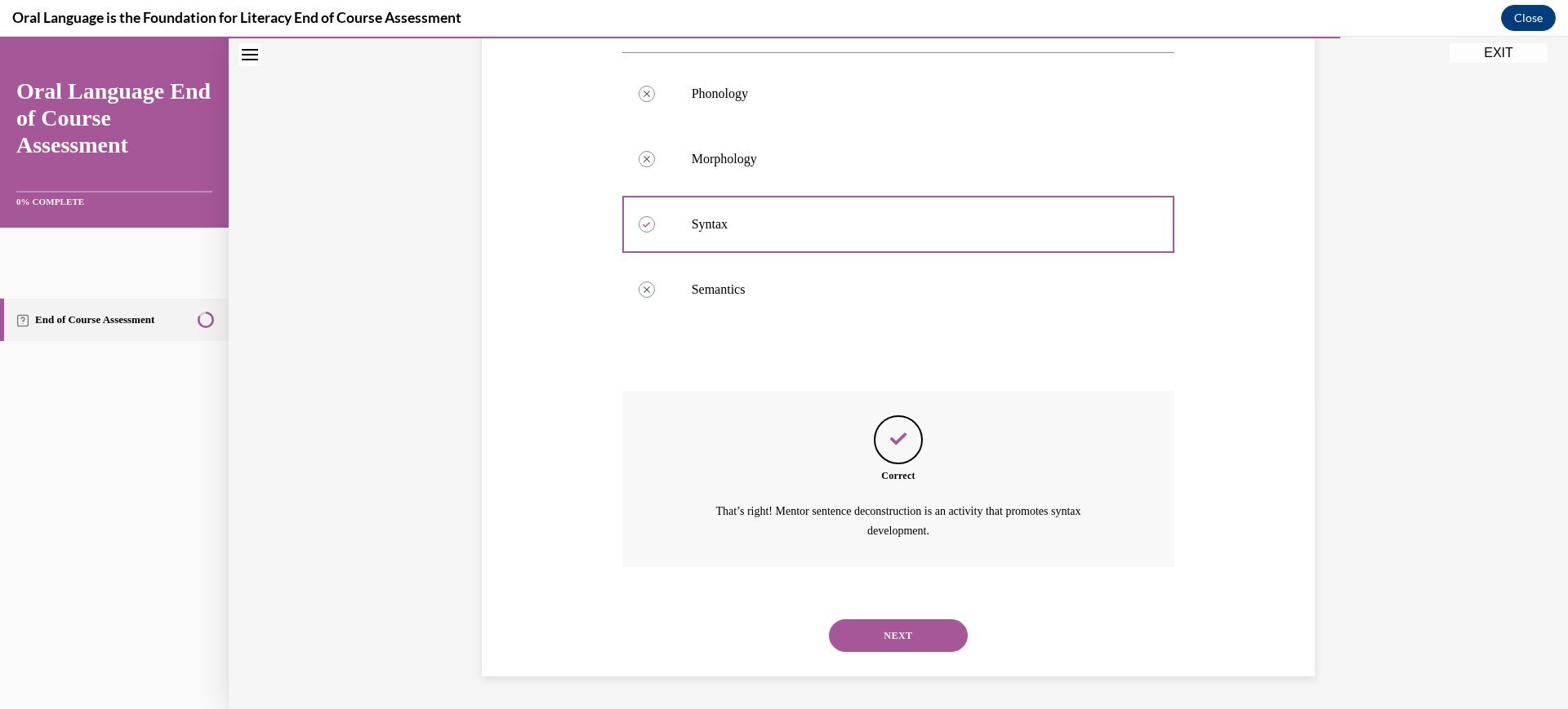
scroll to position [580, 0]
click at [951, 622] on button "NEXT" at bounding box center [899, 636] width 139 height 33
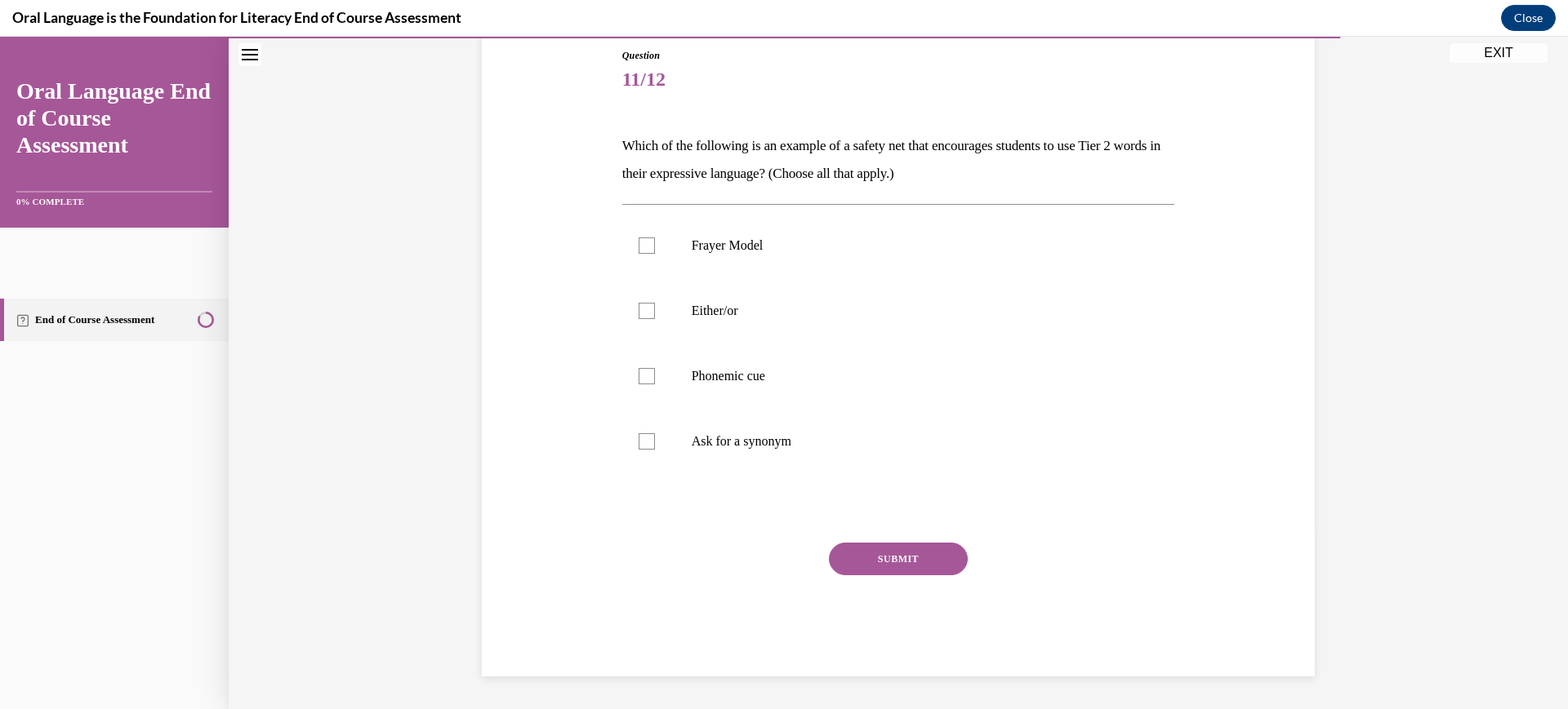
scroll to position [255, 0]
click at [639, 254] on div at bounding box center [647, 245] width 16 height 16
click at [639, 254] on input "Frayer Model" at bounding box center [647, 245] width 16 height 16
checkbox input "true"
click at [639, 319] on div at bounding box center [647, 310] width 16 height 16
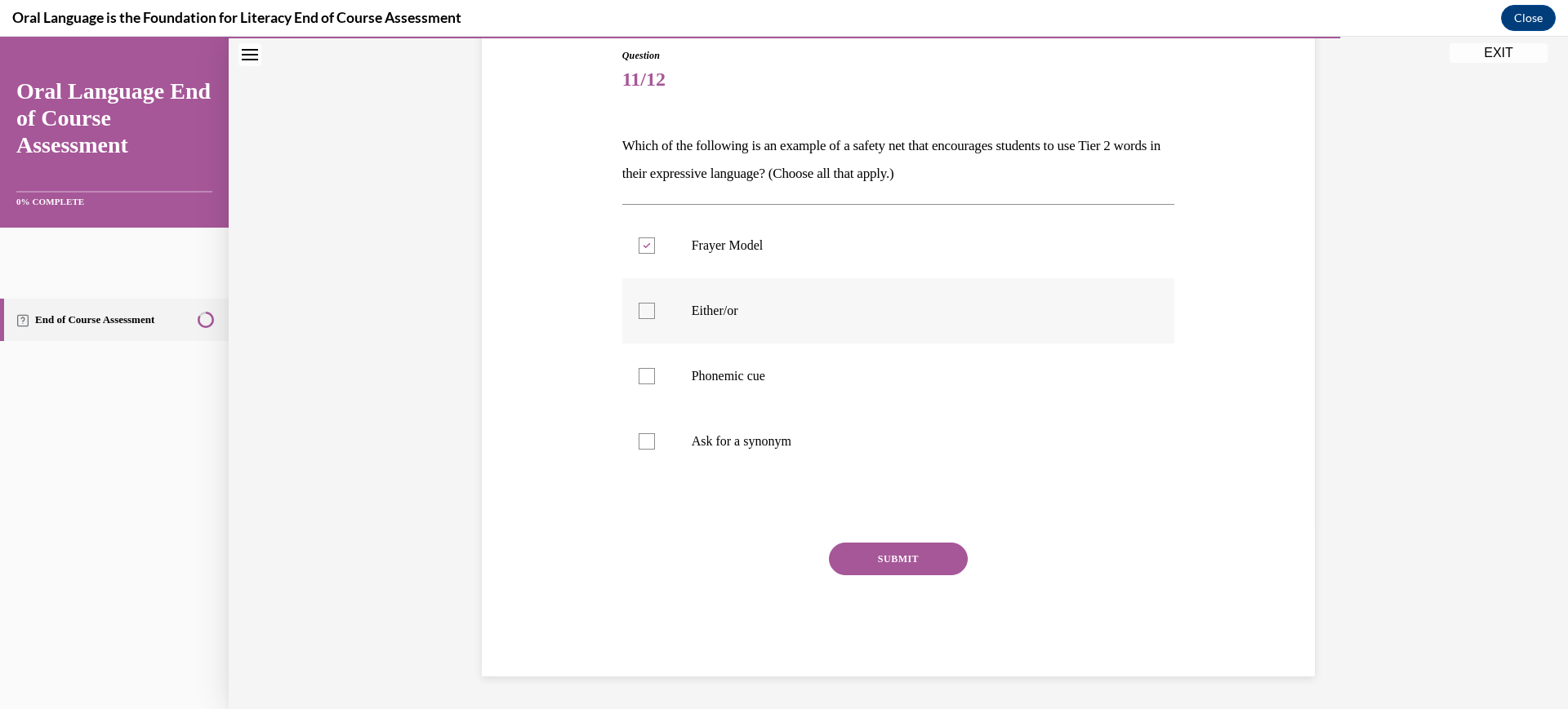
click at [639, 319] on input "Either/or" at bounding box center [647, 310] width 16 height 16
checkbox input "true"
click at [908, 575] on button "SUBMIT" at bounding box center [899, 559] width 139 height 33
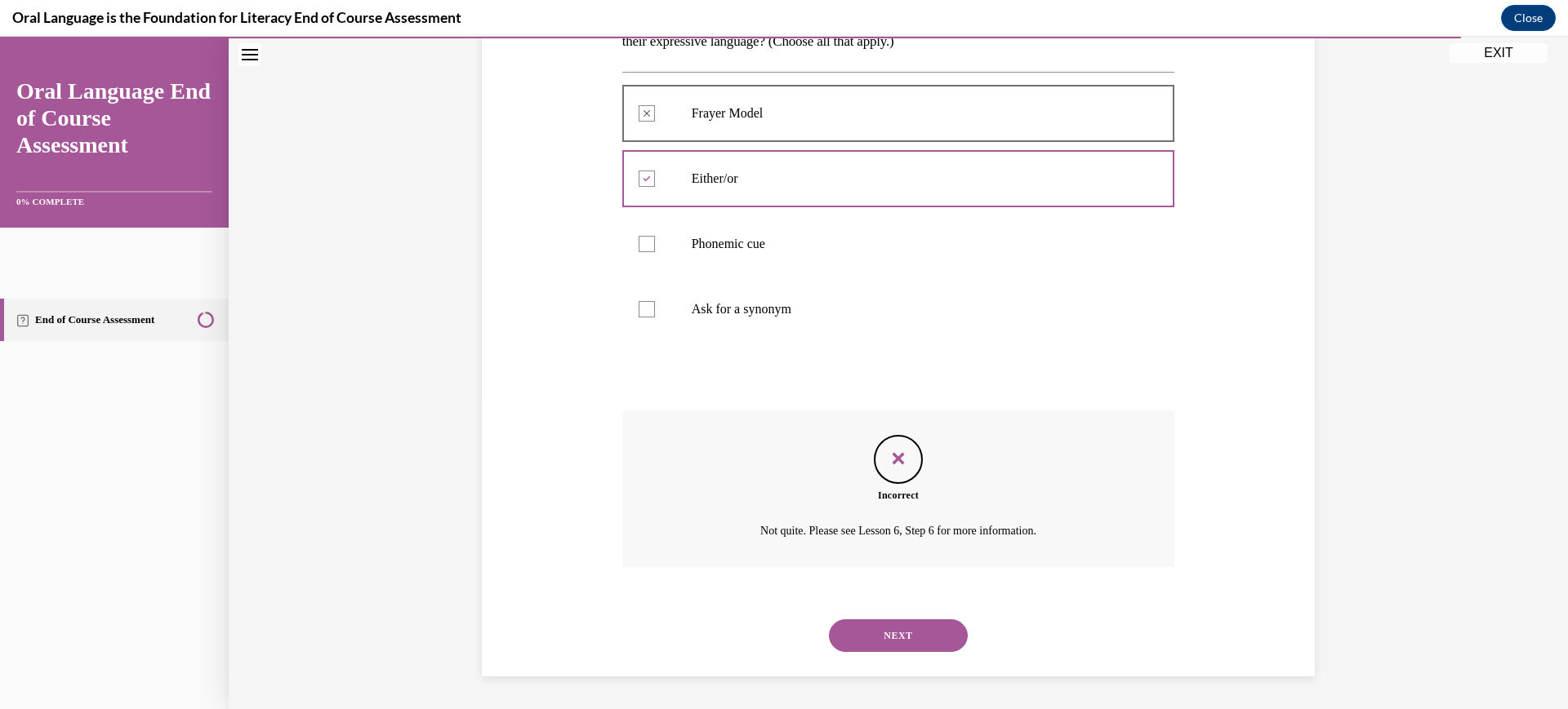
click at [931, 620] on button "NEXT" at bounding box center [899, 636] width 139 height 33
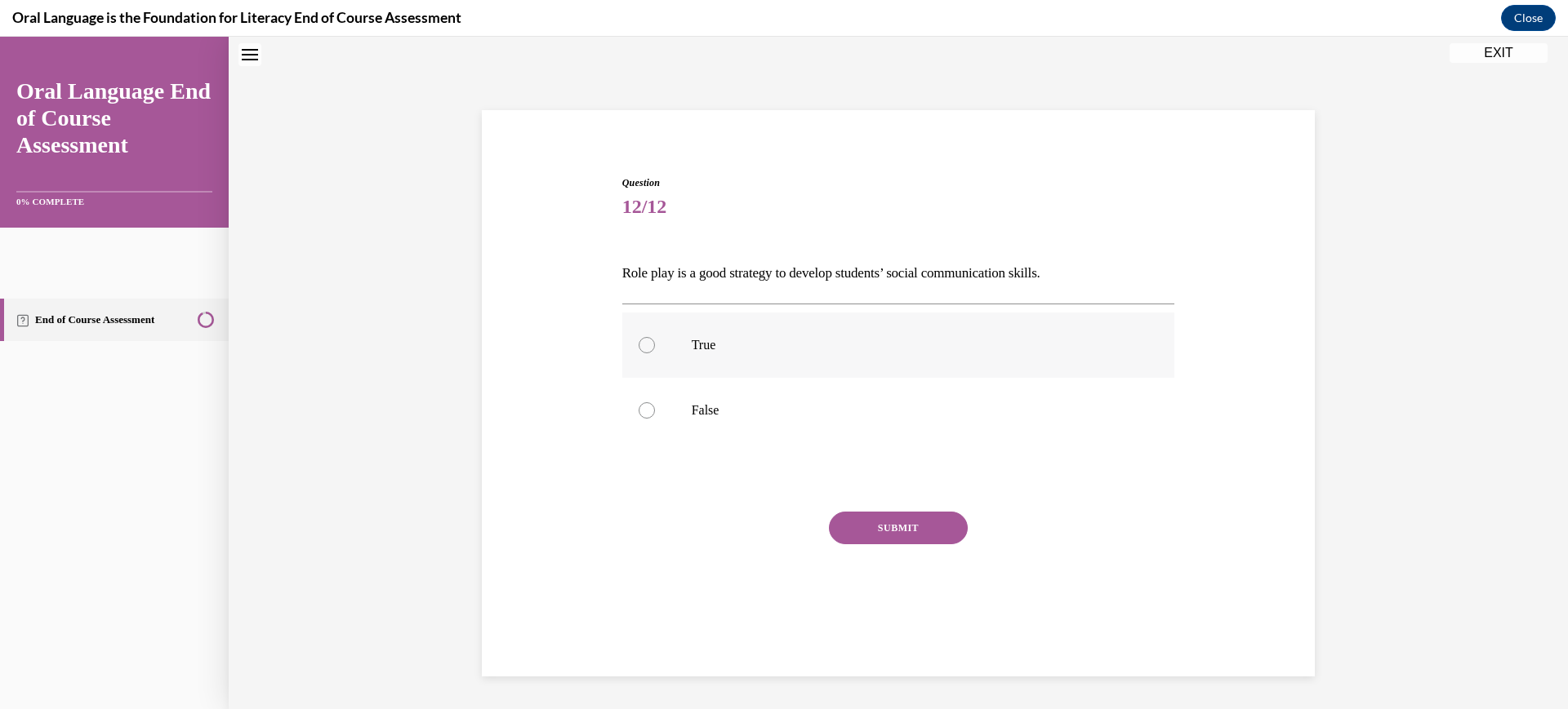
click at [692, 353] on p "True" at bounding box center [914, 345] width 443 height 16
click at [655, 353] on input "True" at bounding box center [647, 345] width 16 height 16
radio input "true"
click at [942, 544] on button "SUBMIT" at bounding box center [899, 528] width 139 height 33
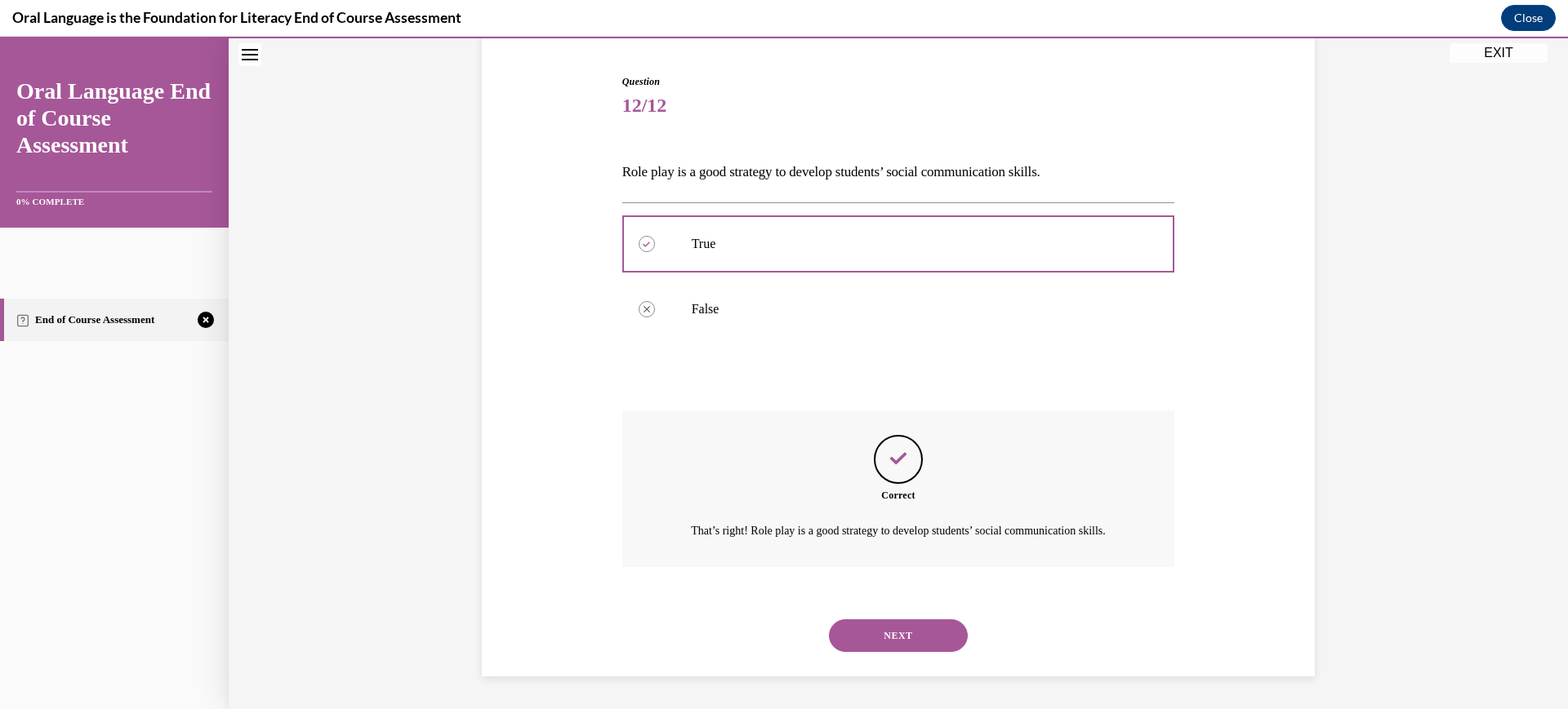
scroll to position [383, 0]
click at [923, 635] on button "NEXT" at bounding box center [899, 636] width 139 height 33
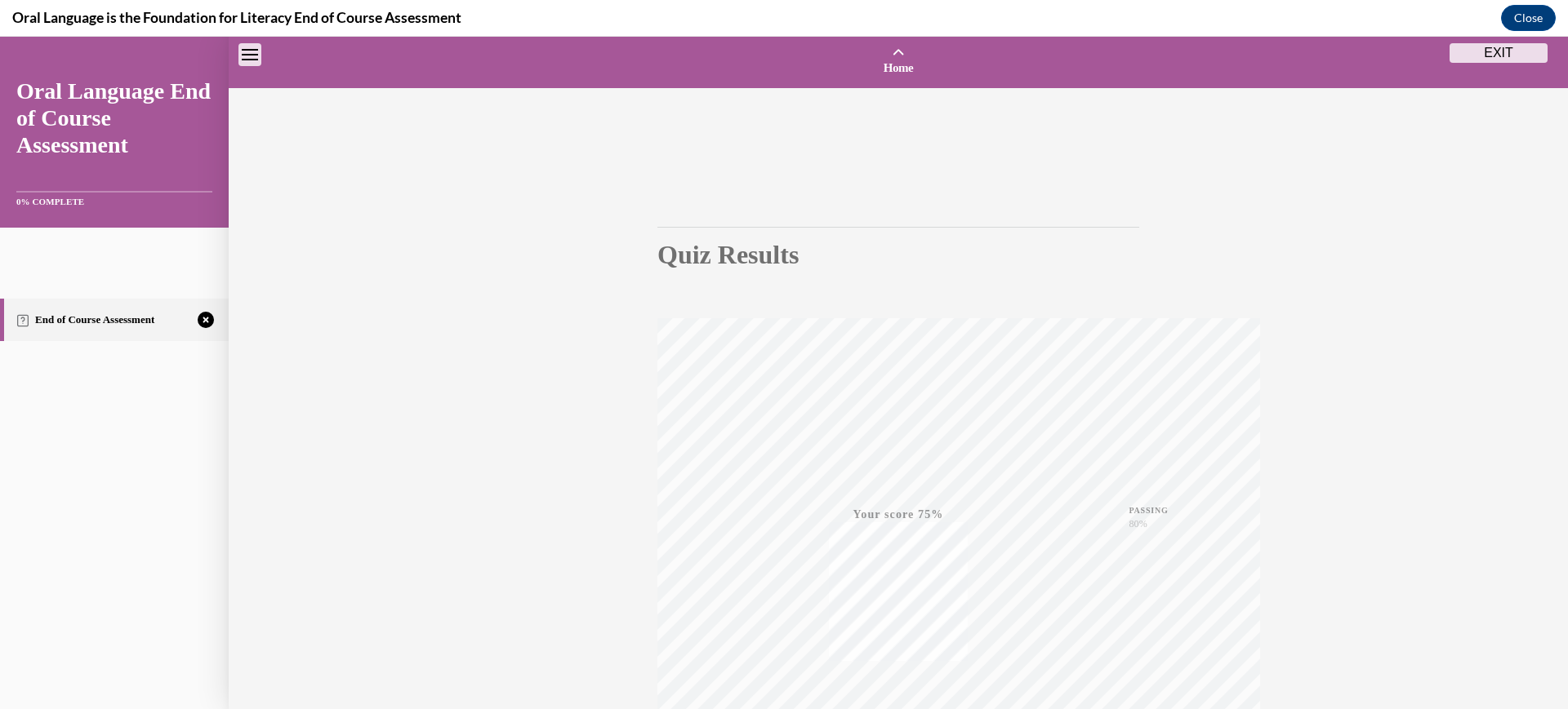
scroll to position [373, 0]
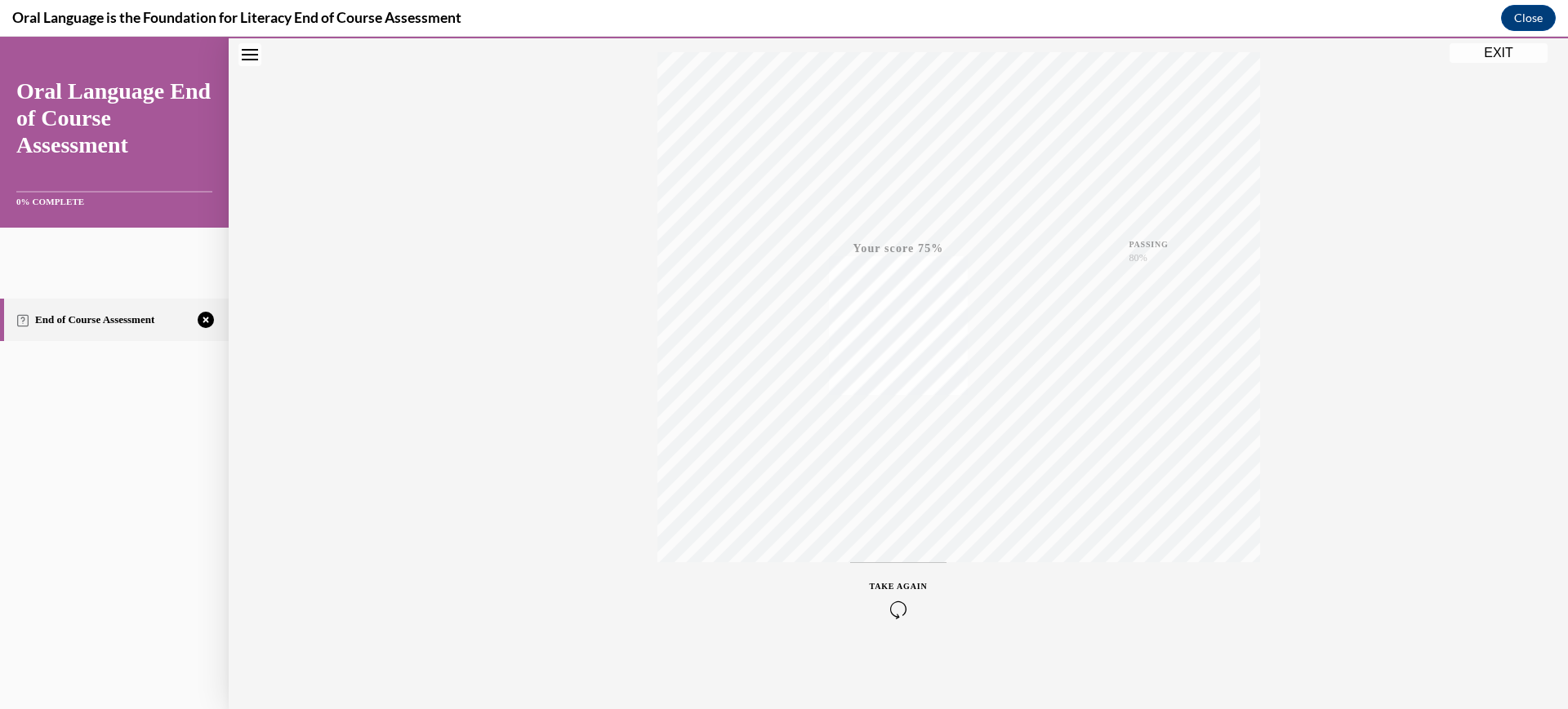
click at [923, 580] on div "TAKE AGAIN" at bounding box center [899, 599] width 58 height 39
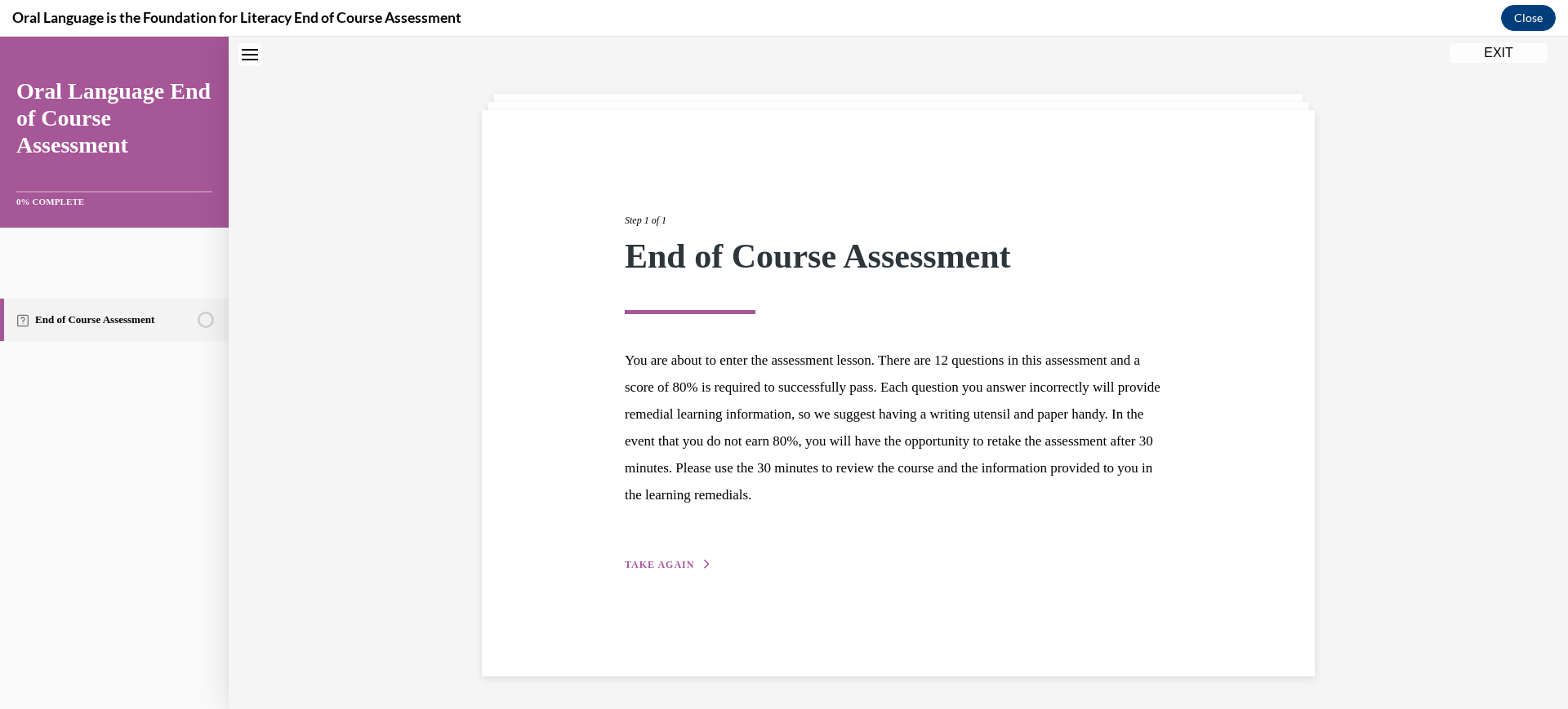
scroll to position [184, 0]
click at [647, 571] on span "TAKE AGAIN" at bounding box center [659, 564] width 69 height 11
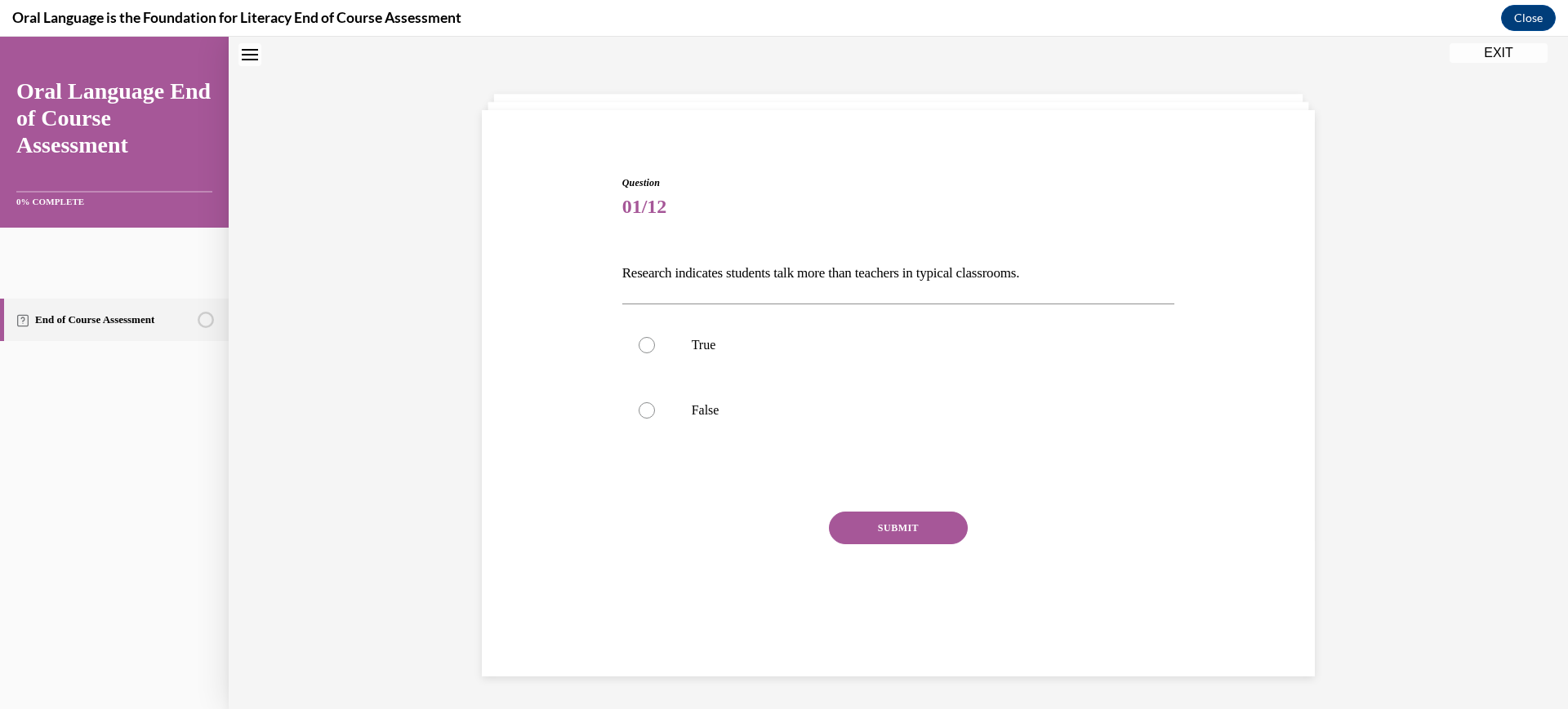
scroll to position [62, 0]
click at [623, 443] on label "False" at bounding box center [899, 411] width 553 height 65
click at [639, 418] on input "False" at bounding box center [647, 410] width 16 height 16
radio input "true"
click at [623, 443] on label "False" at bounding box center [899, 411] width 553 height 65
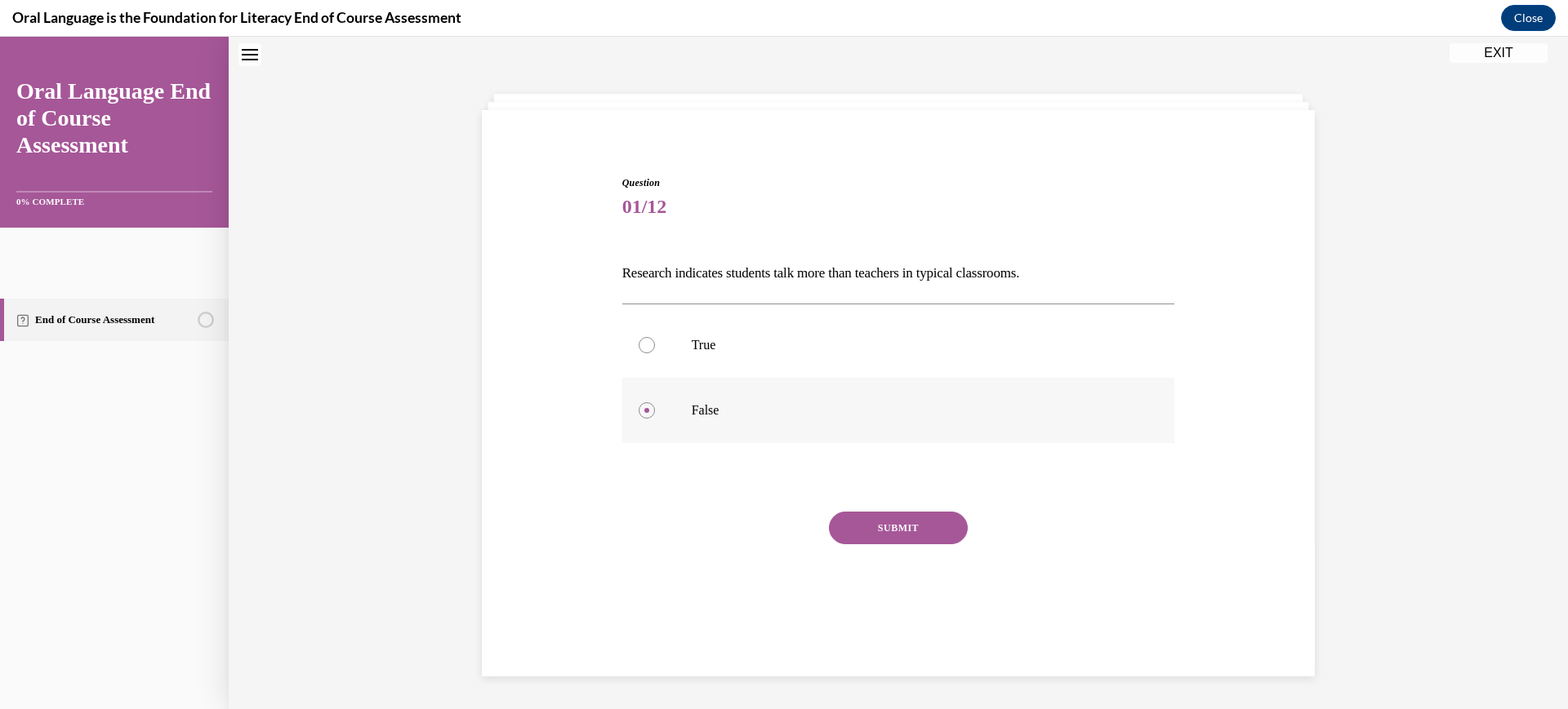
click at [639, 418] on input "False" at bounding box center [647, 410] width 16 height 16
click at [871, 604] on div "Question 01/12 Research indicates students talk more than teachers in typical c…" at bounding box center [899, 411] width 553 height 470
click at [897, 544] on button "SUBMIT" at bounding box center [899, 528] width 139 height 33
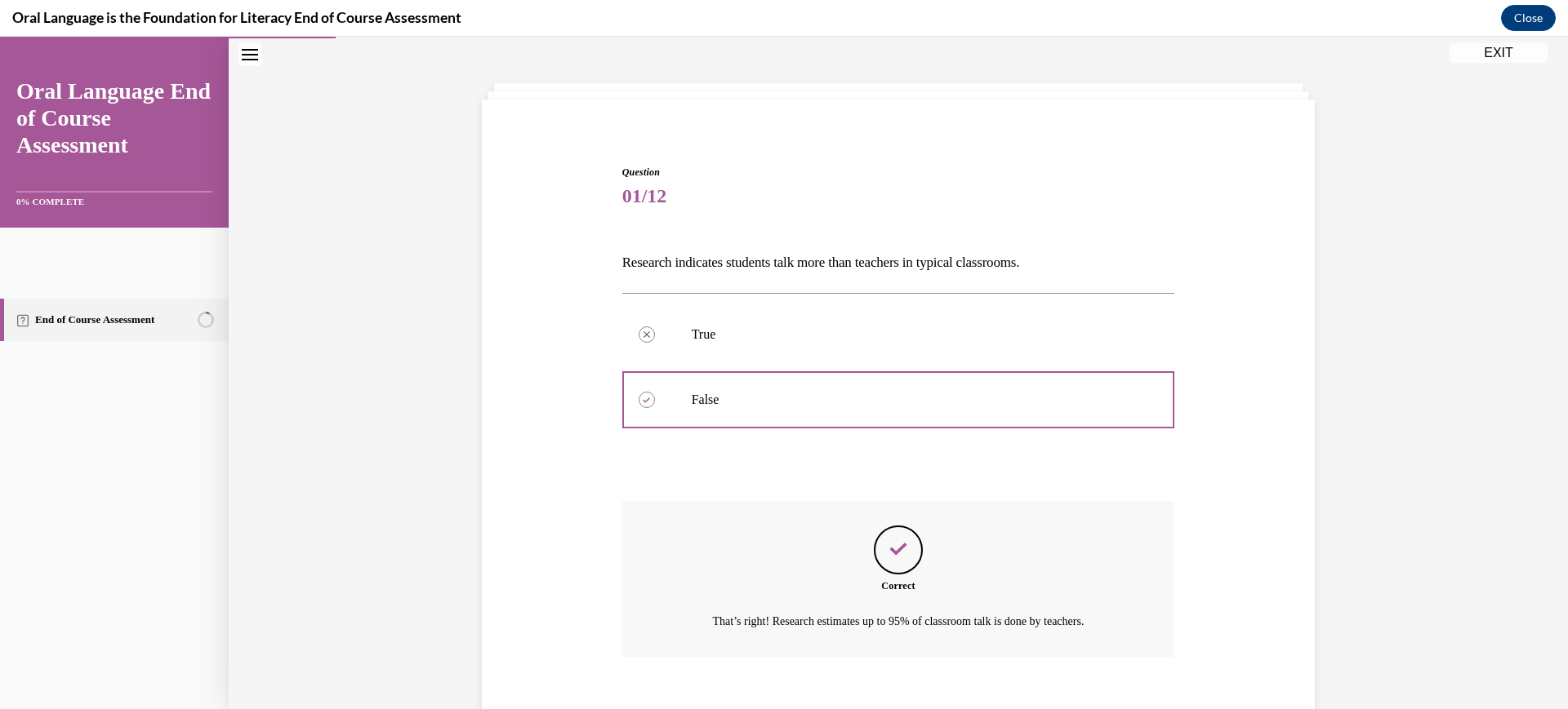
scroll to position [358, 0]
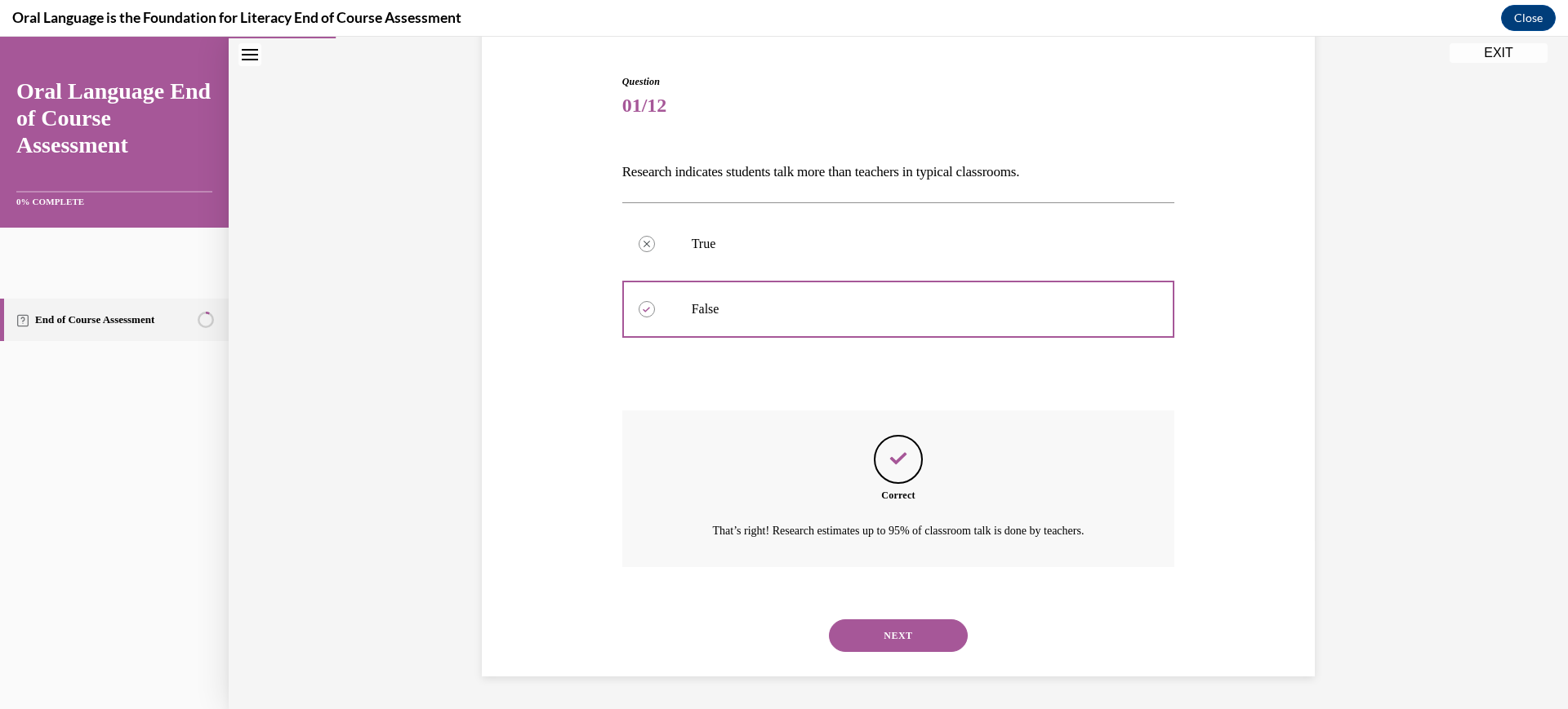
click at [912, 620] on button "NEXT" at bounding box center [899, 636] width 139 height 33
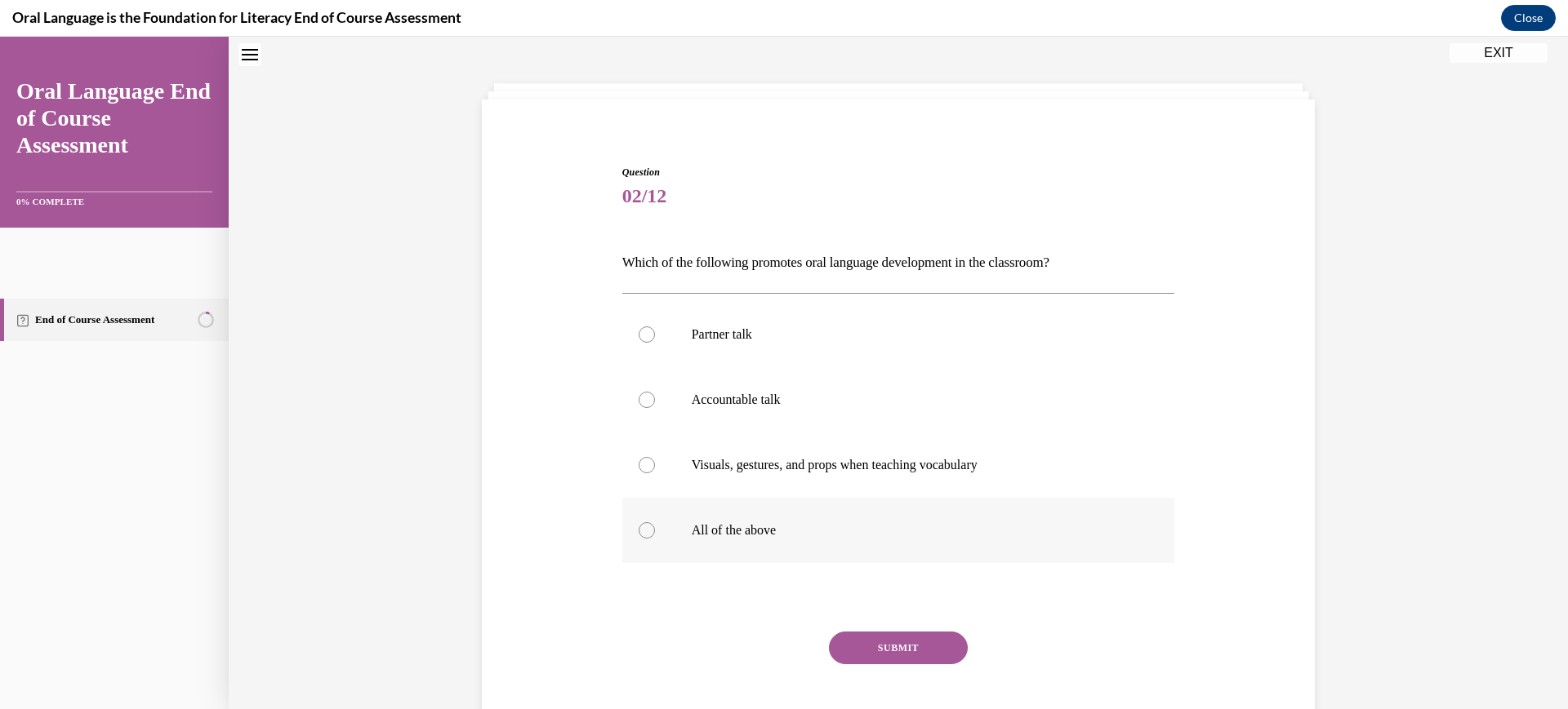
click at [721, 538] on p "All of the above" at bounding box center [914, 530] width 443 height 16
click at [655, 538] on input "All of the above" at bounding box center [647, 530] width 16 height 16
radio input "true"
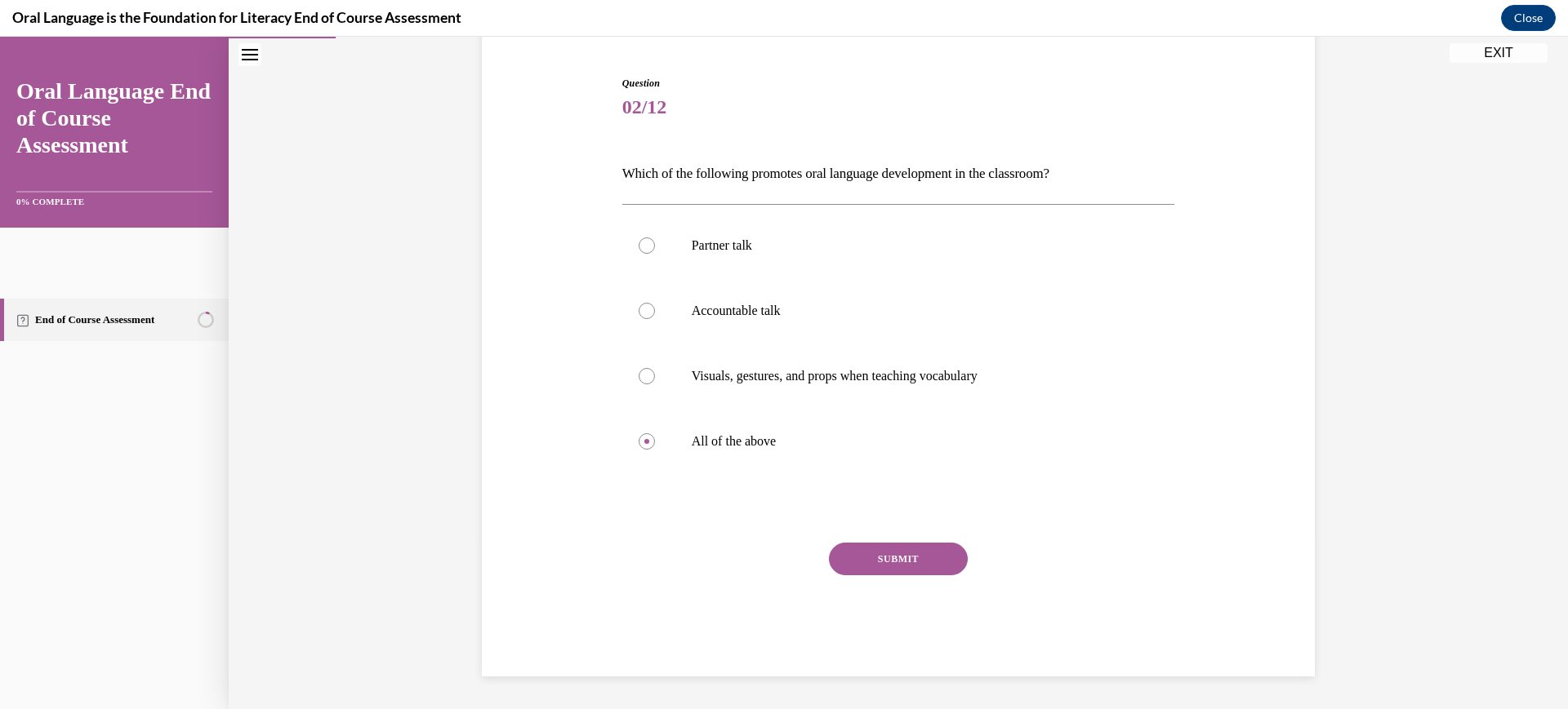
click at [912, 575] on button "SUBMIT" at bounding box center [899, 559] width 139 height 33
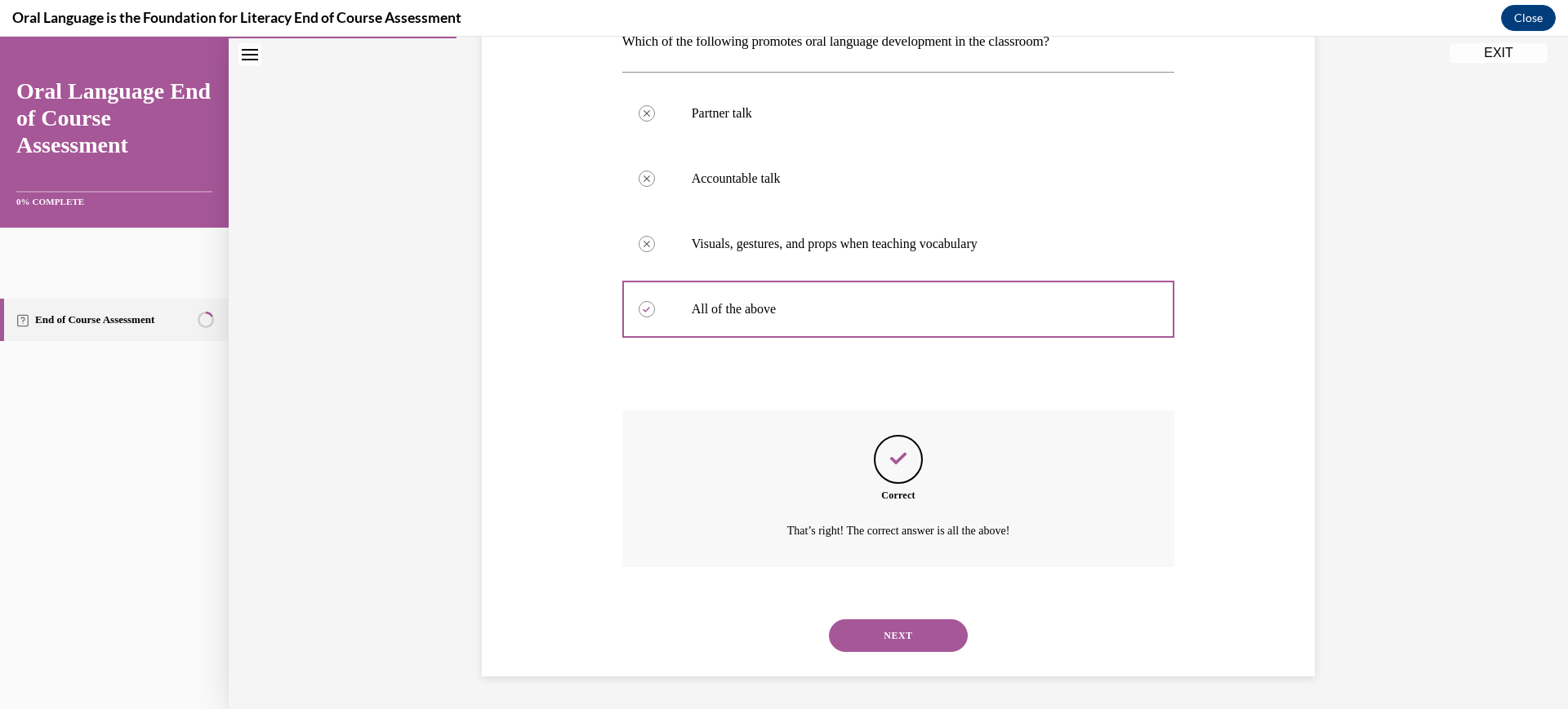
scroll to position [521, 0]
click at [914, 620] on button "NEXT" at bounding box center [899, 636] width 139 height 33
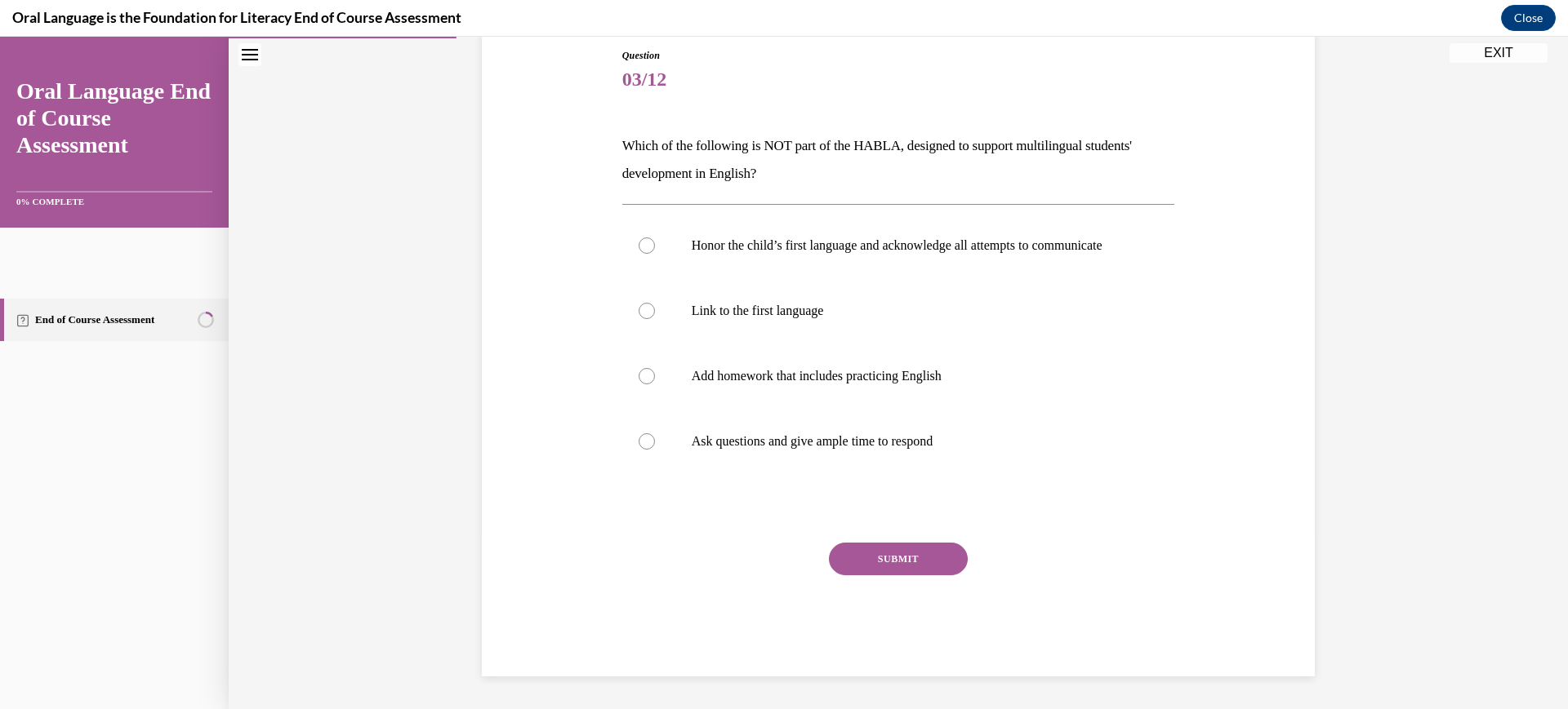
scroll to position [278, 0]
click at [877, 385] on p "Add homework that includes practicing English" at bounding box center [914, 376] width 443 height 16
click at [655, 385] on input "Add homework that includes practicing English" at bounding box center [647, 376] width 16 height 16
radio input "true"
click at [904, 575] on button "SUBMIT" at bounding box center [899, 559] width 139 height 33
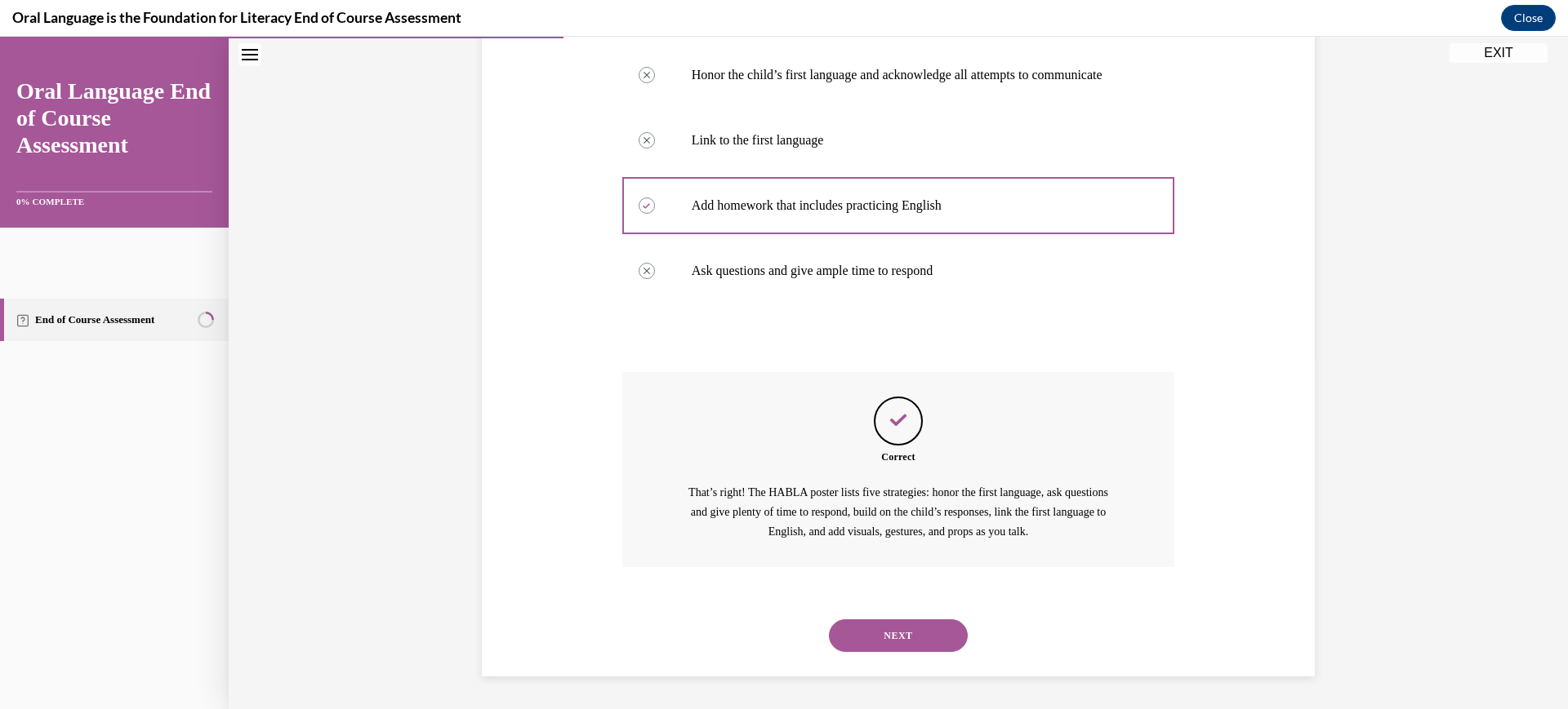
scroll to position [625, 0]
click at [912, 636] on button "NEXT" at bounding box center [899, 636] width 139 height 33
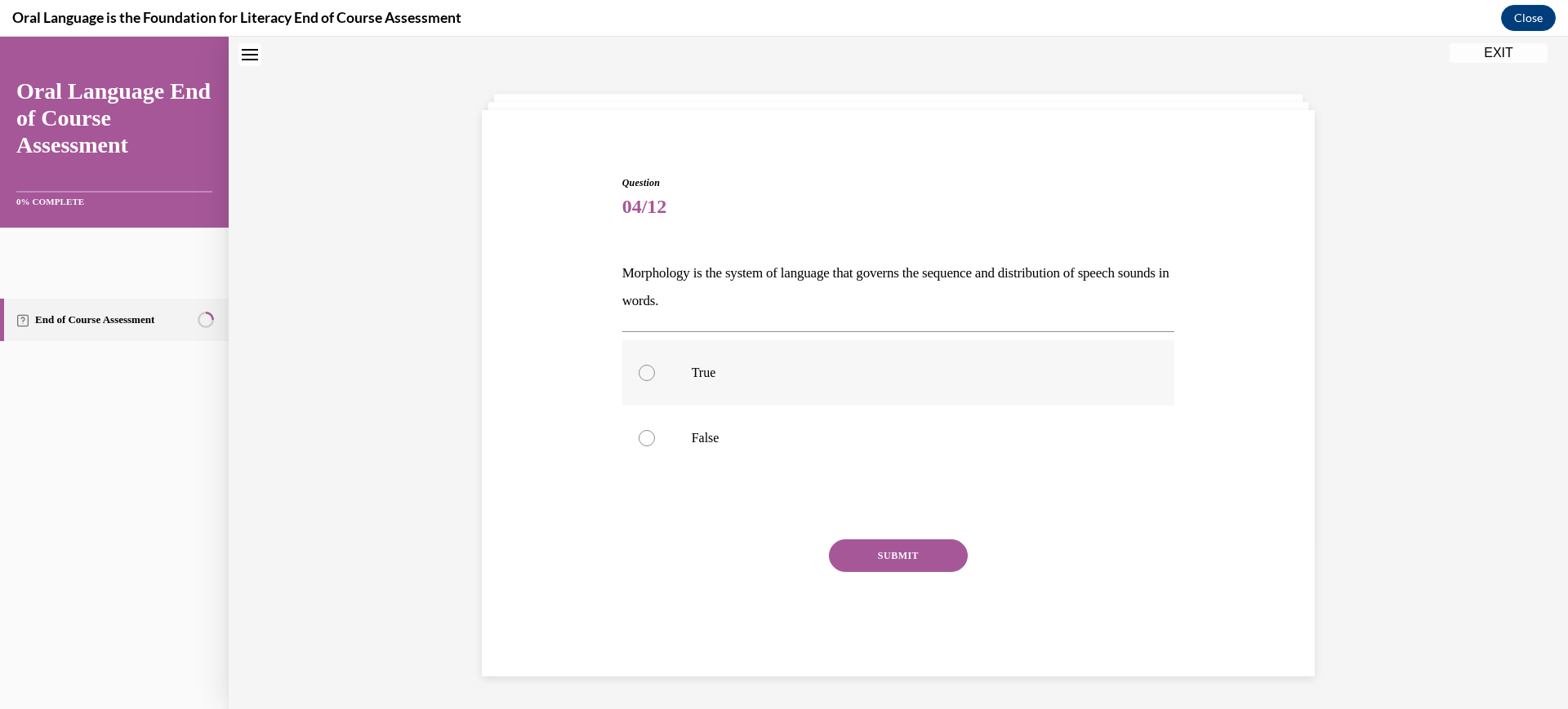
click at [692, 382] on p "True" at bounding box center [914, 373] width 443 height 16
click at [655, 382] on input "True" at bounding box center [647, 373] width 16 height 16
radio input "true"
click at [692, 447] on p "False" at bounding box center [914, 438] width 443 height 16
click at [655, 447] on input "False" at bounding box center [647, 438] width 16 height 16
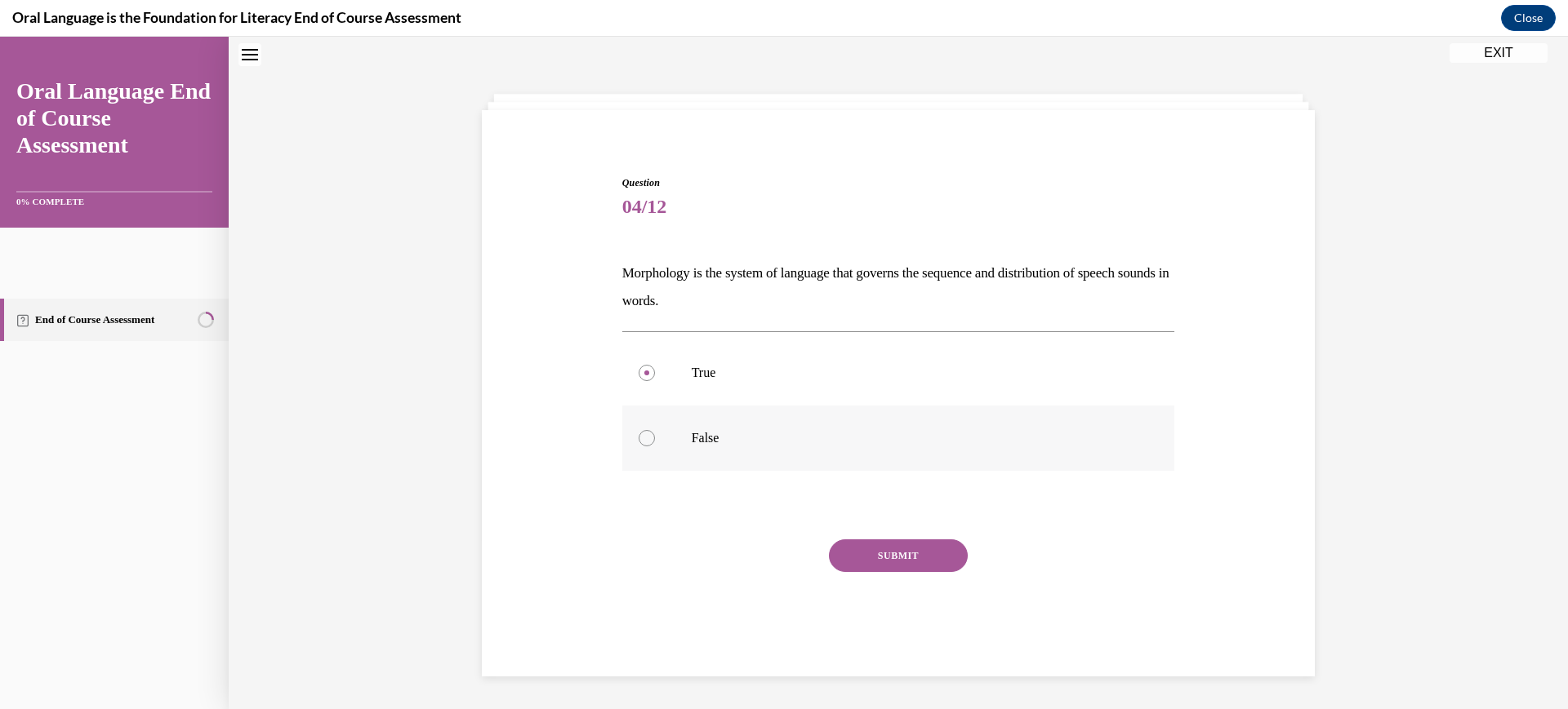
radio input "true"
click at [944, 573] on button "SUBMIT" at bounding box center [899, 556] width 139 height 33
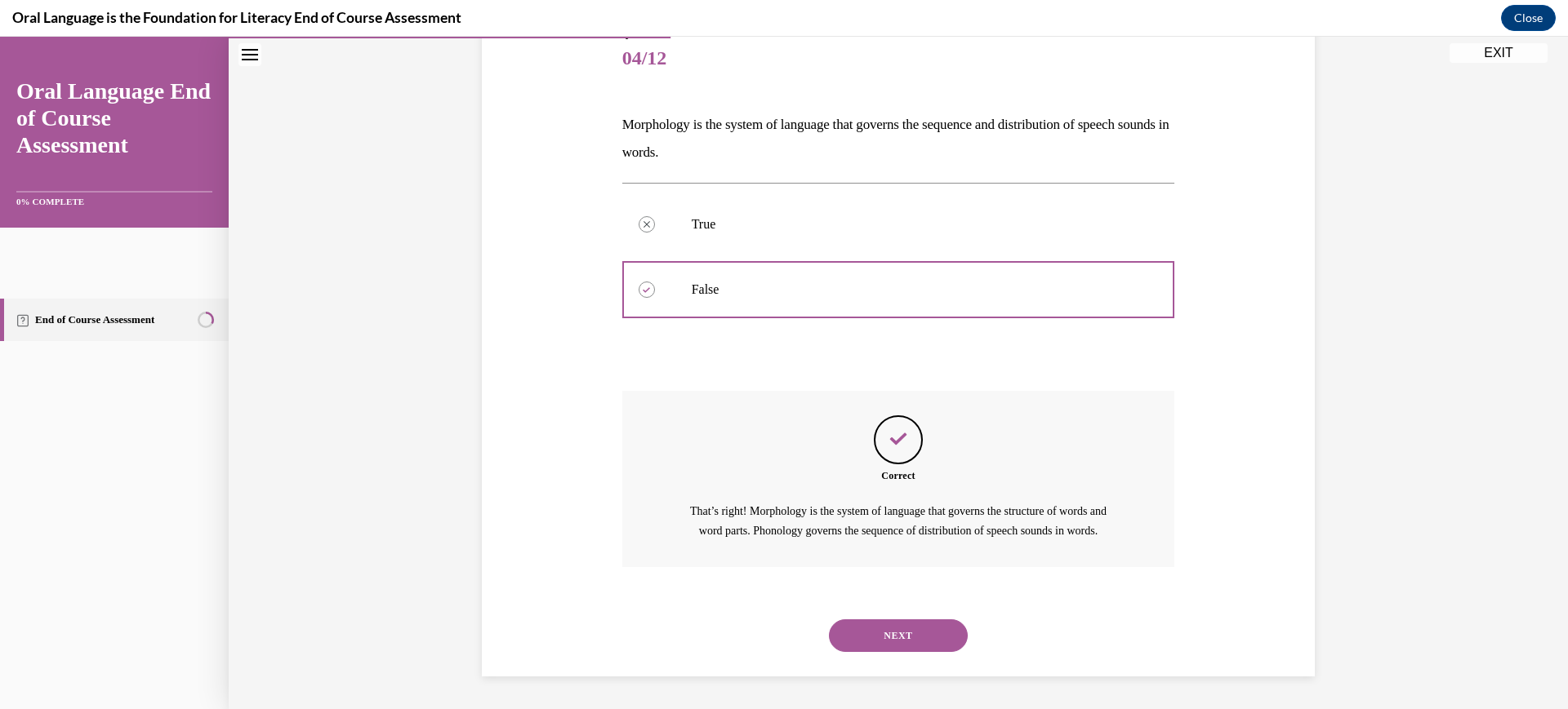
click at [941, 645] on button "NEXT" at bounding box center [899, 636] width 139 height 33
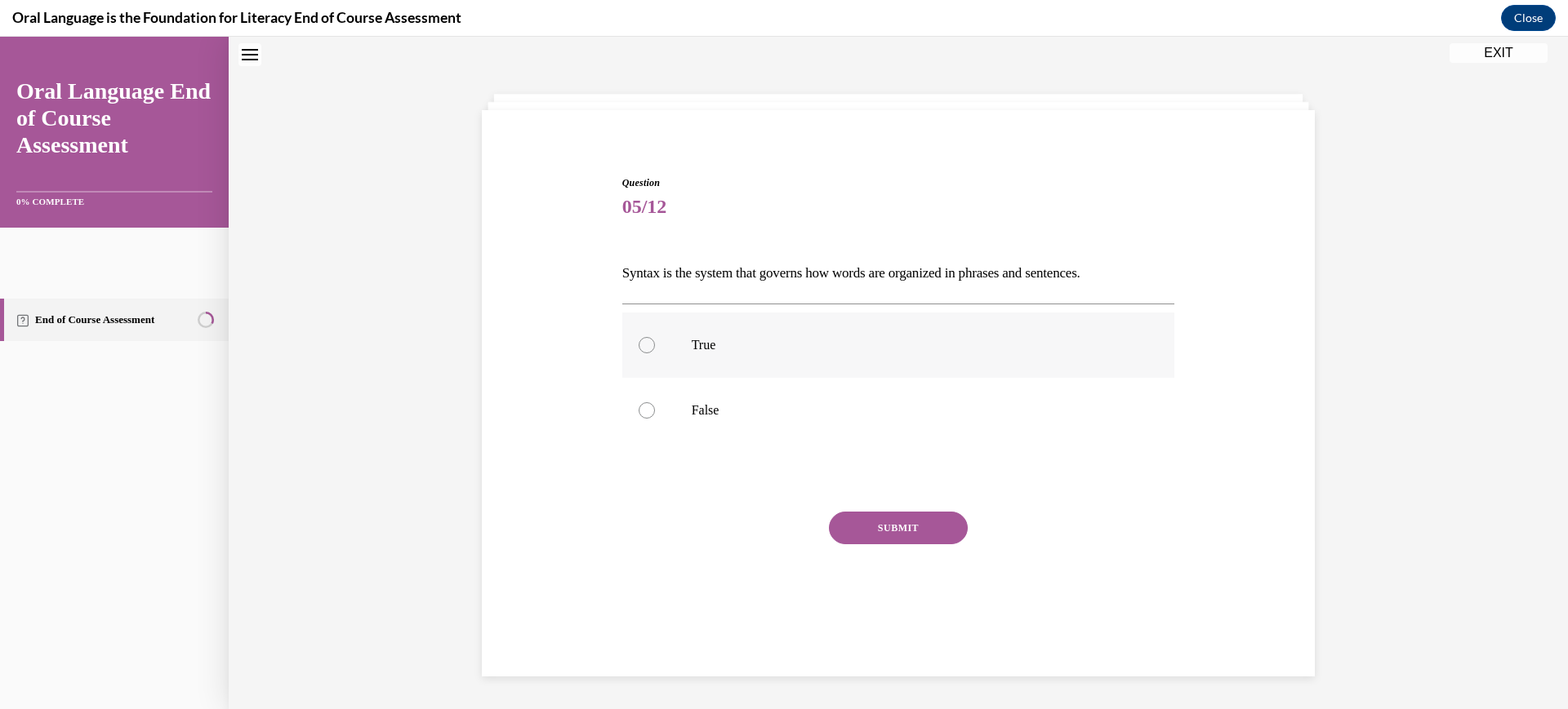
click at [692, 353] on p "True" at bounding box center [914, 345] width 443 height 16
click at [655, 353] on input "True" at bounding box center [647, 345] width 16 height 16
radio input "true"
click at [896, 544] on button "SUBMIT" at bounding box center [899, 528] width 139 height 33
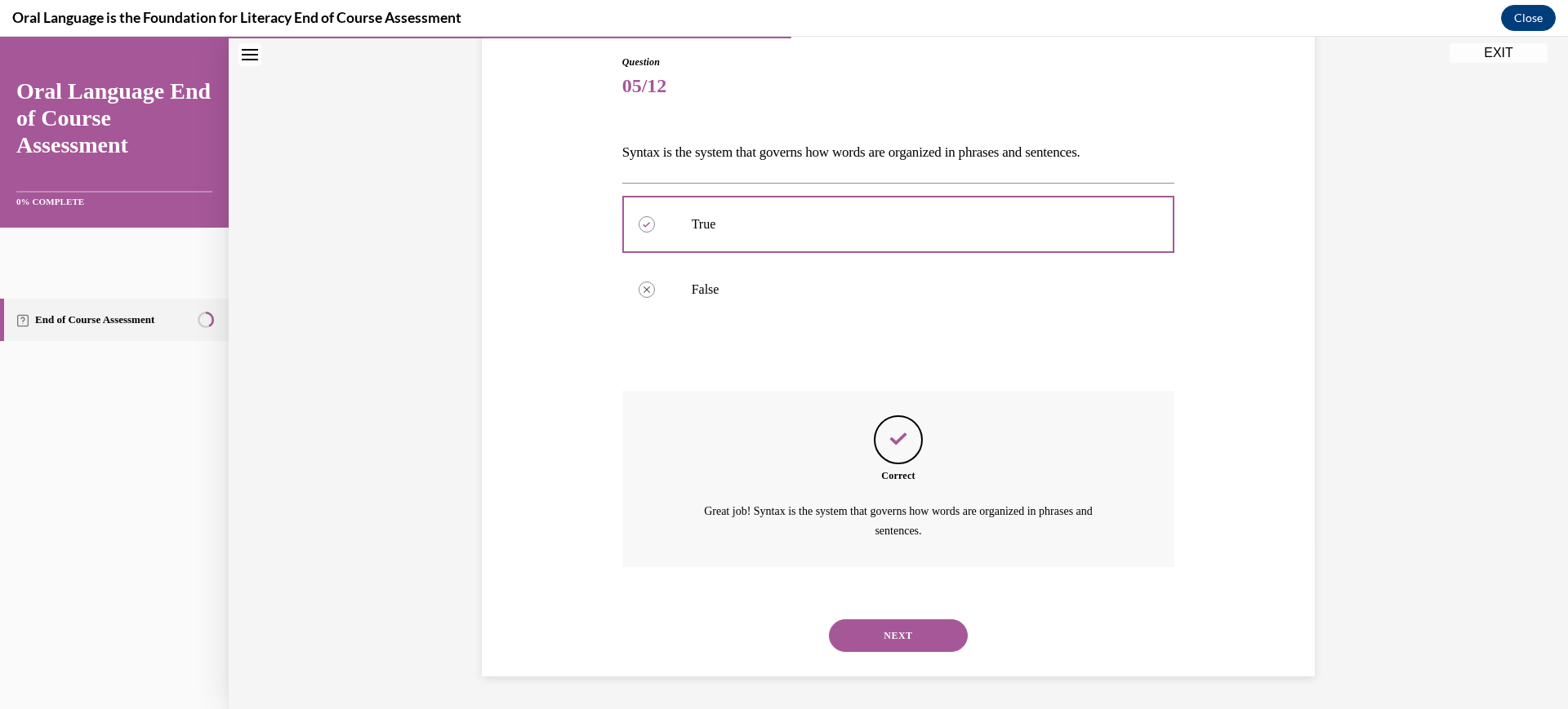
click at [911, 624] on button "NEXT" at bounding box center [899, 636] width 139 height 33
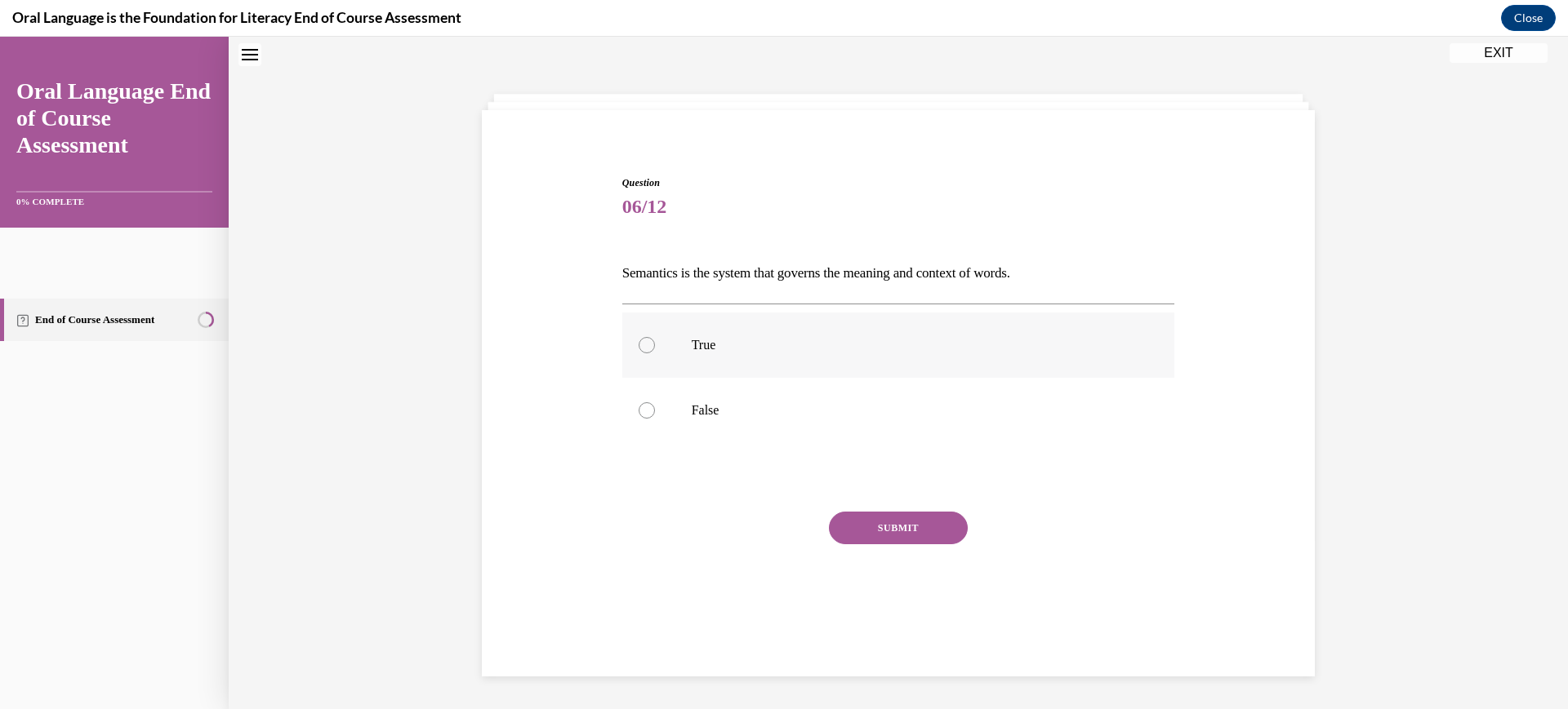
click at [692, 353] on p "True" at bounding box center [914, 345] width 443 height 16
click at [655, 353] on input "True" at bounding box center [647, 345] width 16 height 16
radio input "true"
click at [886, 544] on button "SUBMIT" at bounding box center [899, 528] width 139 height 33
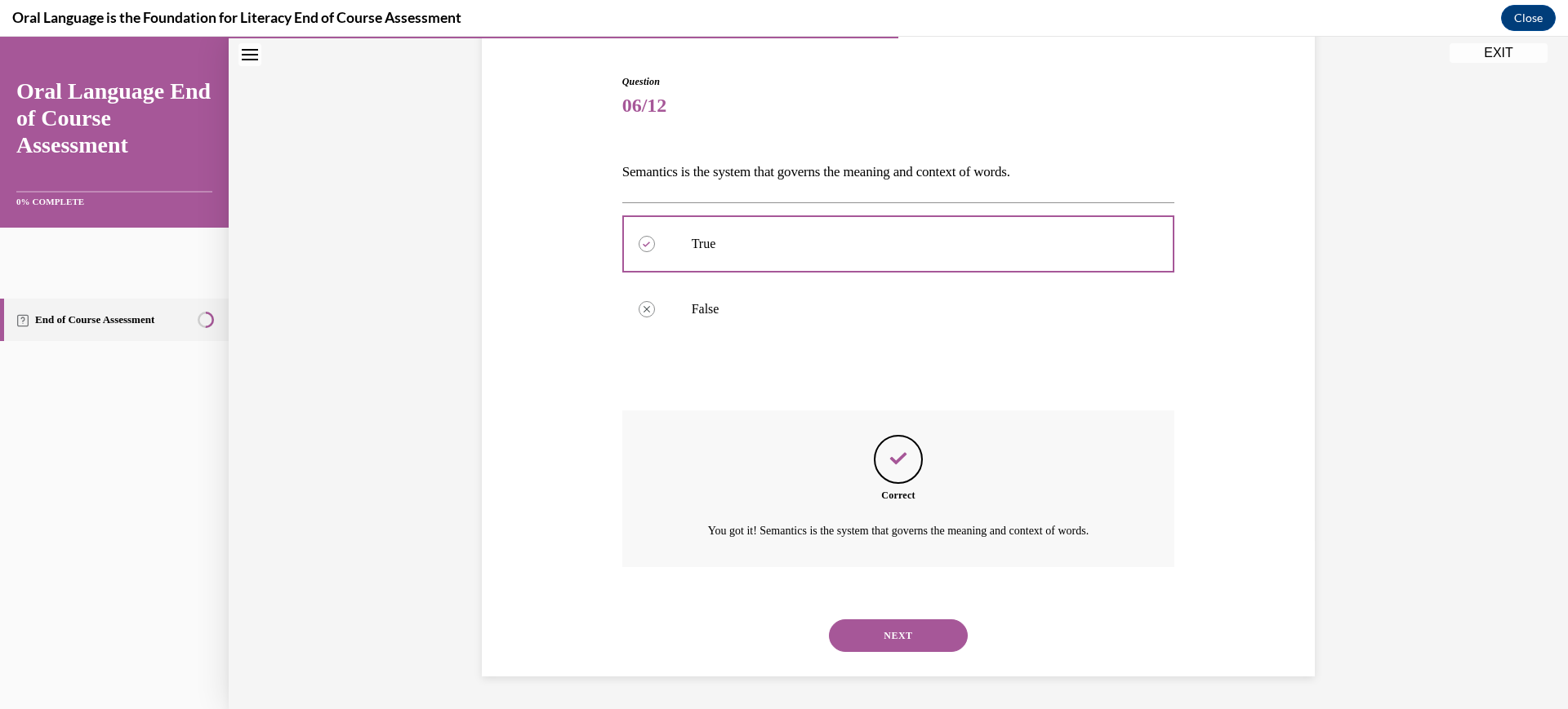
click at [905, 626] on button "NEXT" at bounding box center [899, 636] width 139 height 33
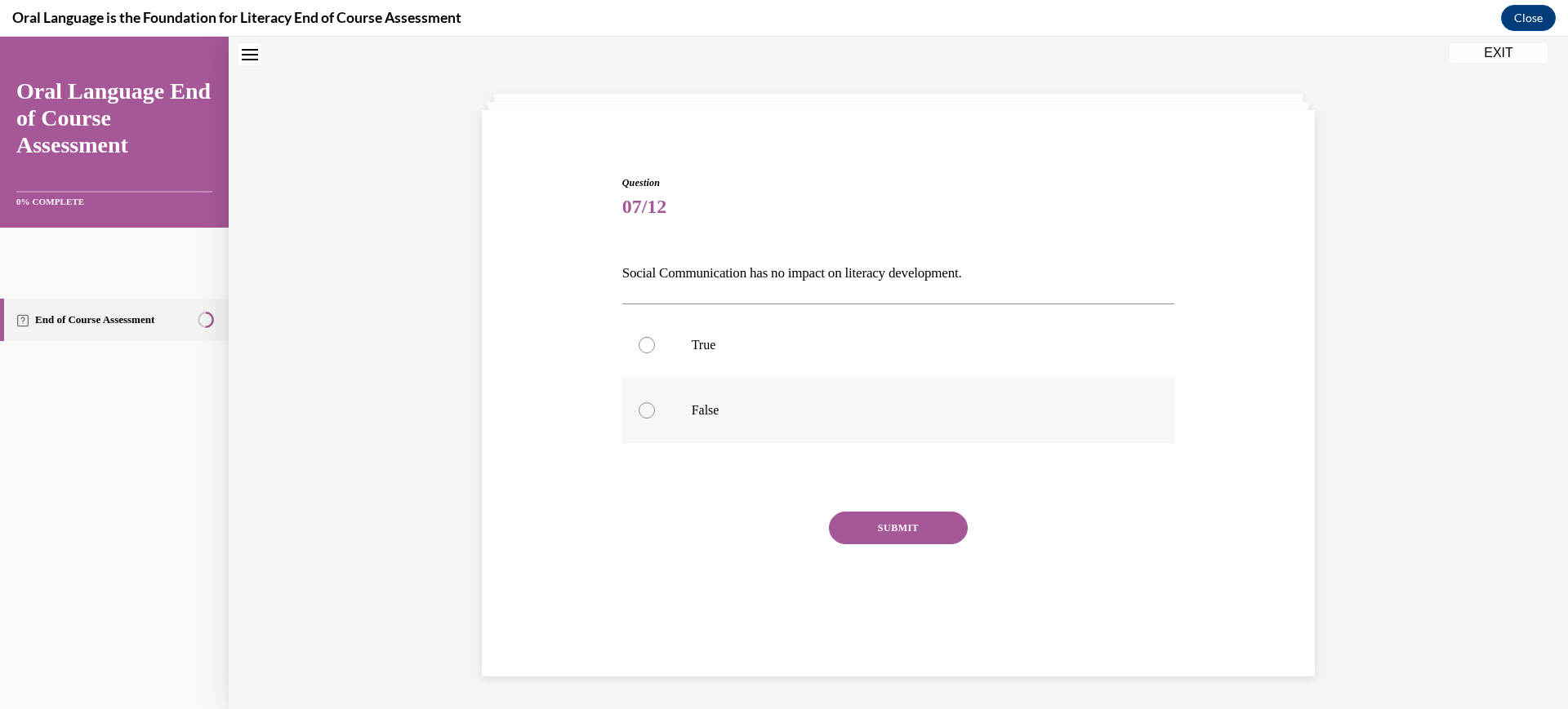
click at [727, 418] on p "False" at bounding box center [914, 410] width 443 height 16
click at [655, 418] on input "False" at bounding box center [647, 410] width 16 height 16
radio input "true"
click at [910, 544] on button "SUBMIT" at bounding box center [899, 528] width 139 height 33
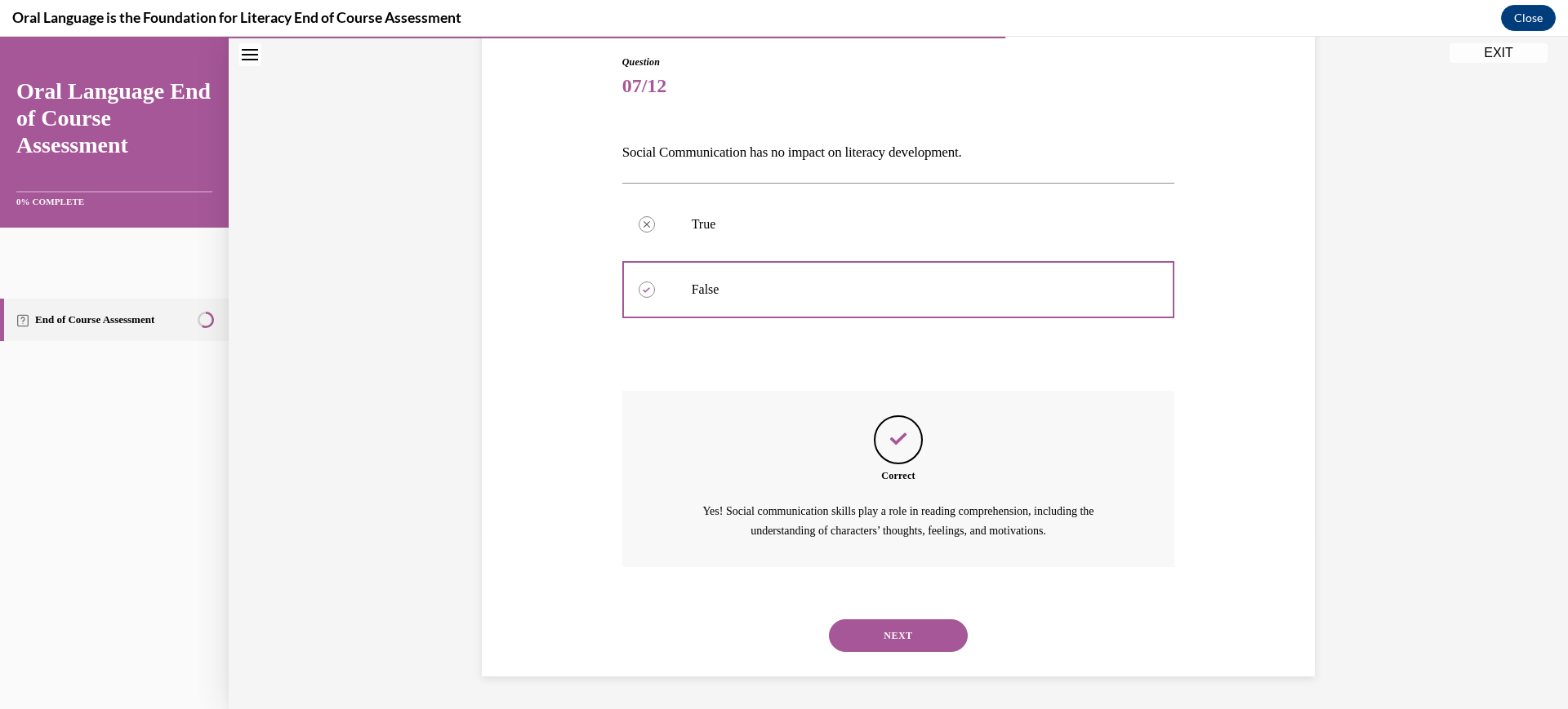
scroll to position [383, 0]
click at [932, 629] on button "NEXT" at bounding box center [899, 636] width 139 height 33
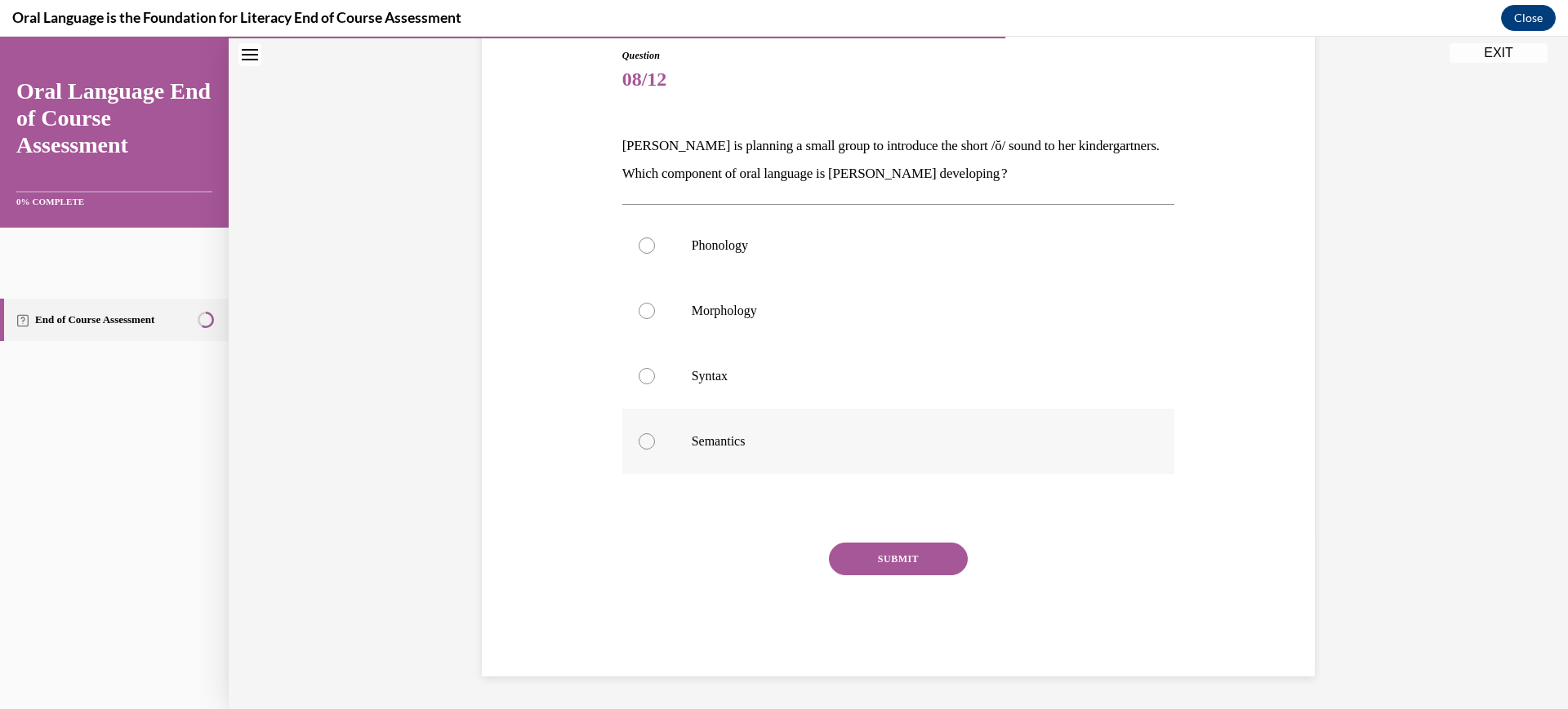
scroll to position [256, 0]
click at [769, 254] on p "Phonology" at bounding box center [914, 245] width 443 height 16
click at [655, 254] on input "Phonology" at bounding box center [647, 245] width 16 height 16
radio input "true"
click at [902, 575] on button "SUBMIT" at bounding box center [899, 559] width 139 height 33
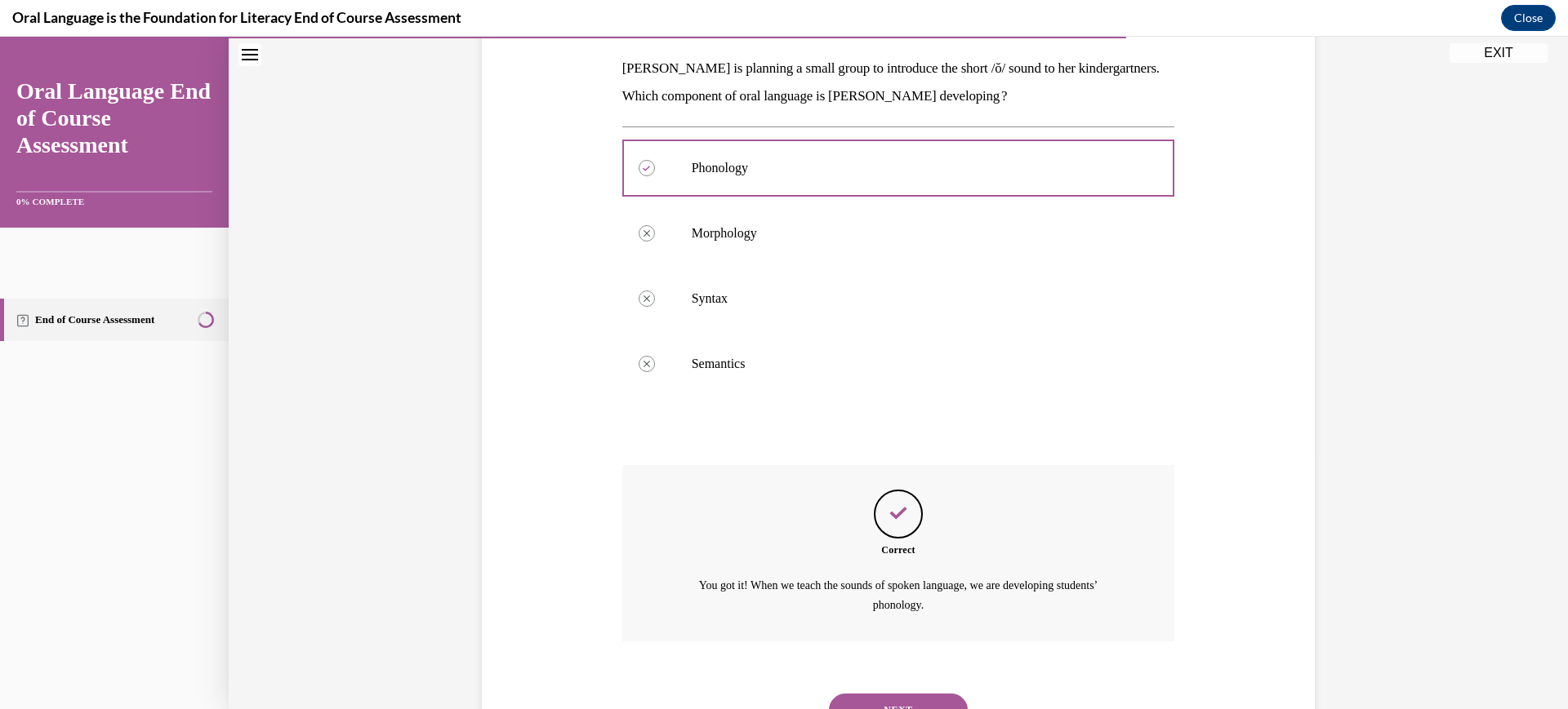
scroll to position [580, 0]
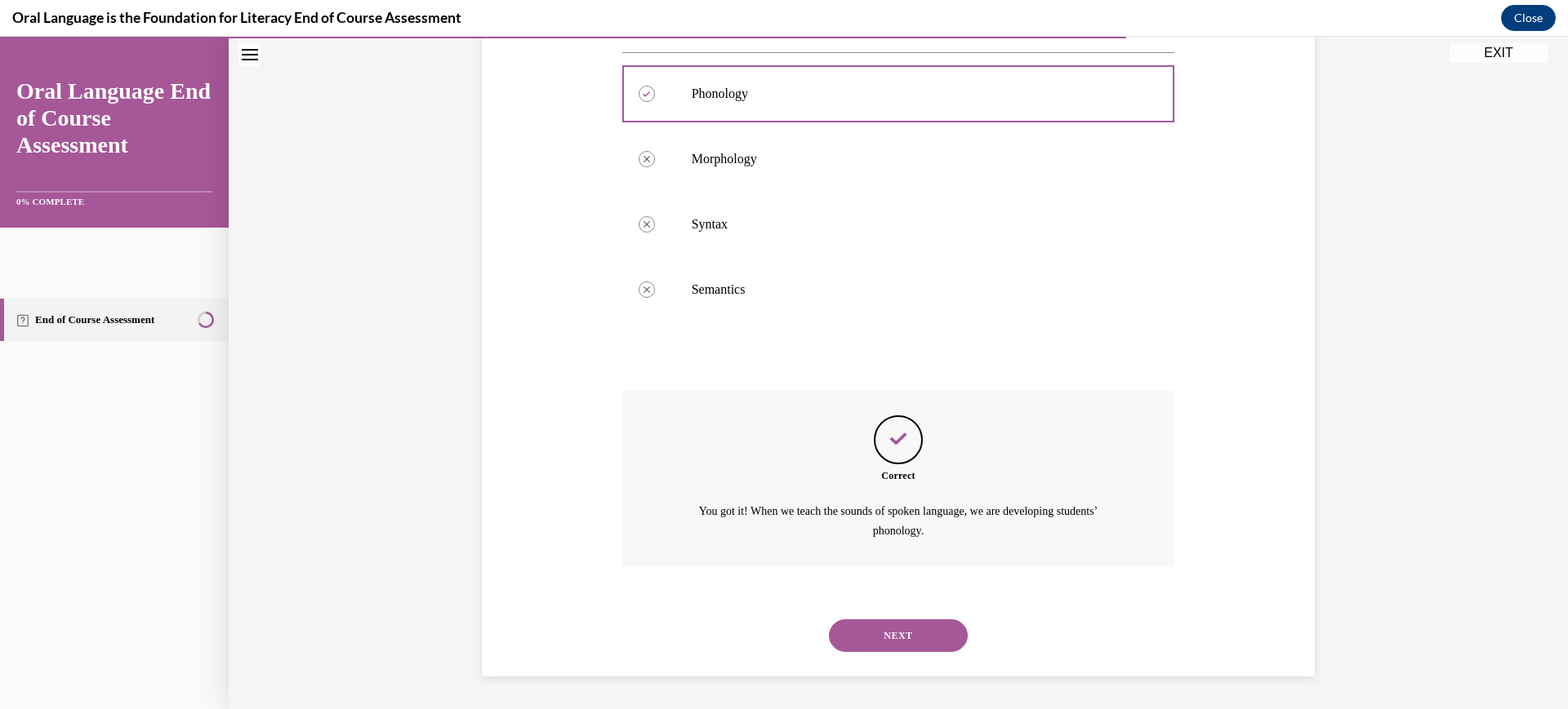
click at [932, 620] on button "NEXT" at bounding box center [899, 636] width 139 height 33
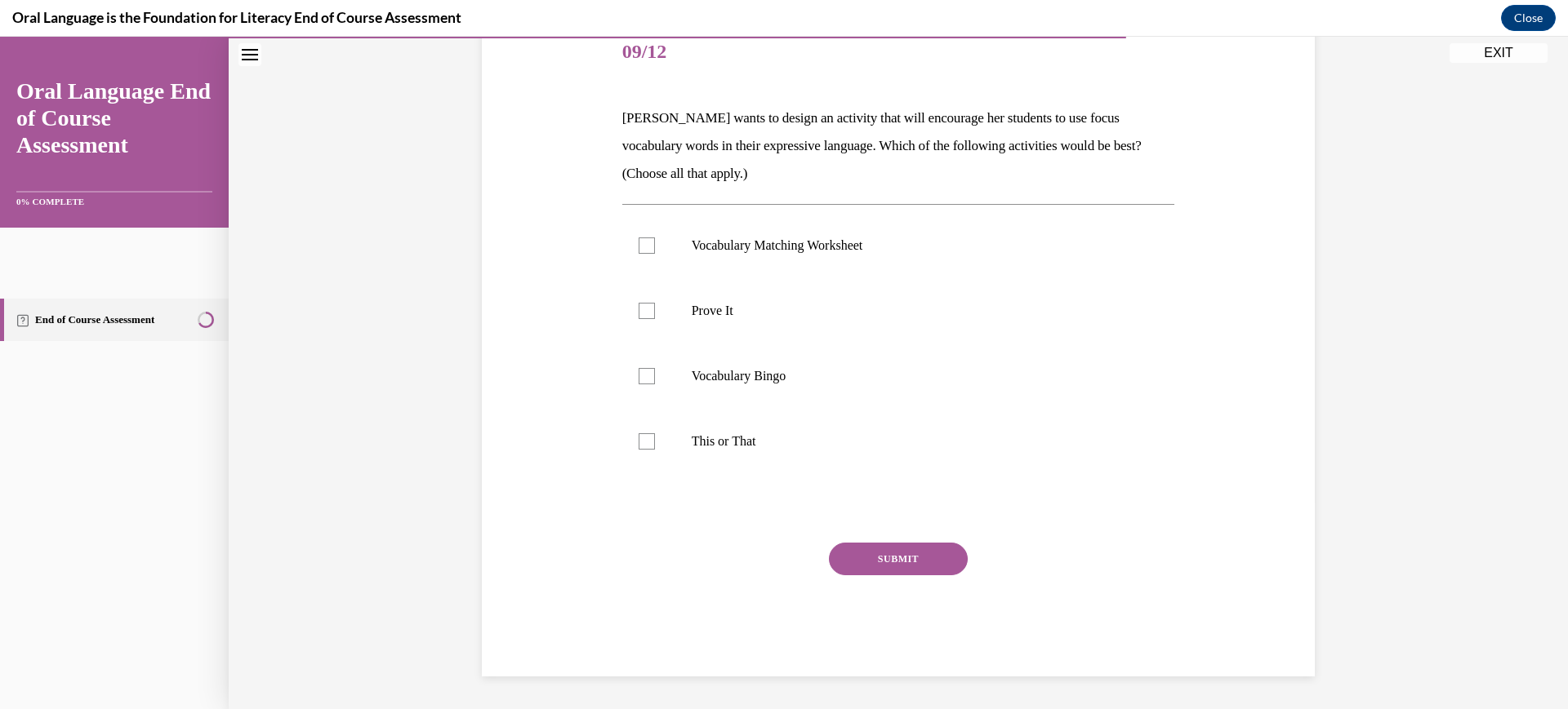
scroll to position [279, 0]
click at [723, 450] on p "This or That" at bounding box center [914, 442] width 443 height 16
click at [655, 450] on input "This or That" at bounding box center [647, 442] width 16 height 16
checkbox input "true"
click at [695, 343] on label "Prove It" at bounding box center [899, 311] width 553 height 65
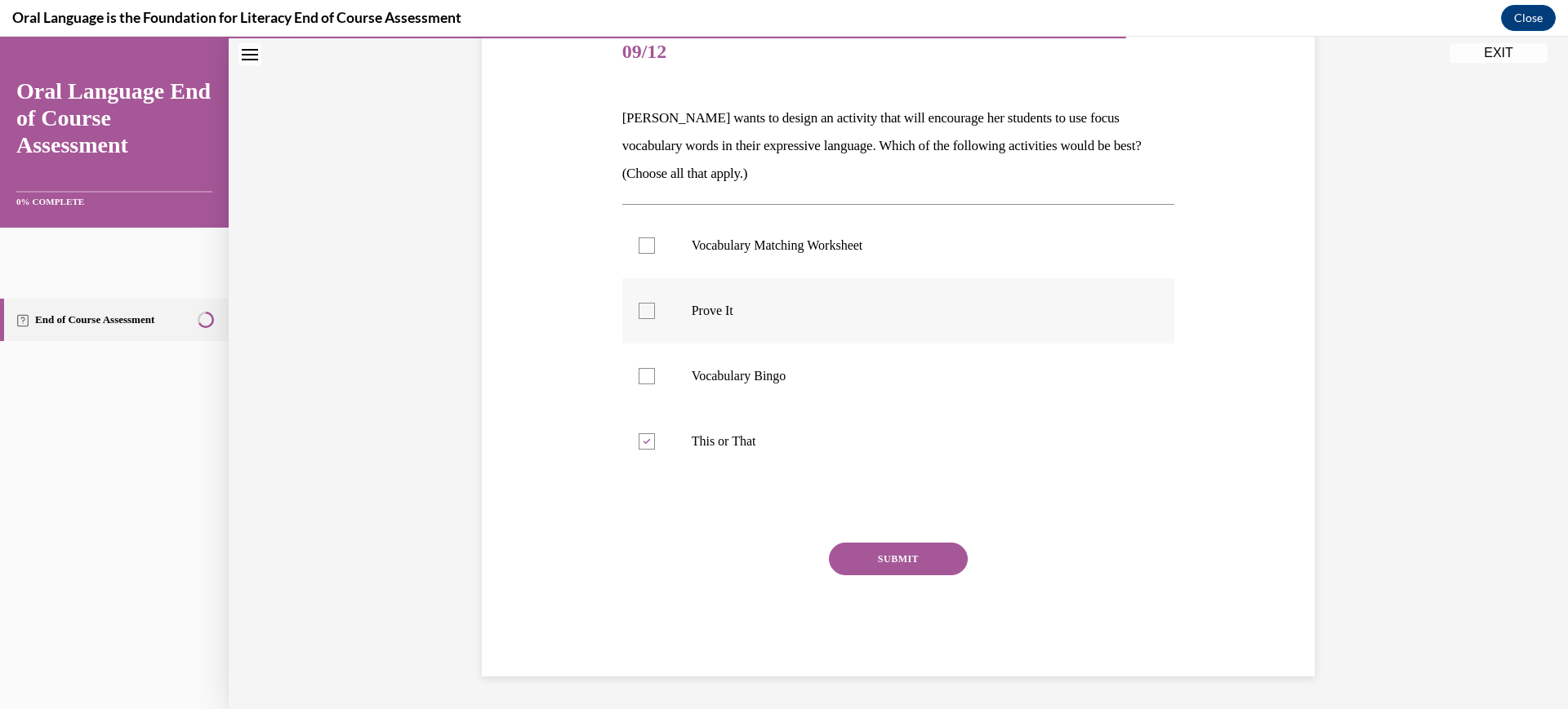
click at [655, 319] on input "Prove It" at bounding box center [647, 310] width 16 height 16
checkbox input "true"
click at [932, 575] on button "SUBMIT" at bounding box center [899, 559] width 139 height 33
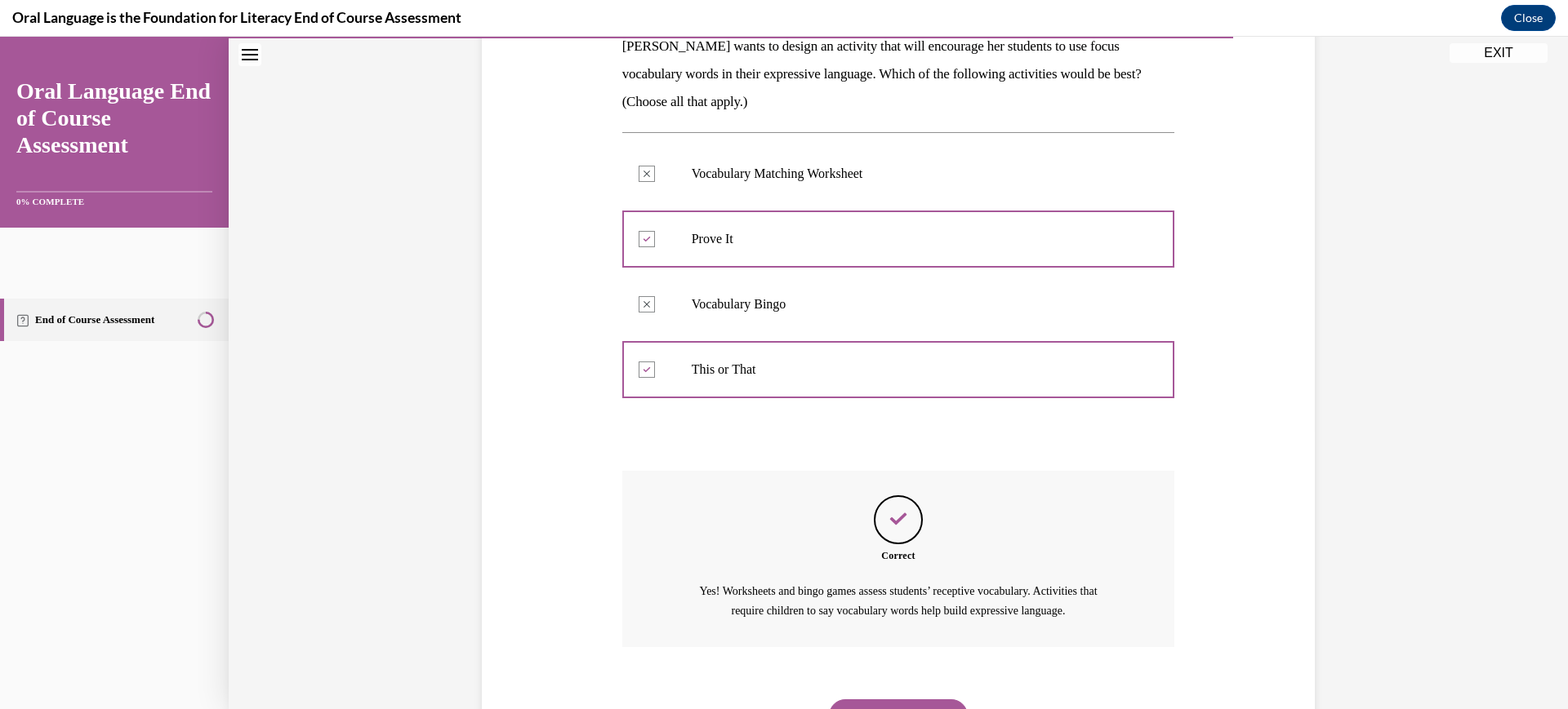
scroll to position [616, 0]
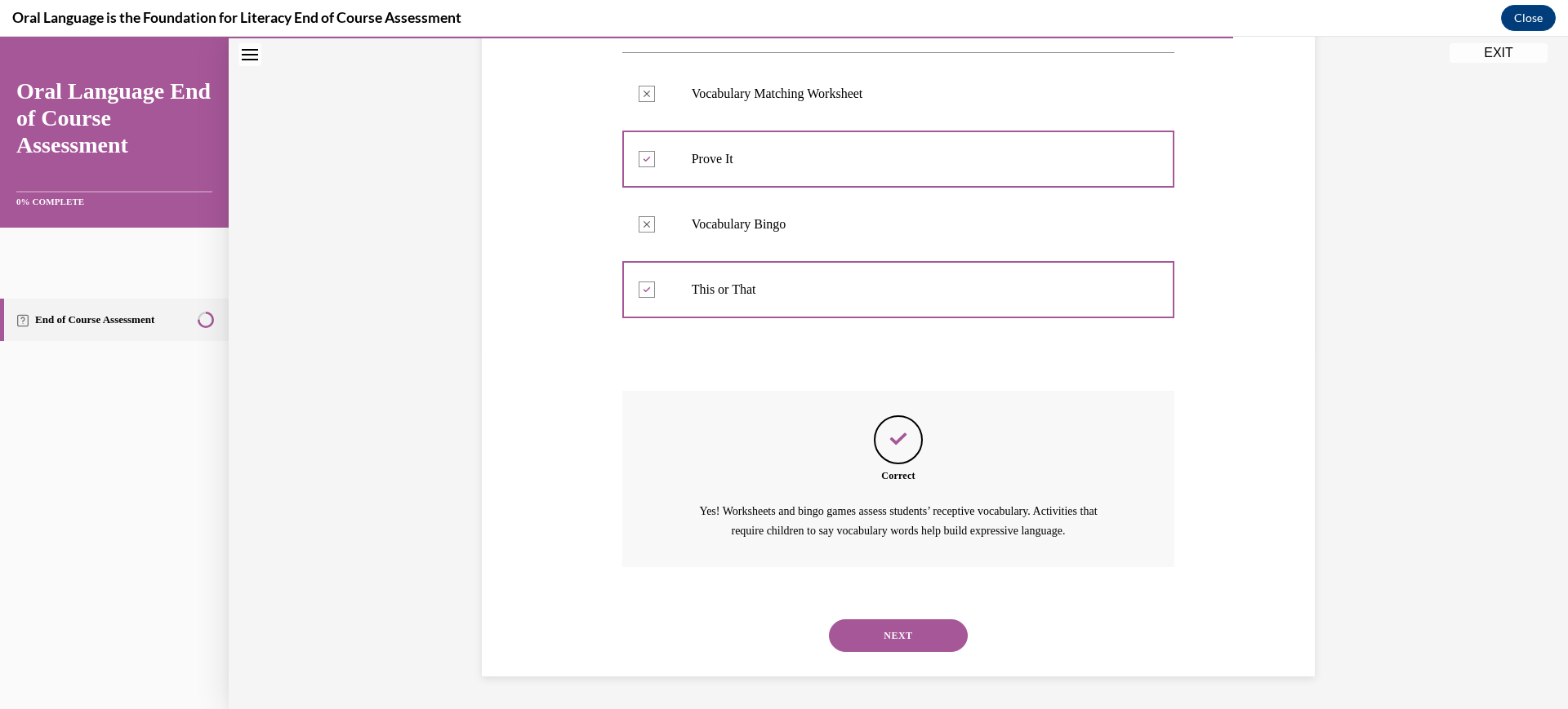
click at [932, 620] on button "NEXT" at bounding box center [899, 636] width 139 height 33
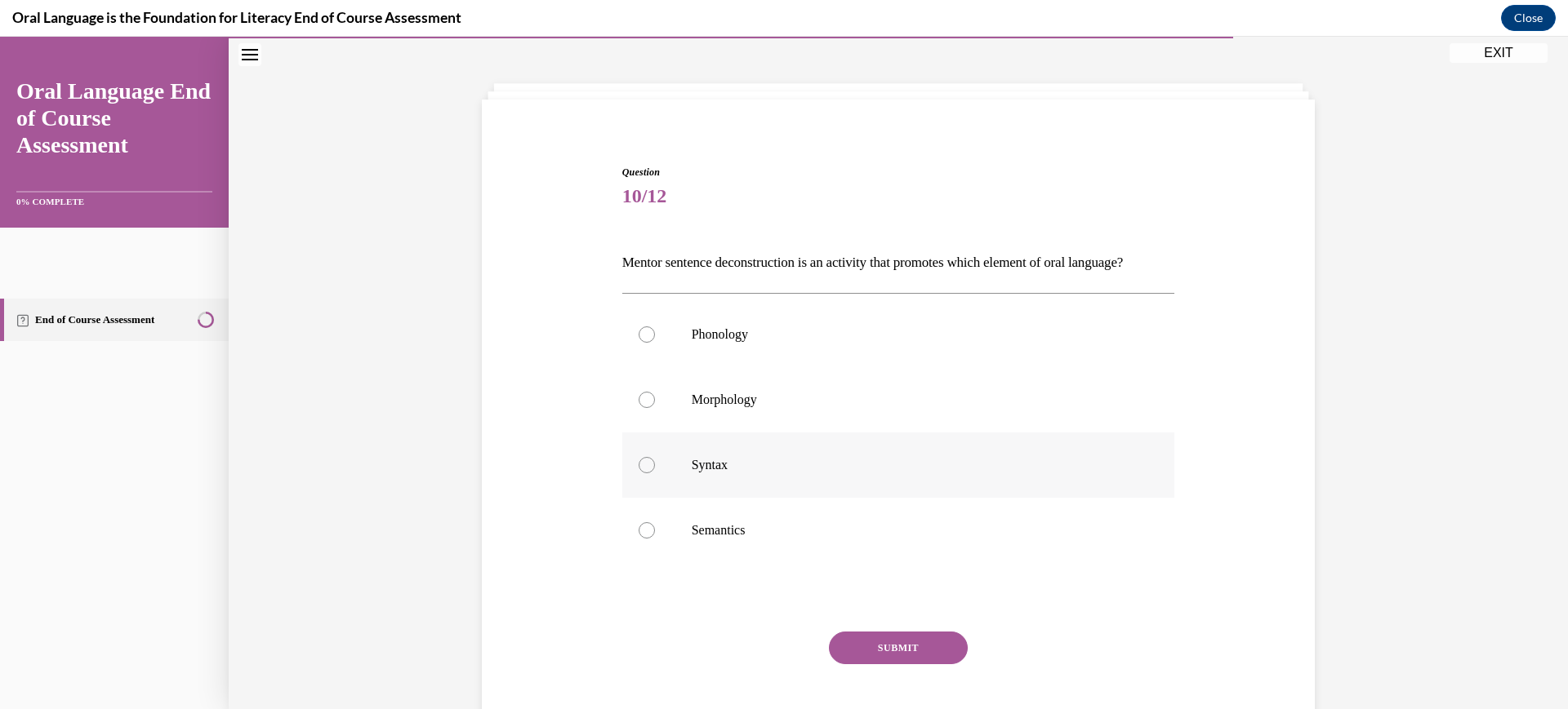
scroll to position [330, 0]
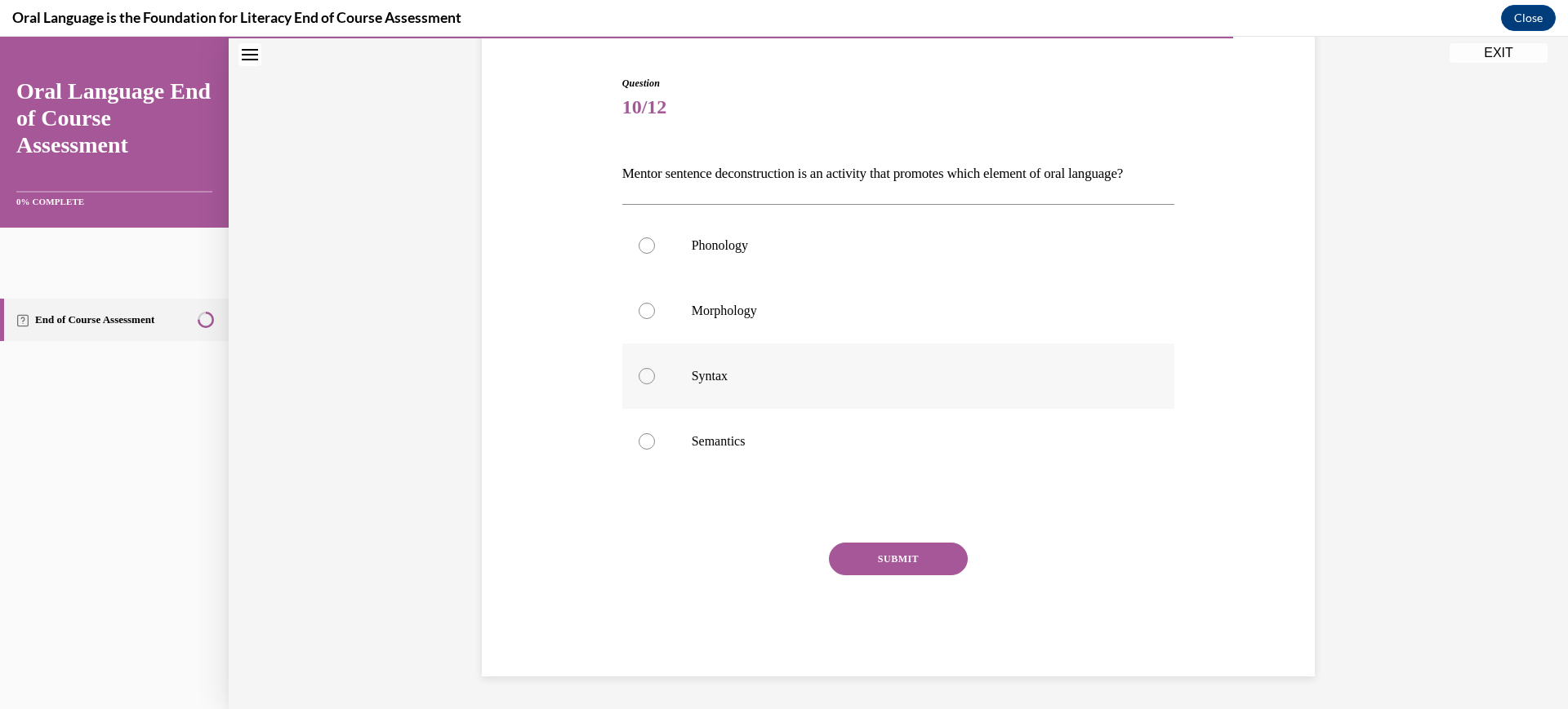
click at [884, 368] on p "Syntax" at bounding box center [914, 376] width 443 height 16
click at [655, 368] on input "Syntax" at bounding box center [647, 376] width 16 height 16
radio input "true"
click at [928, 575] on button "SUBMIT" at bounding box center [899, 559] width 139 height 33
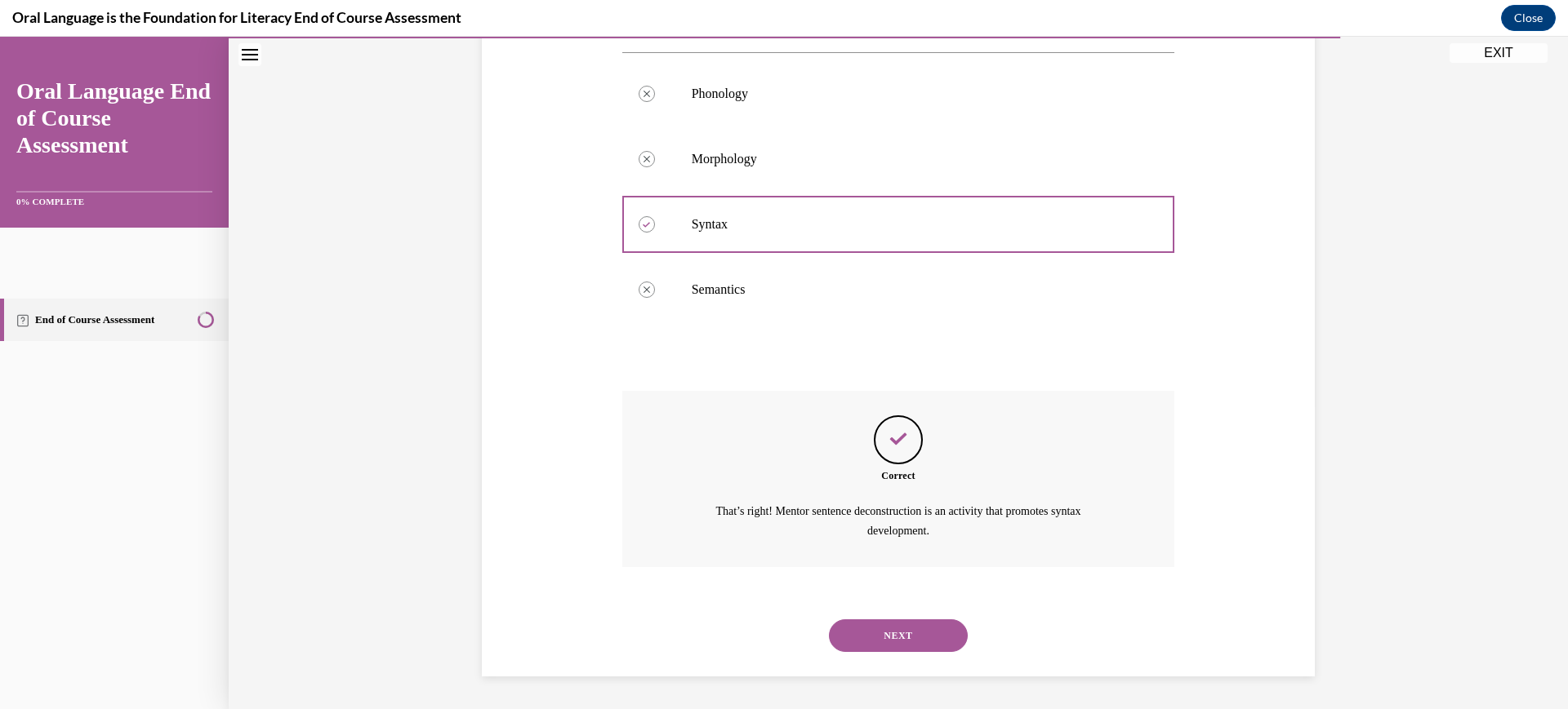
scroll to position [580, 0]
click at [927, 634] on button "NEXT" at bounding box center [899, 636] width 139 height 33
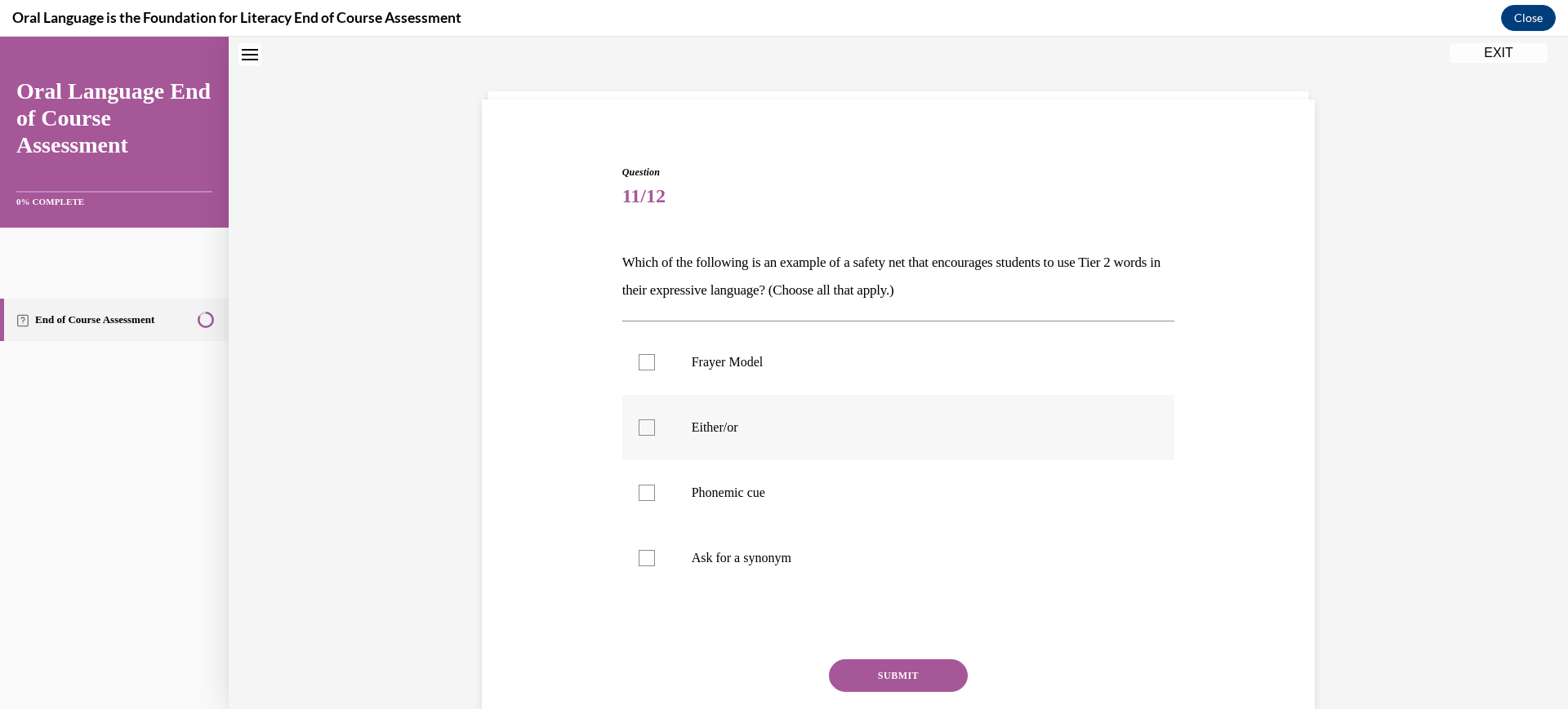
click at [879, 460] on label "Either/or" at bounding box center [899, 428] width 553 height 65
click at [655, 436] on input "Either/or" at bounding box center [647, 427] width 16 height 16
checkbox input "true"
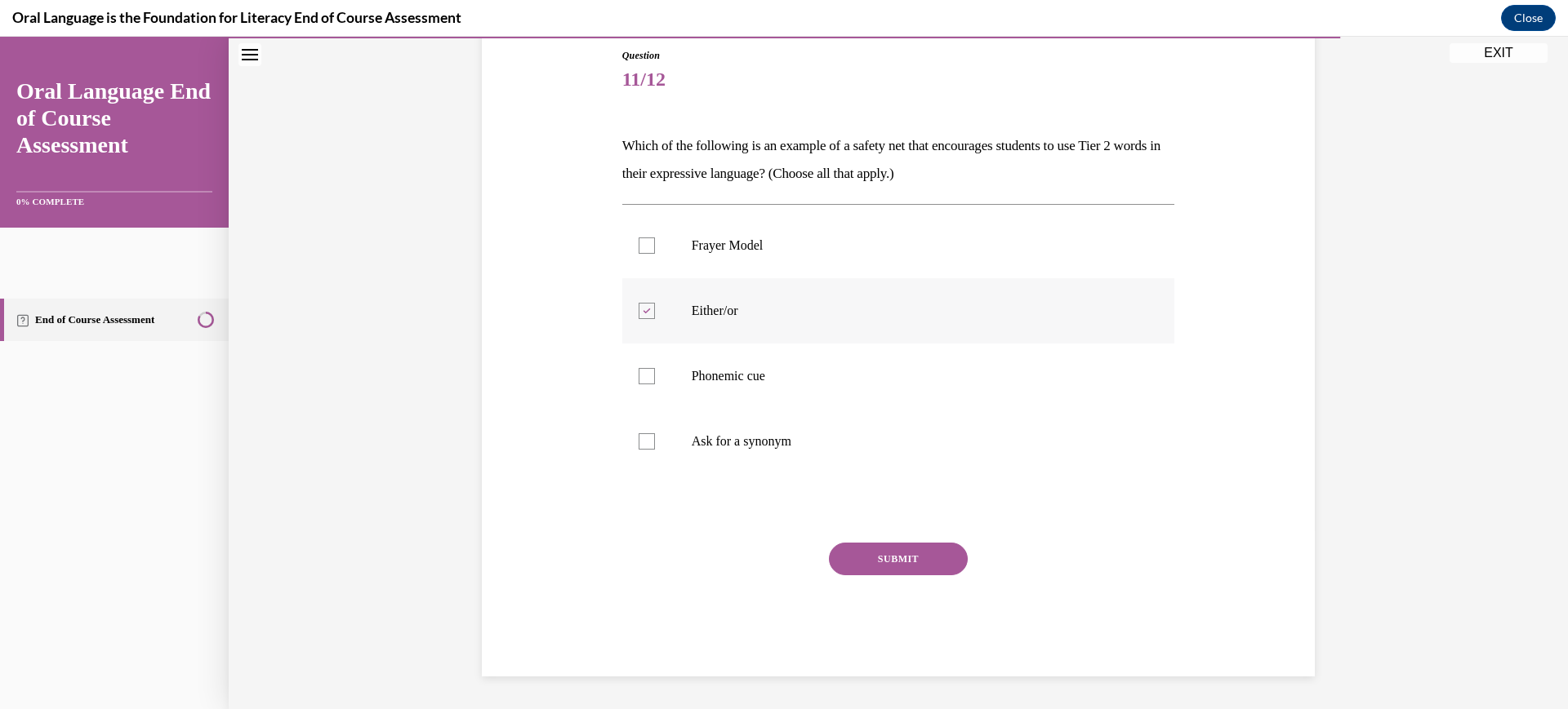
scroll to position [330, 0]
click at [931, 575] on button "SUBMIT" at bounding box center [899, 559] width 139 height 33
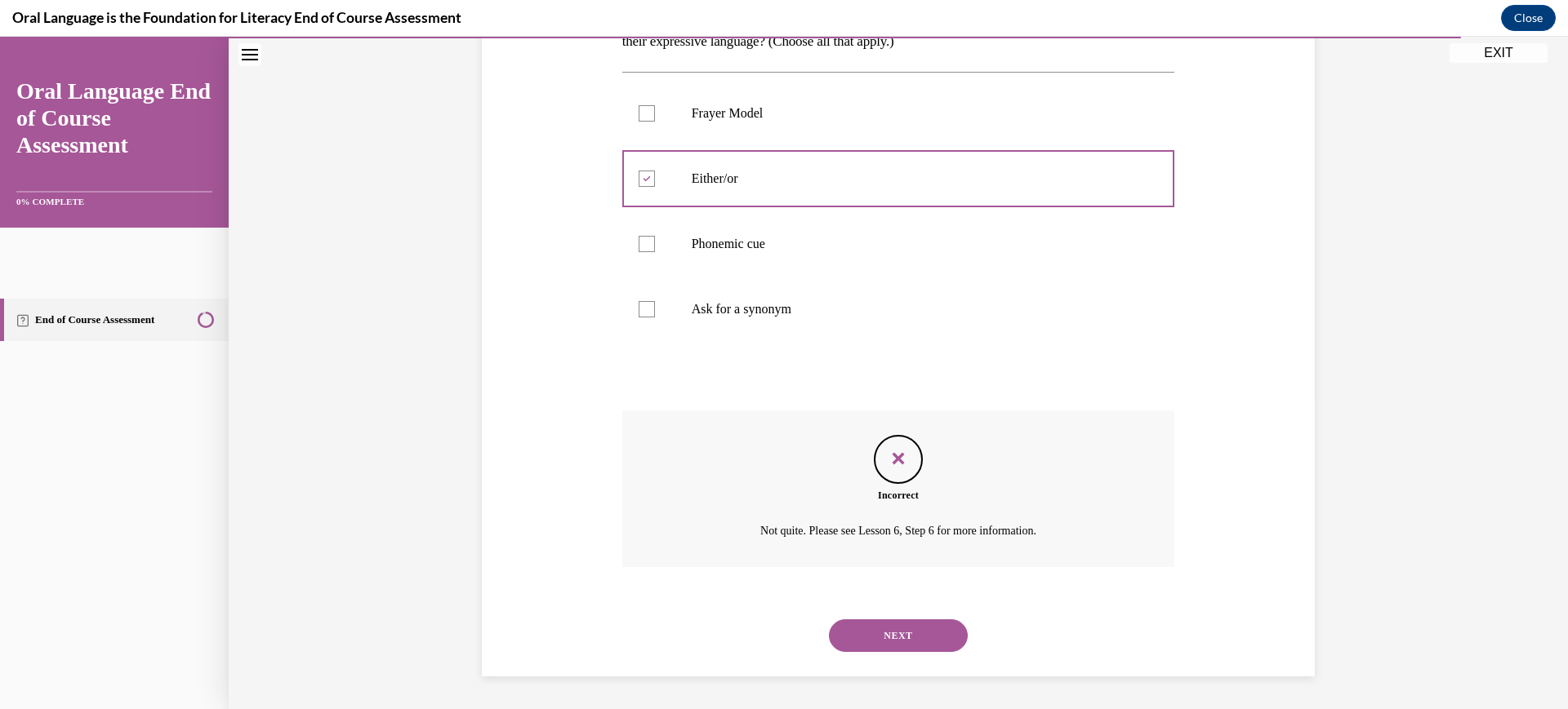
scroll to position [556, 0]
click at [913, 620] on button "NEXT" at bounding box center [899, 636] width 139 height 33
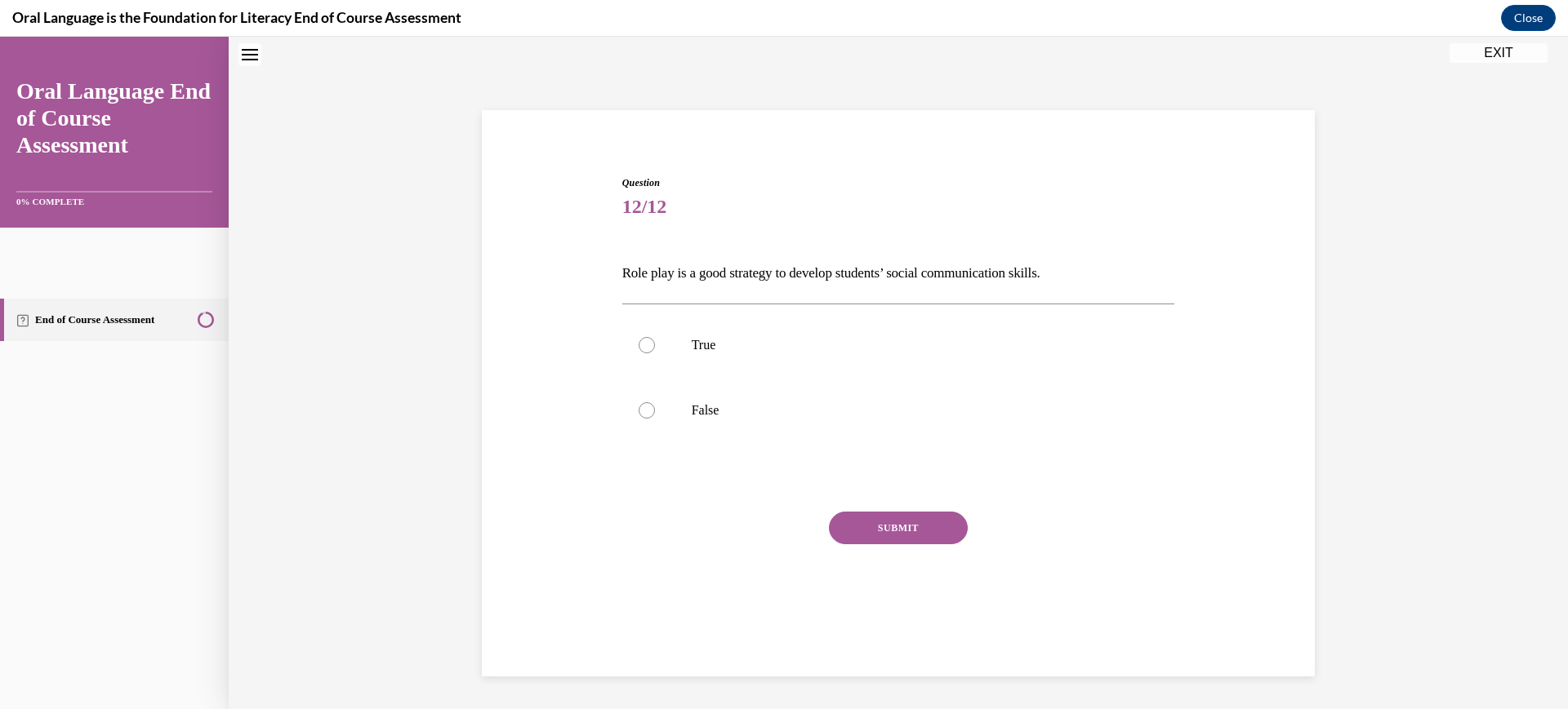
scroll to position [62, 0]
click at [769, 378] on label "True" at bounding box center [899, 345] width 553 height 65
click at [655, 353] on input "True" at bounding box center [647, 345] width 16 height 16
radio input "true"
click at [914, 544] on button "SUBMIT" at bounding box center [899, 528] width 139 height 33
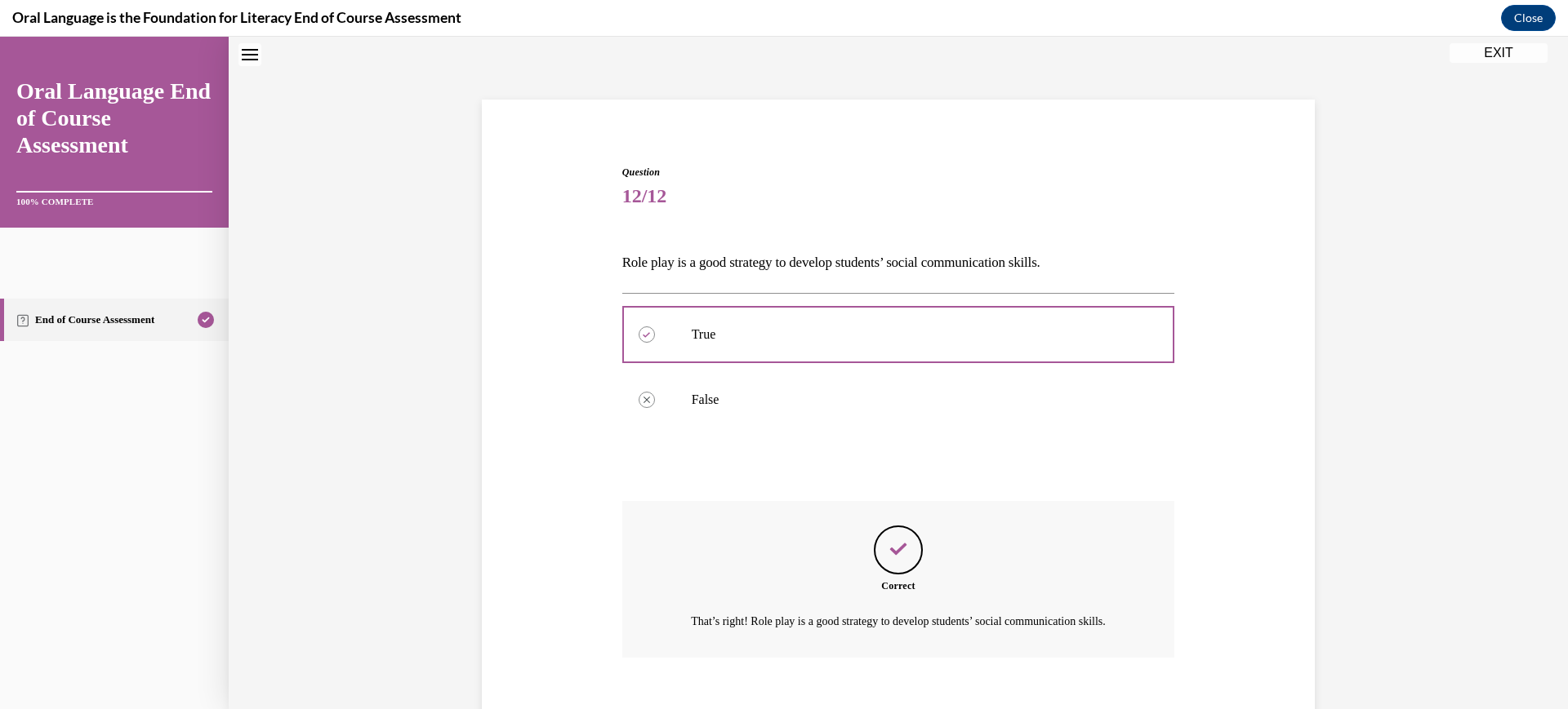
scroll to position [383, 0]
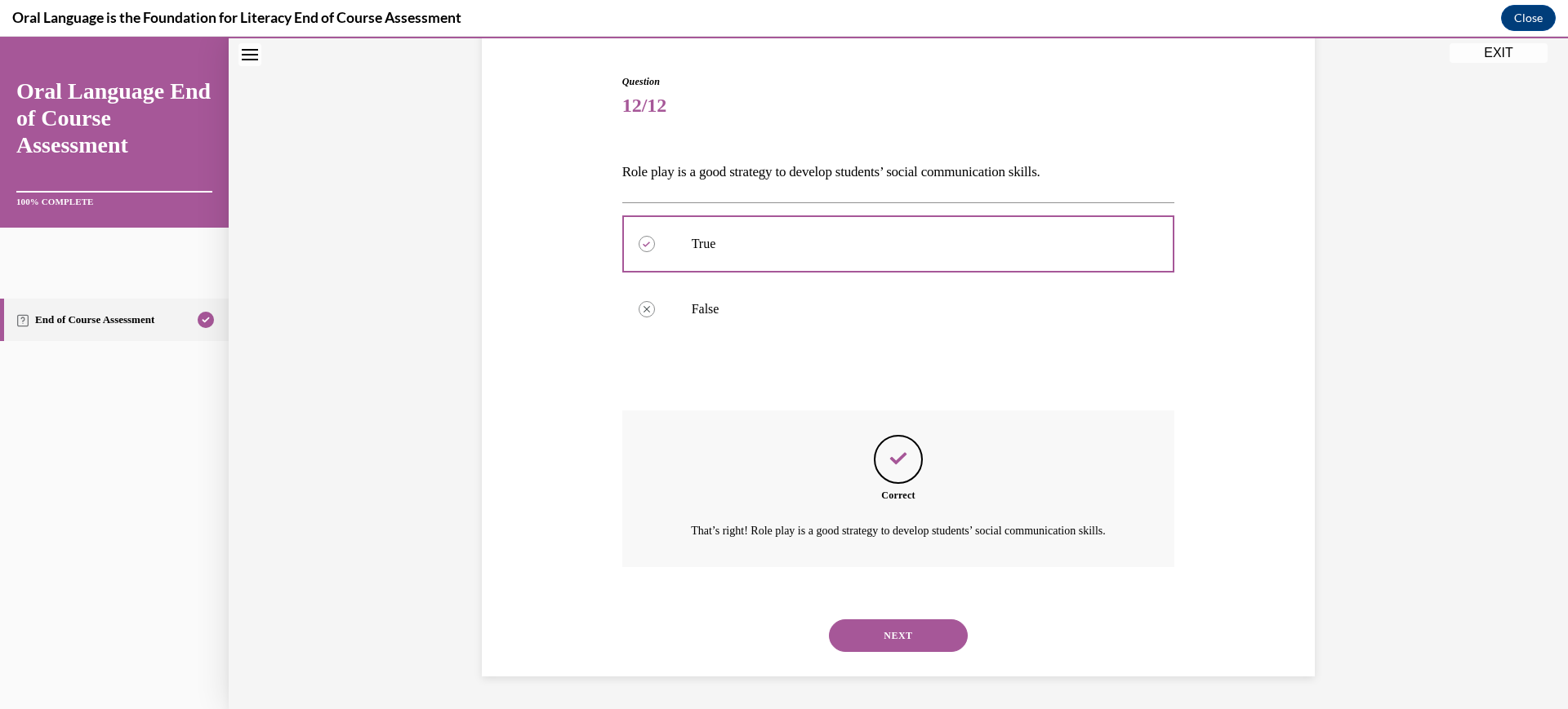
click at [921, 624] on button "NEXT" at bounding box center [899, 636] width 139 height 33
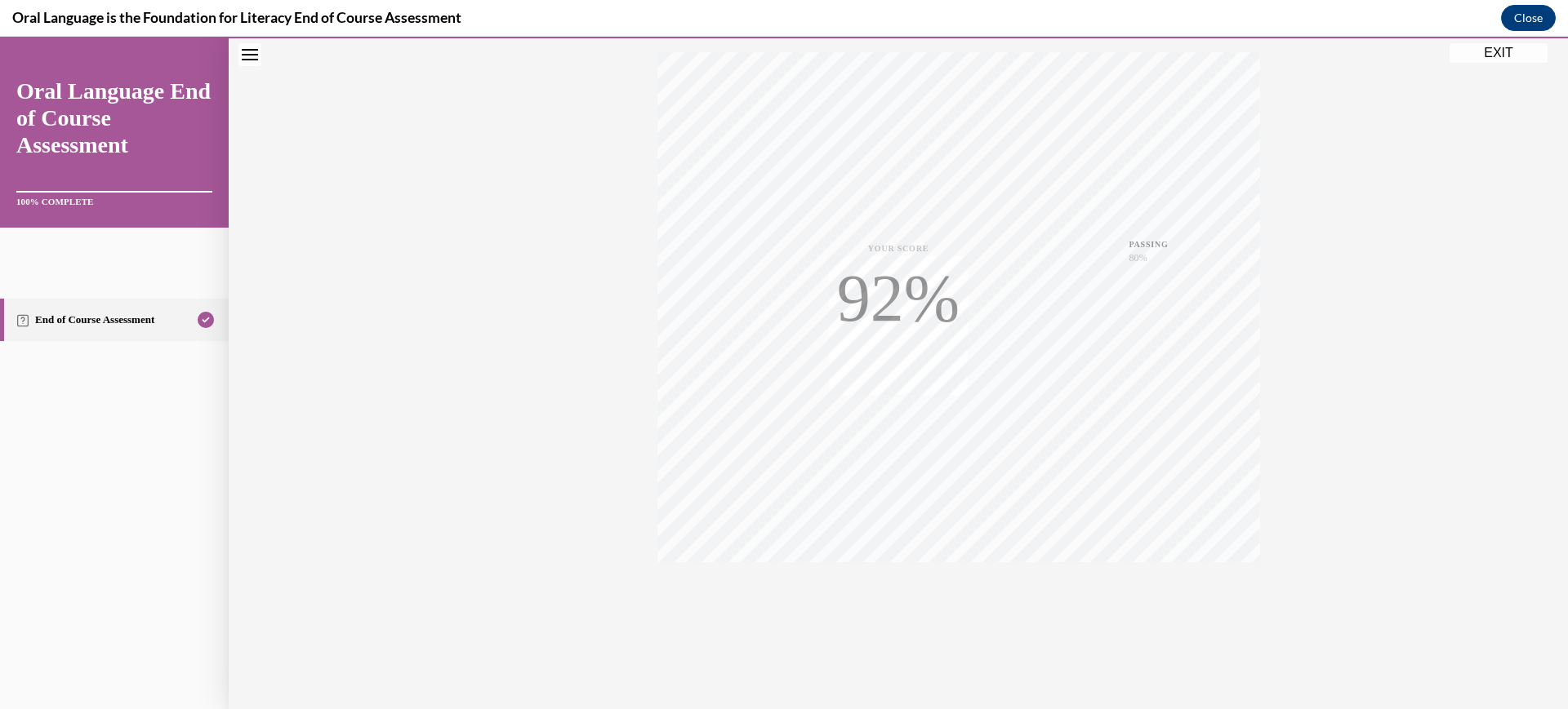
scroll to position [373, 0]
click at [1252, 148] on div "Quiz Results PASSING 80% Your score 92% Passed PASSING 80% Your score Your scor…" at bounding box center [899, 265] width 1340 height 887
click at [1475, 60] on button "EXIT" at bounding box center [1499, 52] width 98 height 20
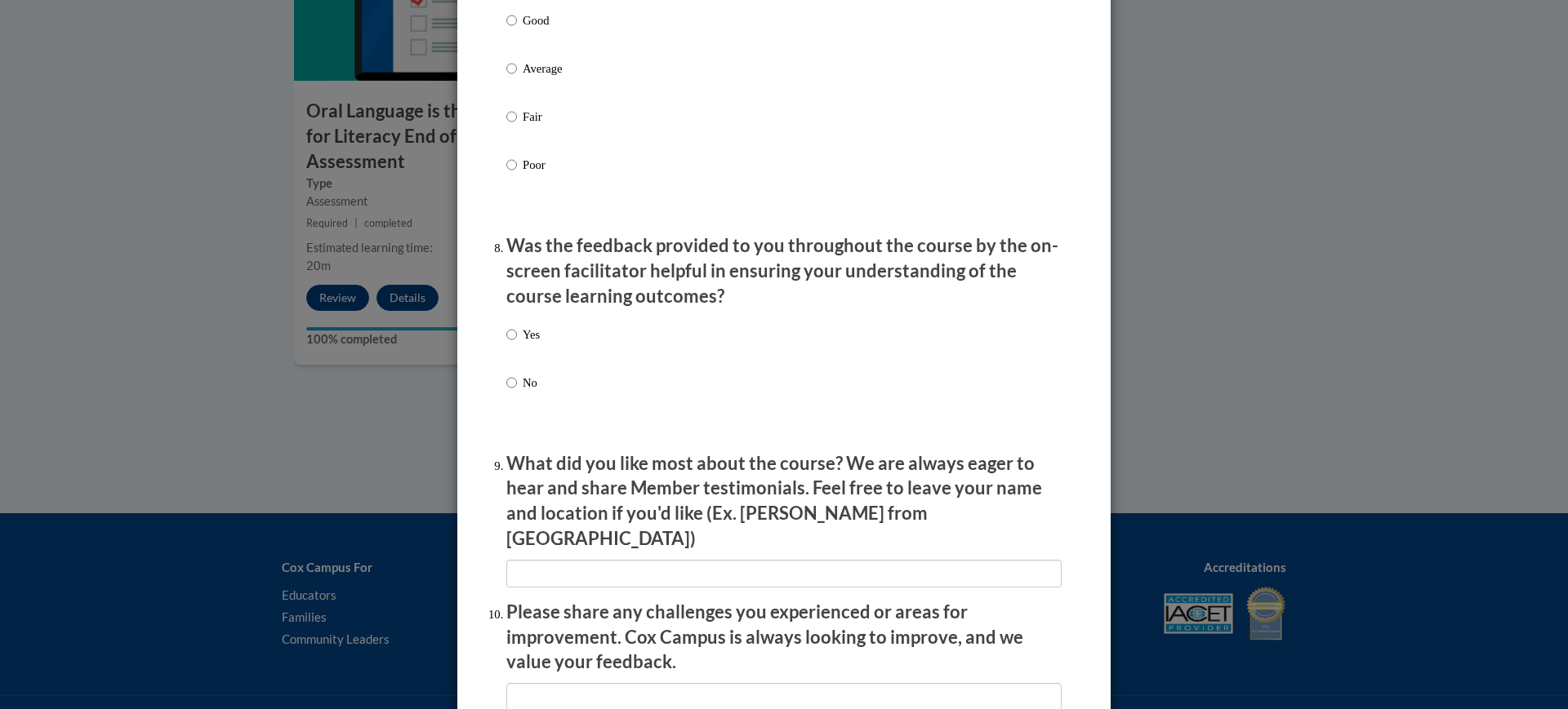
scroll to position [2683, 0]
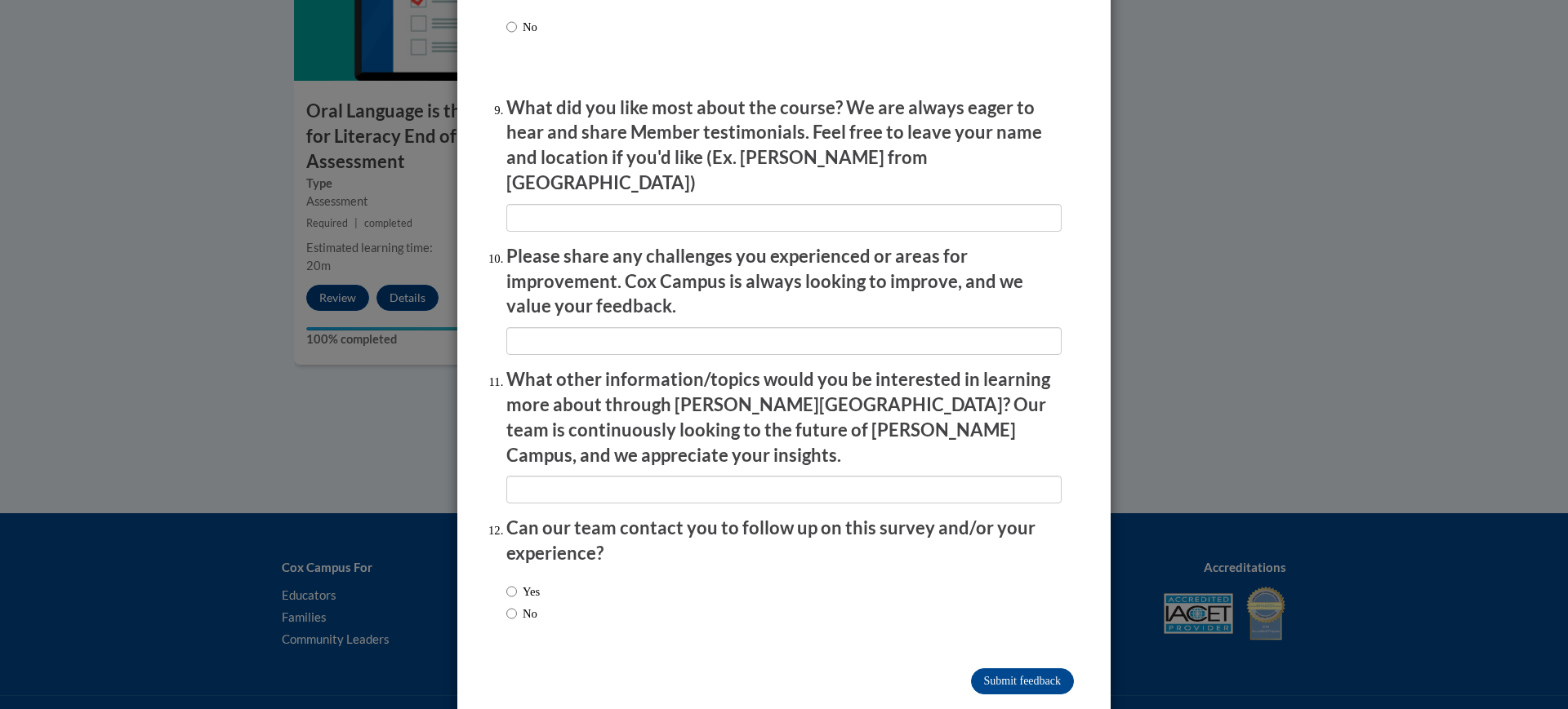
click at [519, 605] on label "No" at bounding box center [522, 614] width 31 height 18
click at [517, 605] on input "No" at bounding box center [511, 614] width 10 height 18
radio input "true"
click at [983, 669] on input "Submit feedback" at bounding box center [1022, 682] width 103 height 26
